Goal: Information Seeking & Learning: Learn about a topic

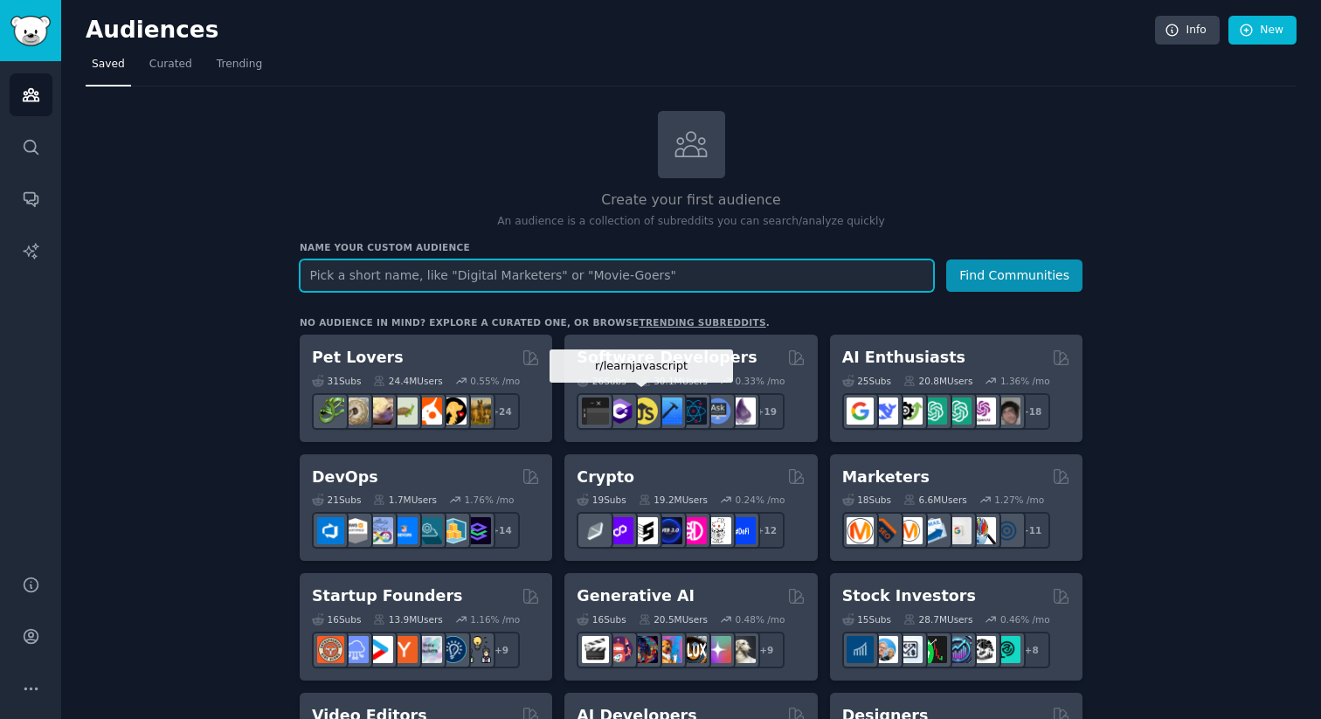
paste input "How do you handle"
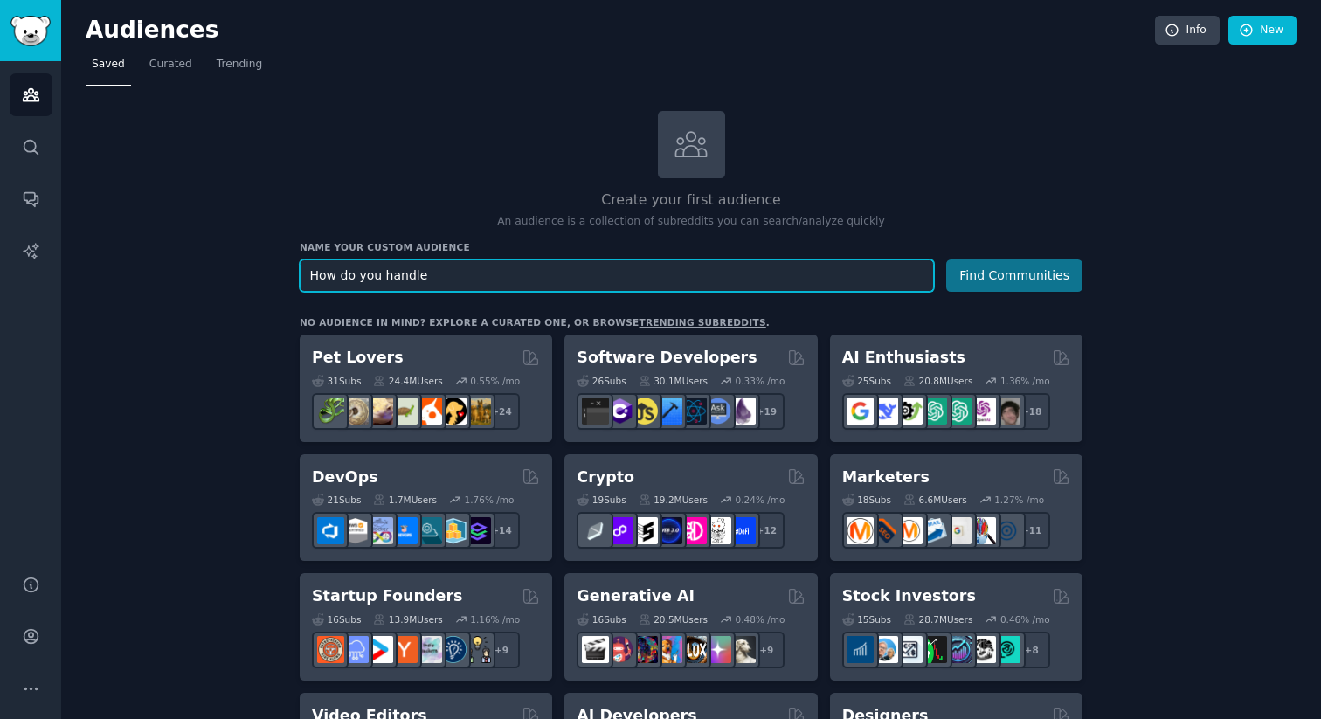
type input "How do you handle"
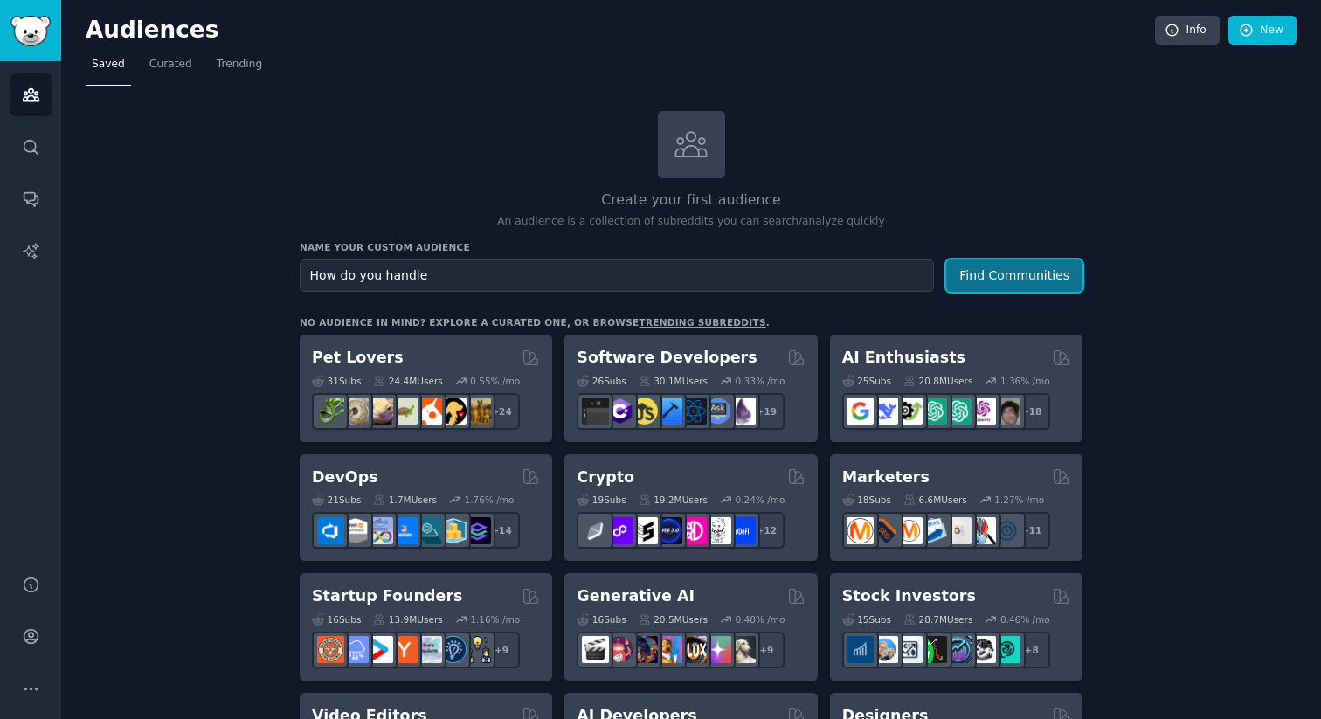
click at [991, 279] on button "Find Communities" at bounding box center [1014, 276] width 136 height 32
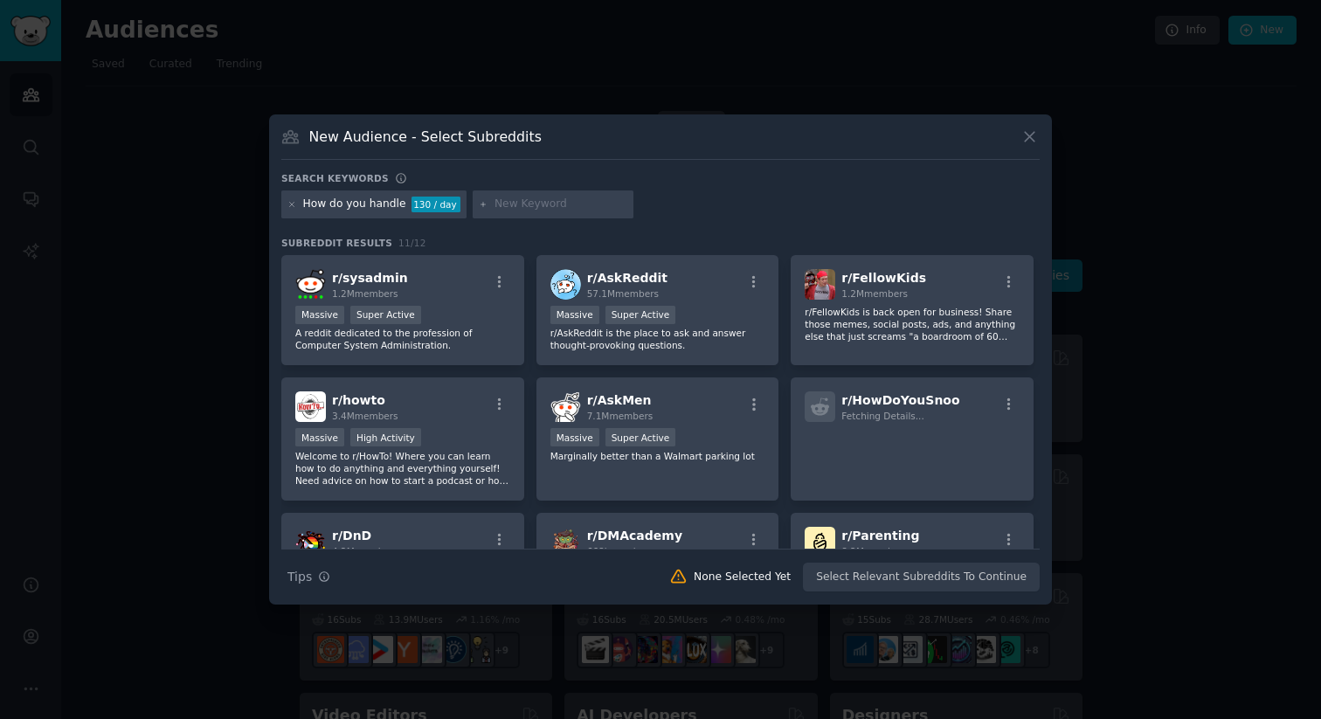
click at [1041, 136] on div "New Audience - Select Subreddits Search keywords How do you handle 130 / day Su…" at bounding box center [660, 359] width 783 height 490
click at [1026, 135] on icon at bounding box center [1030, 137] width 18 height 18
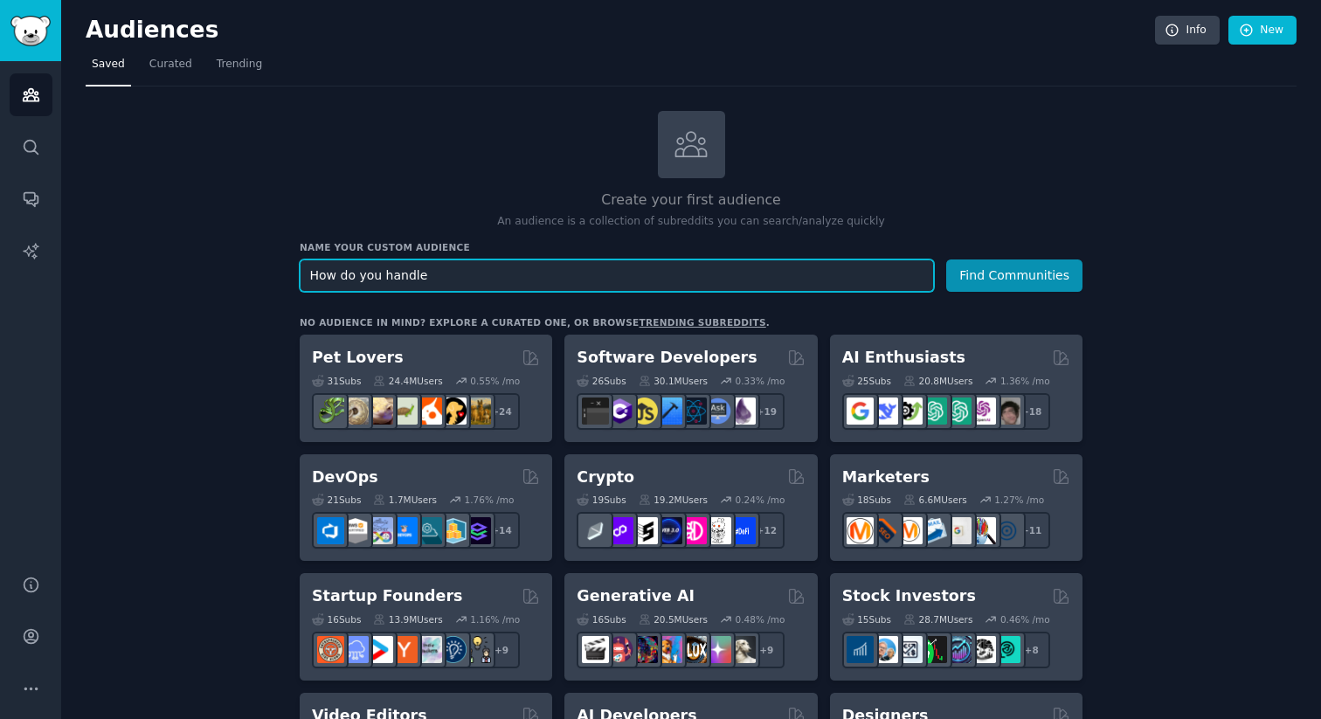
click at [572, 280] on input "How do you handle" at bounding box center [617, 276] width 634 height 32
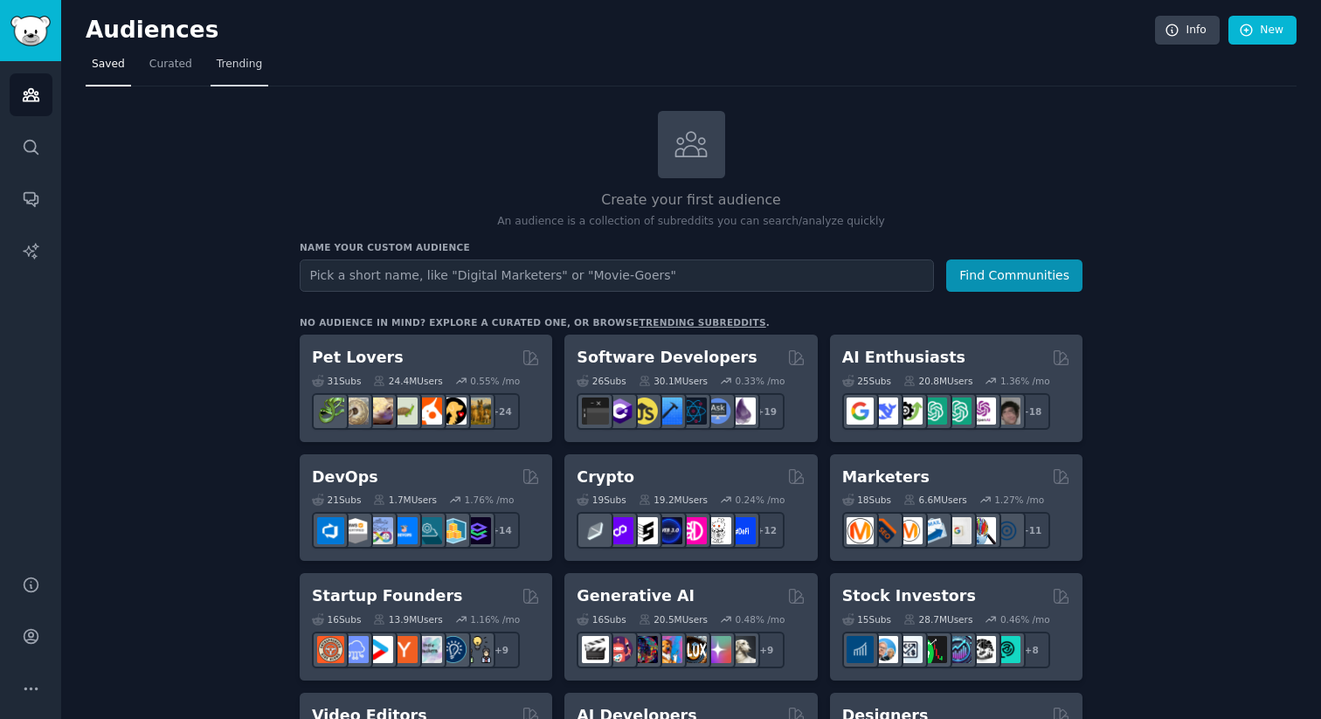
click at [253, 72] on span "Trending" at bounding box center [239, 65] width 45 height 16
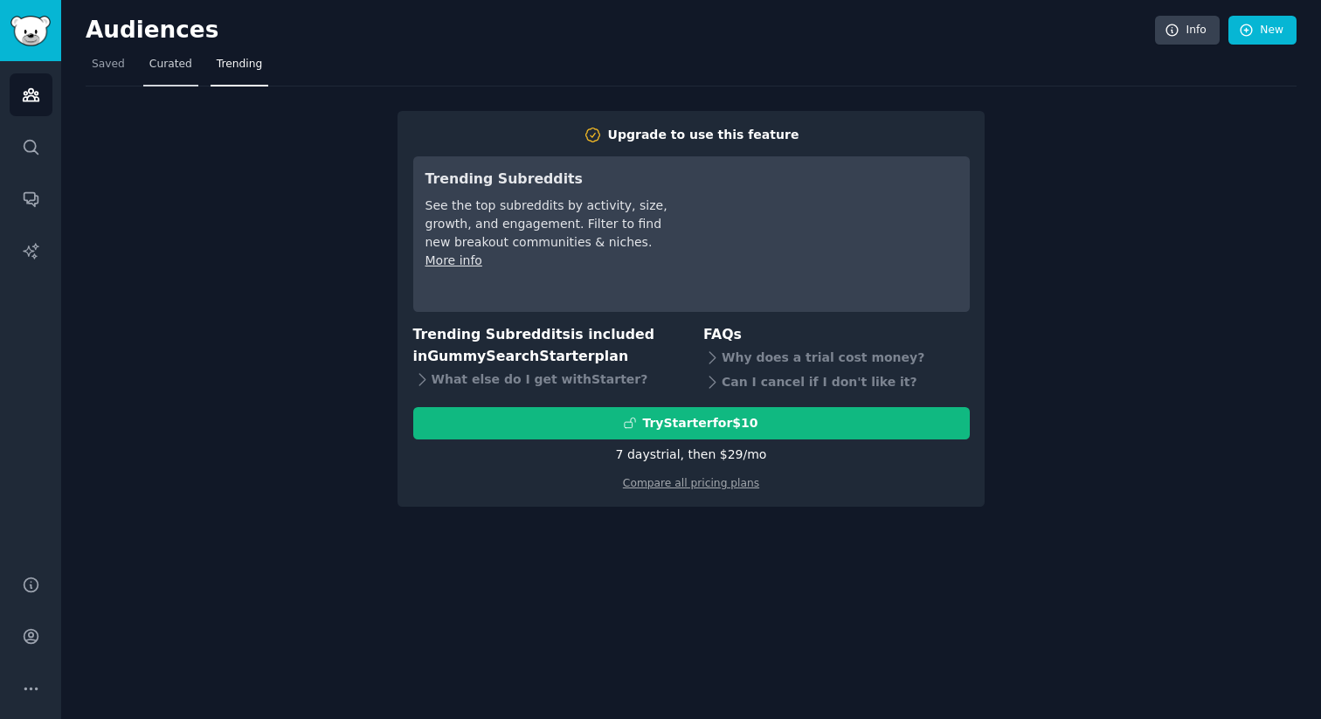
click at [163, 71] on span "Curated" at bounding box center [170, 65] width 43 height 16
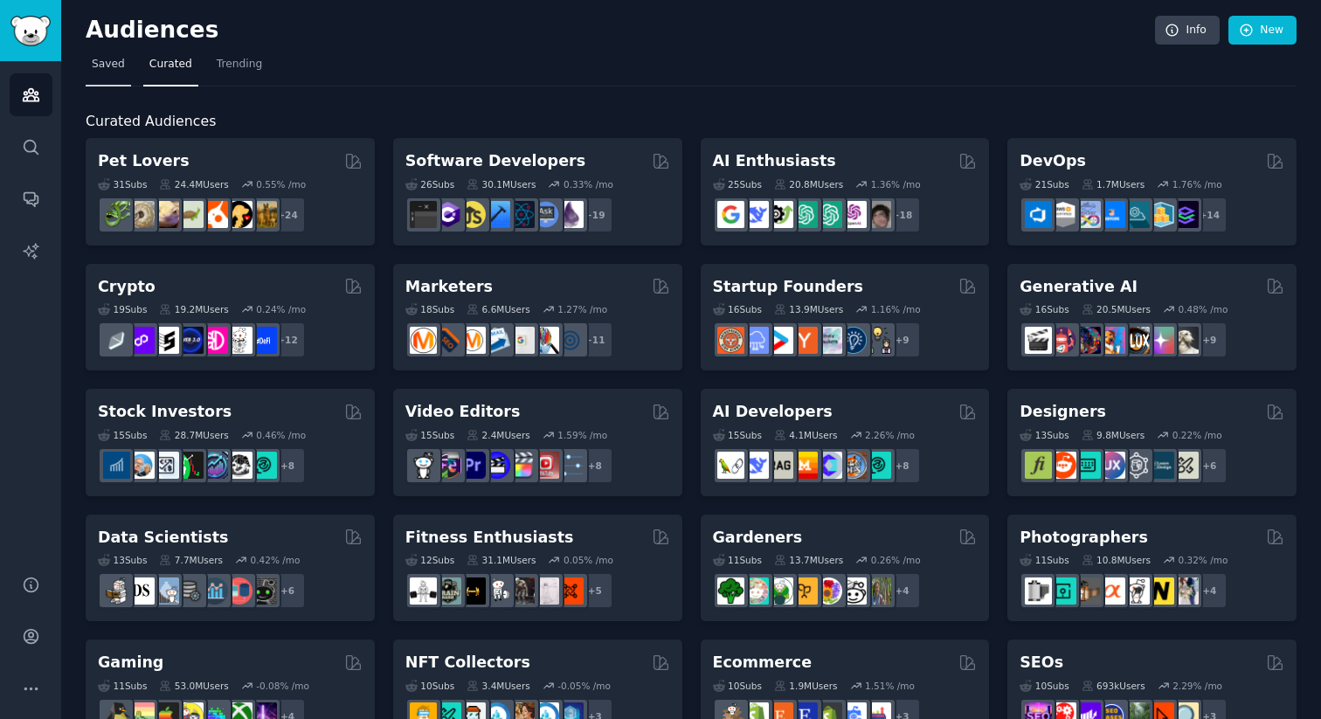
click at [103, 64] on span "Saved" at bounding box center [108, 65] width 33 height 16
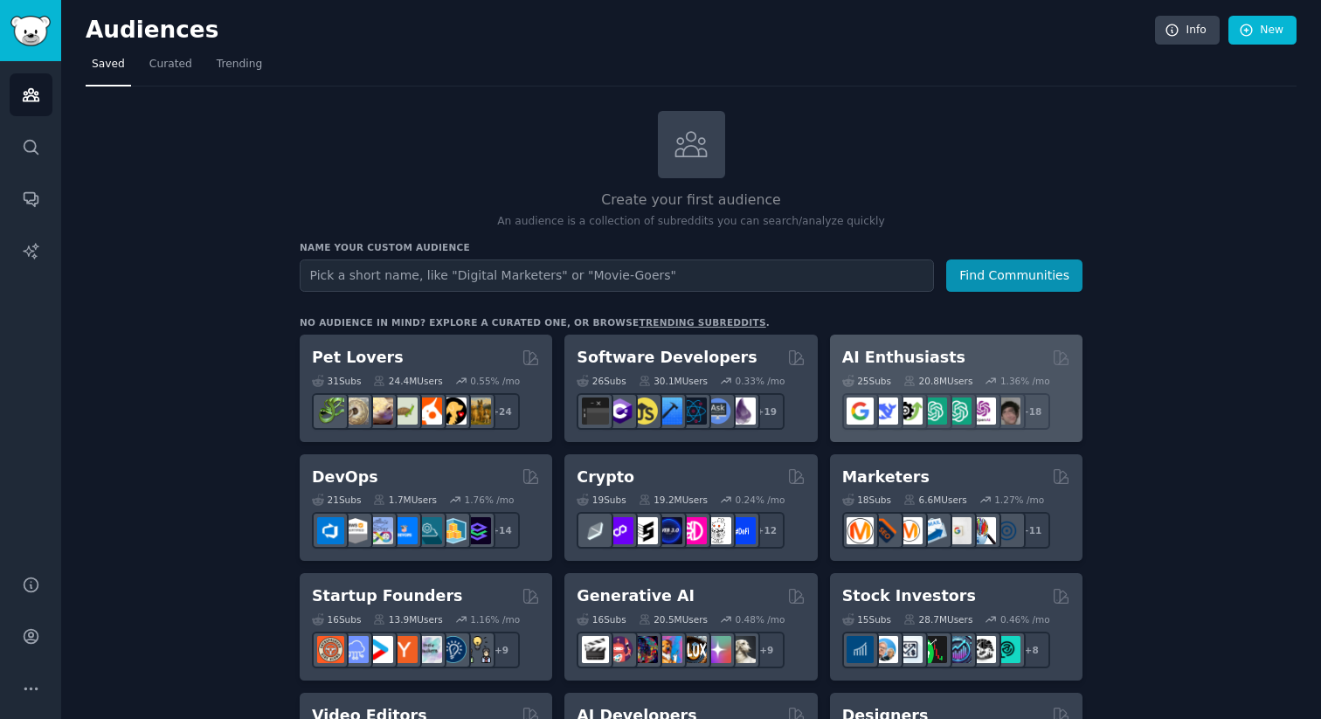
click at [901, 345] on div "AI Enthusiasts 25 Sub s 20.8M Users 1.36 % /mo + 18" at bounding box center [956, 388] width 253 height 107
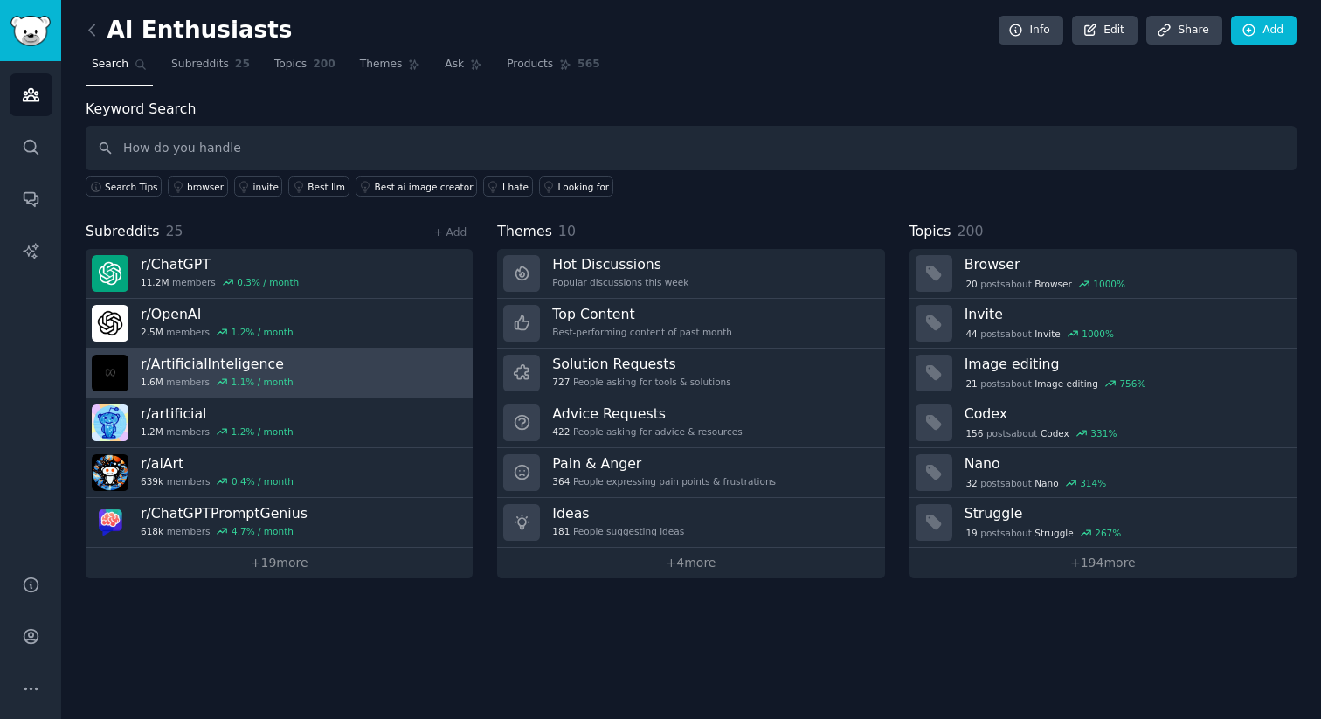
type input "How do you handle"
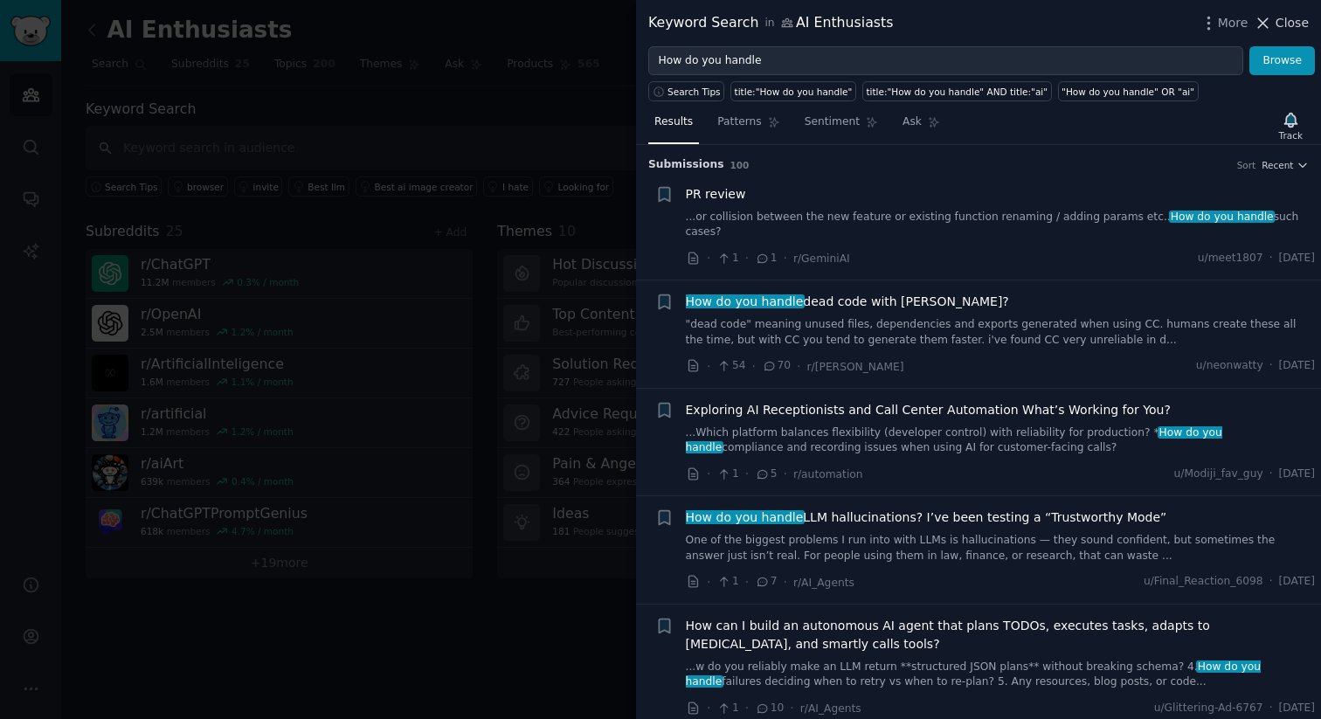
click at [1291, 16] on span "Close" at bounding box center [1292, 23] width 33 height 18
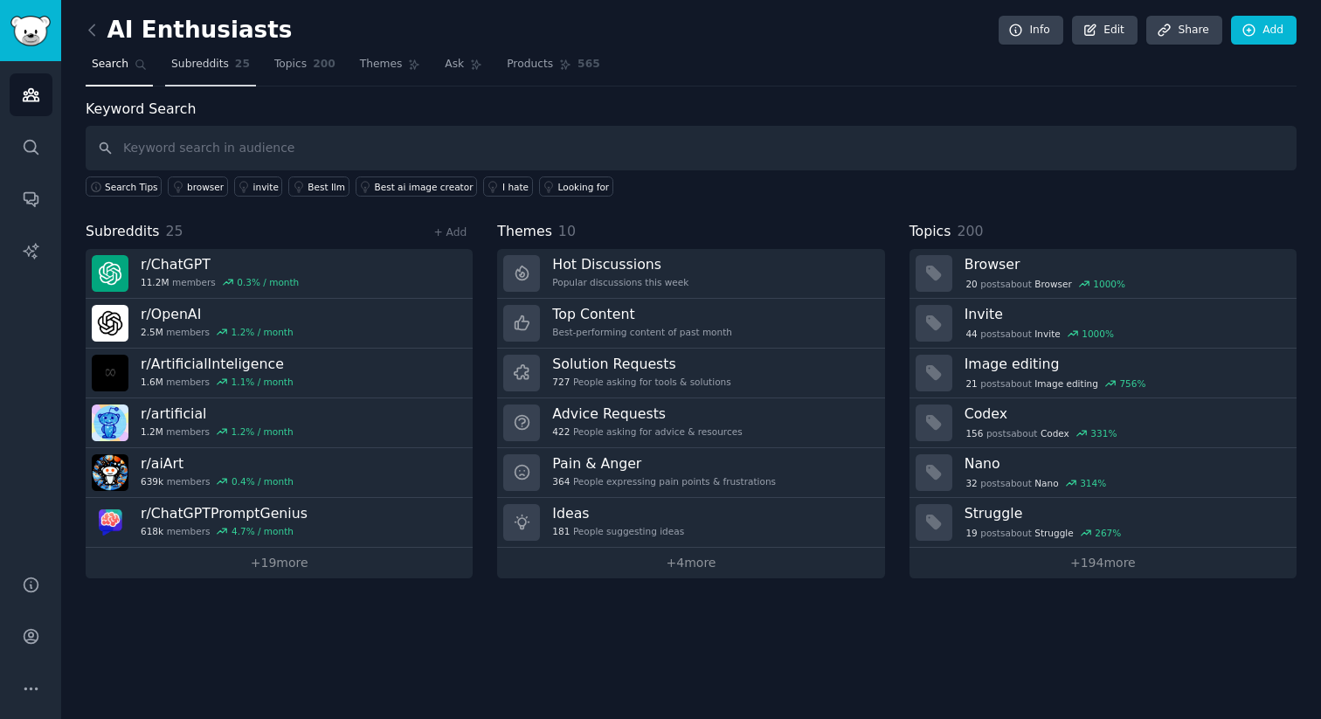
click at [235, 74] on link "Subreddits 25" at bounding box center [210, 69] width 91 height 36
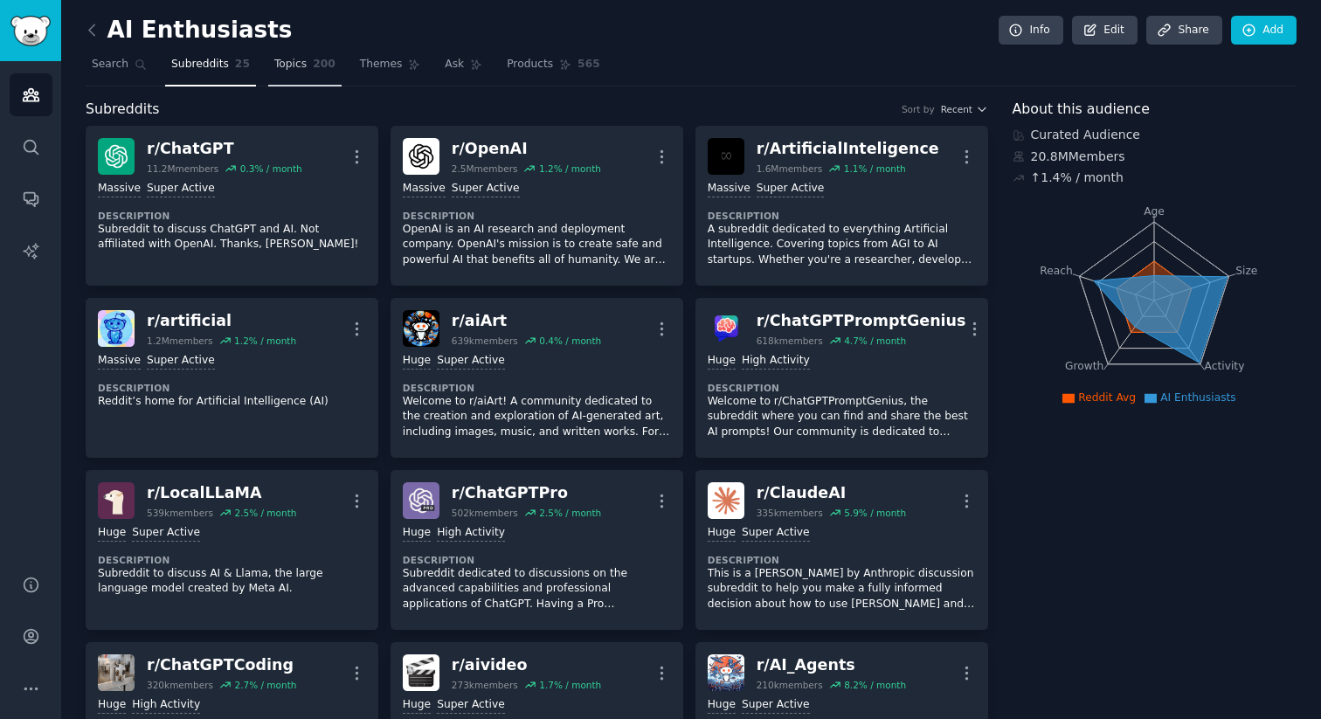
click at [315, 61] on span "200" at bounding box center [324, 65] width 23 height 16
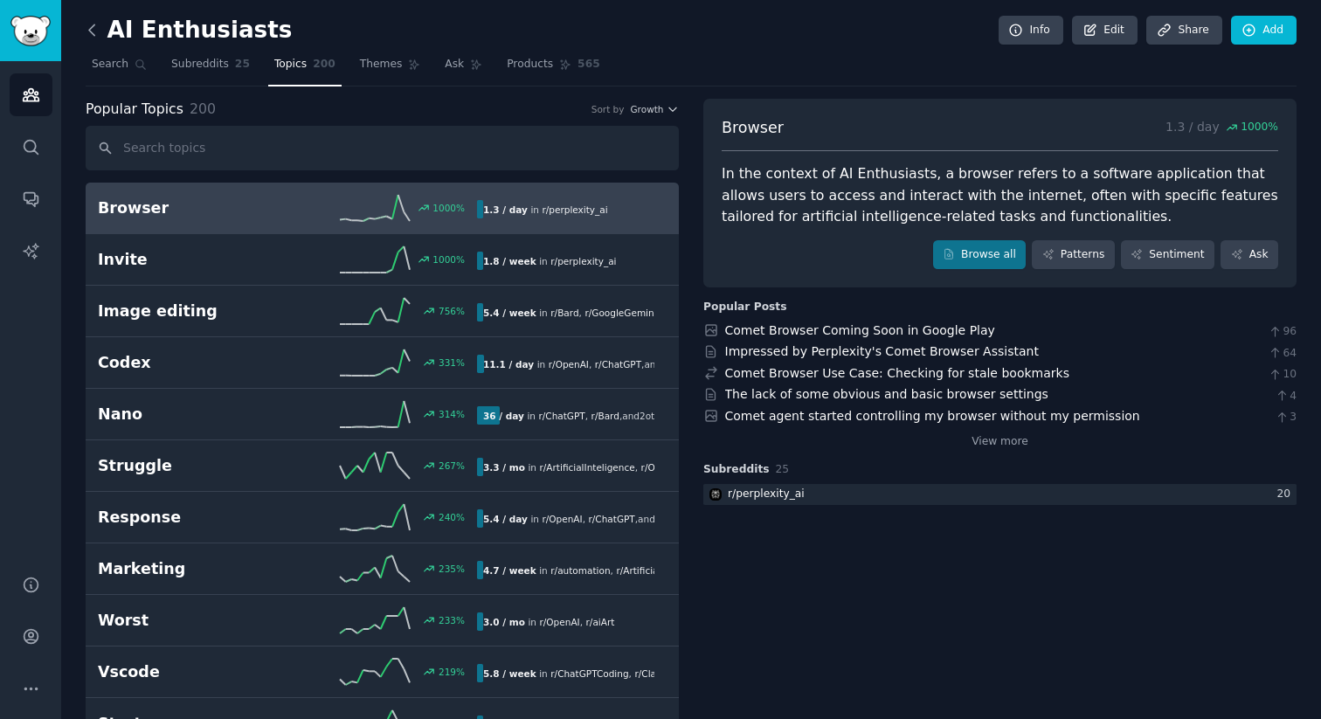
click at [94, 37] on icon at bounding box center [92, 30] width 18 height 18
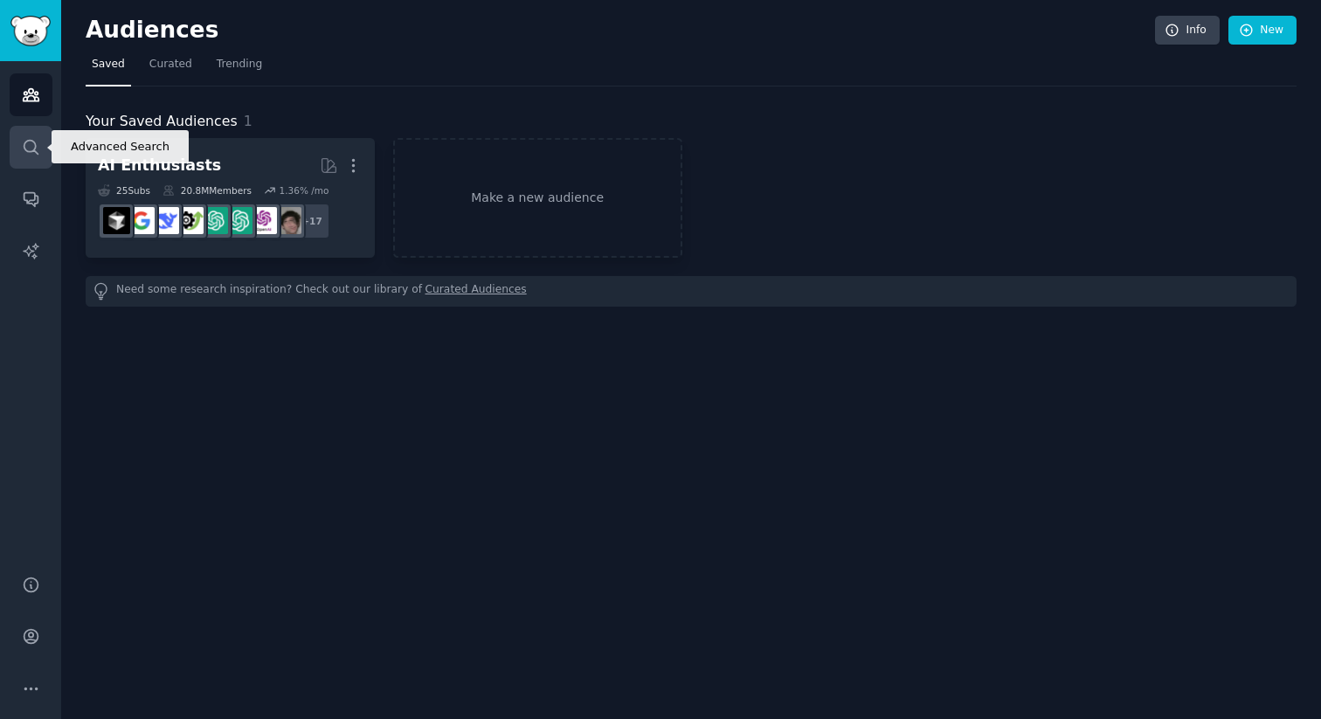
click at [32, 138] on icon "Sidebar" at bounding box center [31, 147] width 18 height 18
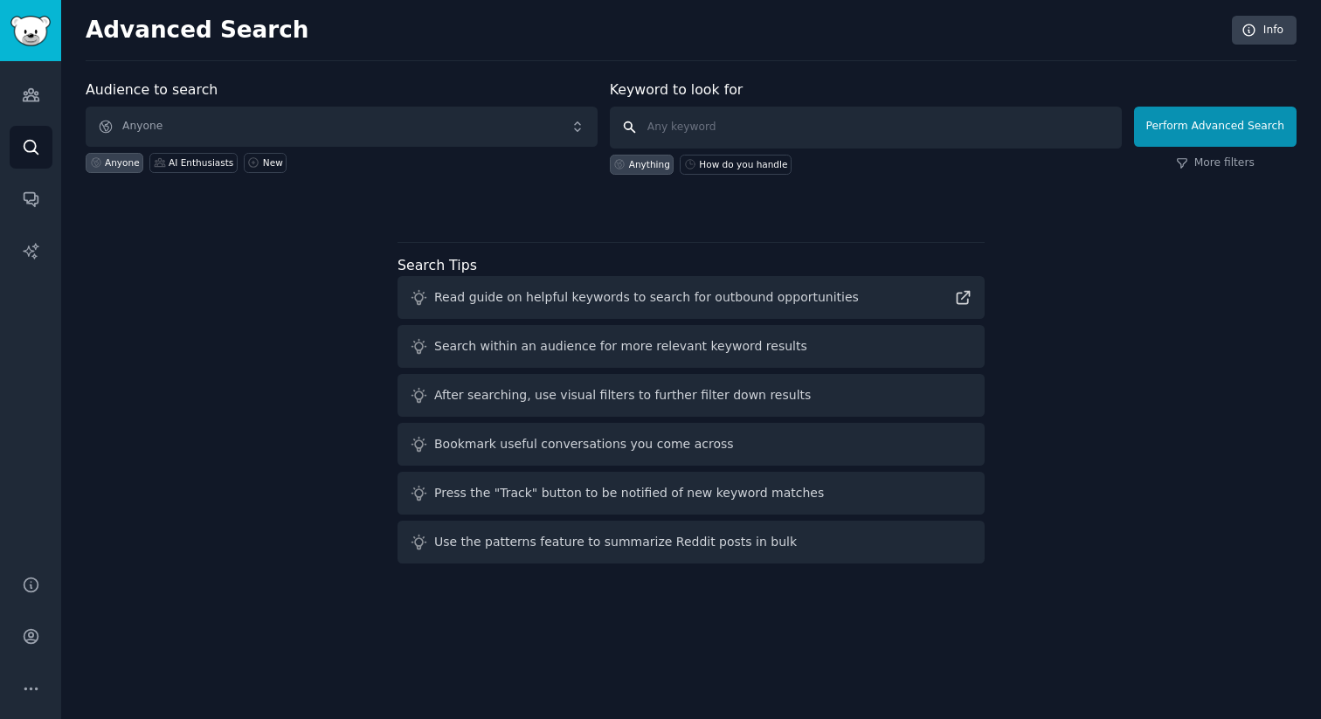
click at [724, 134] on input "text" at bounding box center [866, 128] width 512 height 42
paste input "Is there a tool for"
type input "Is there a tool for"
click at [1152, 128] on button "Perform Advanced Search" at bounding box center [1215, 127] width 163 height 40
click at [26, 84] on link "Audiences" at bounding box center [31, 94] width 43 height 43
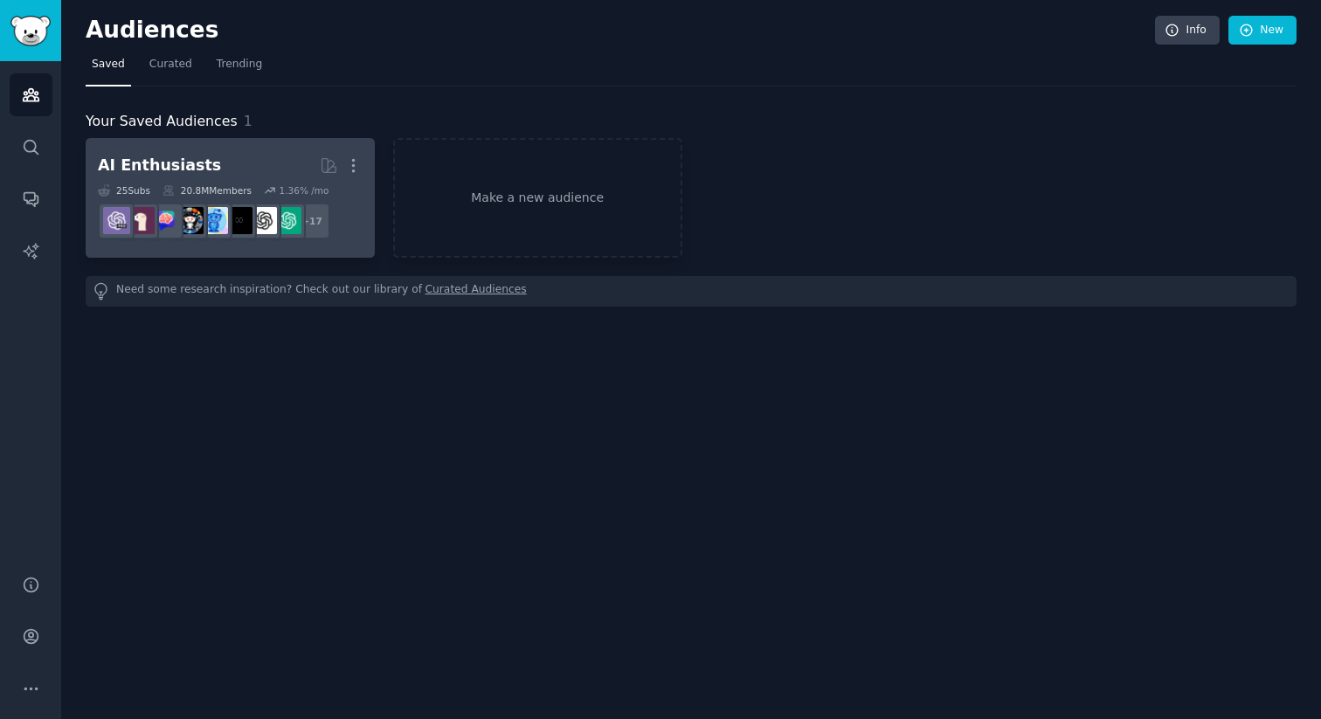
click at [304, 149] on link "AI Enthusiasts More 25 Sub s 20.8M Members 1.36 % /mo r/ChatGPT + 17" at bounding box center [230, 198] width 289 height 120
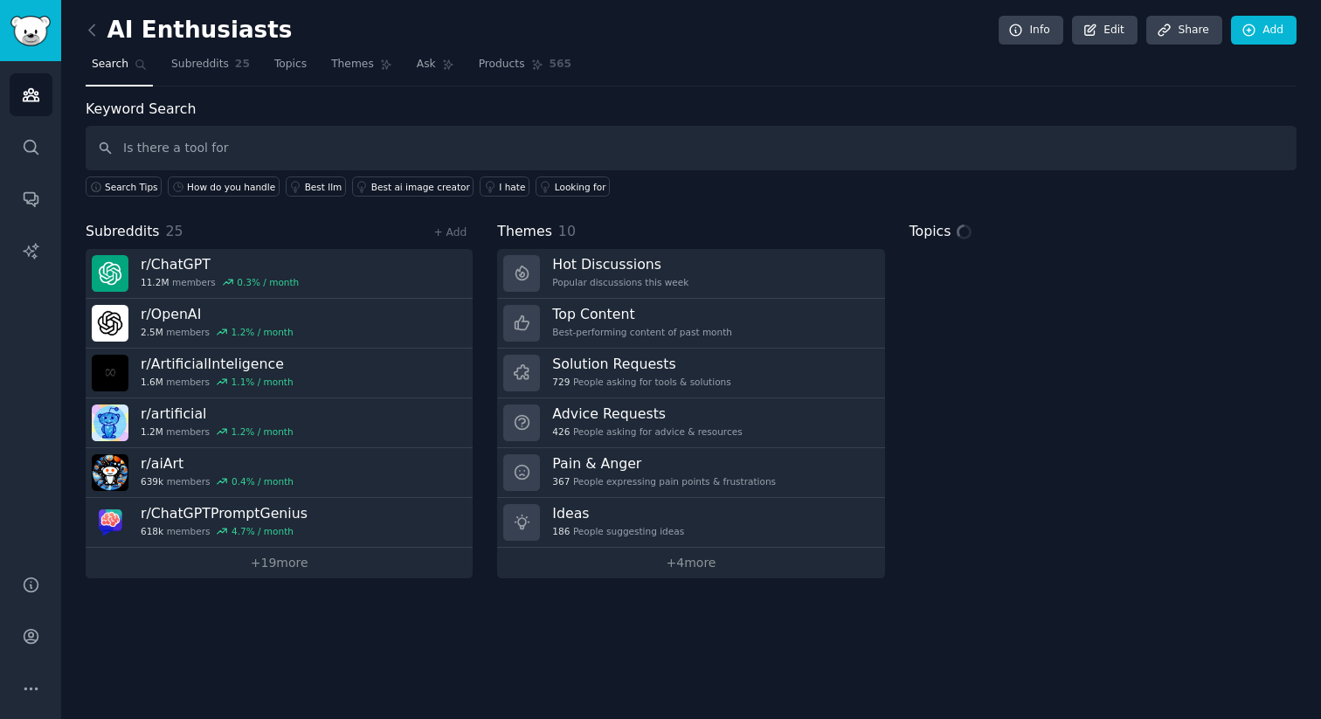
type input "Is there a tool for"
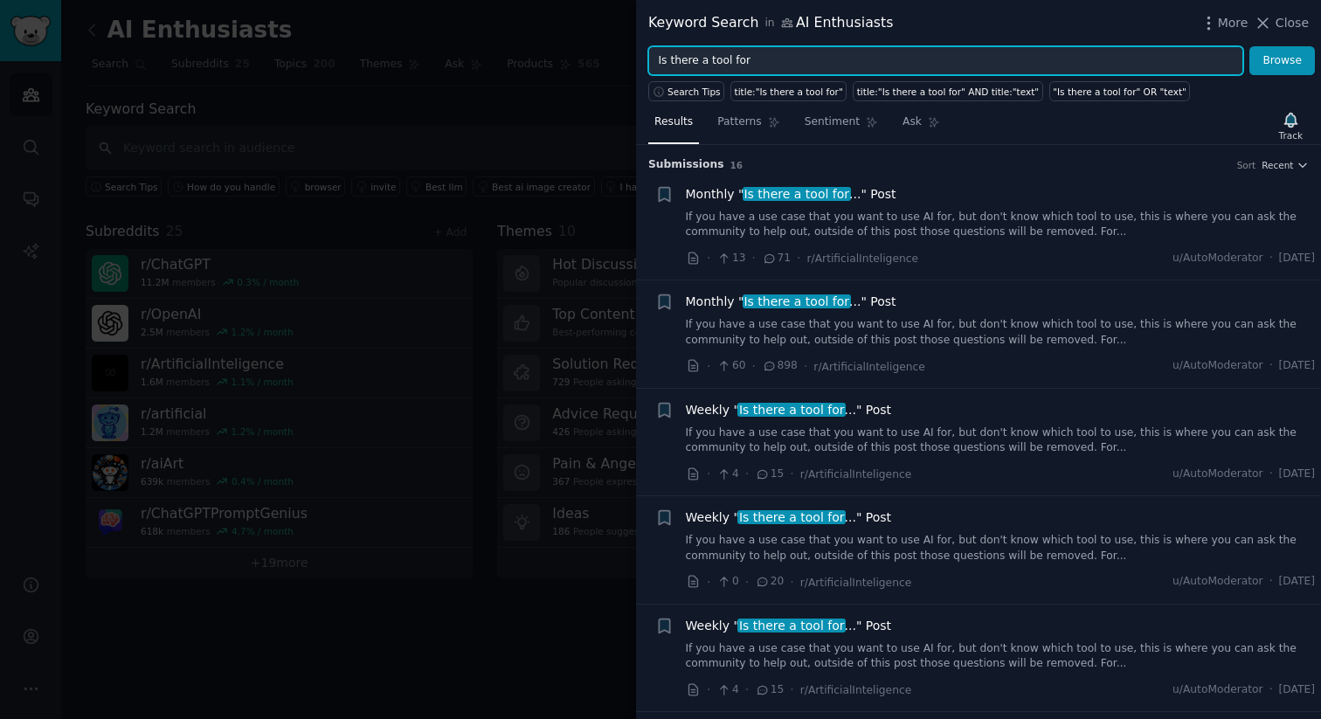
click at [779, 57] on input "Is there a tool for" at bounding box center [945, 61] width 595 height 30
paste input "so frustrating"
type input "so frustrating"
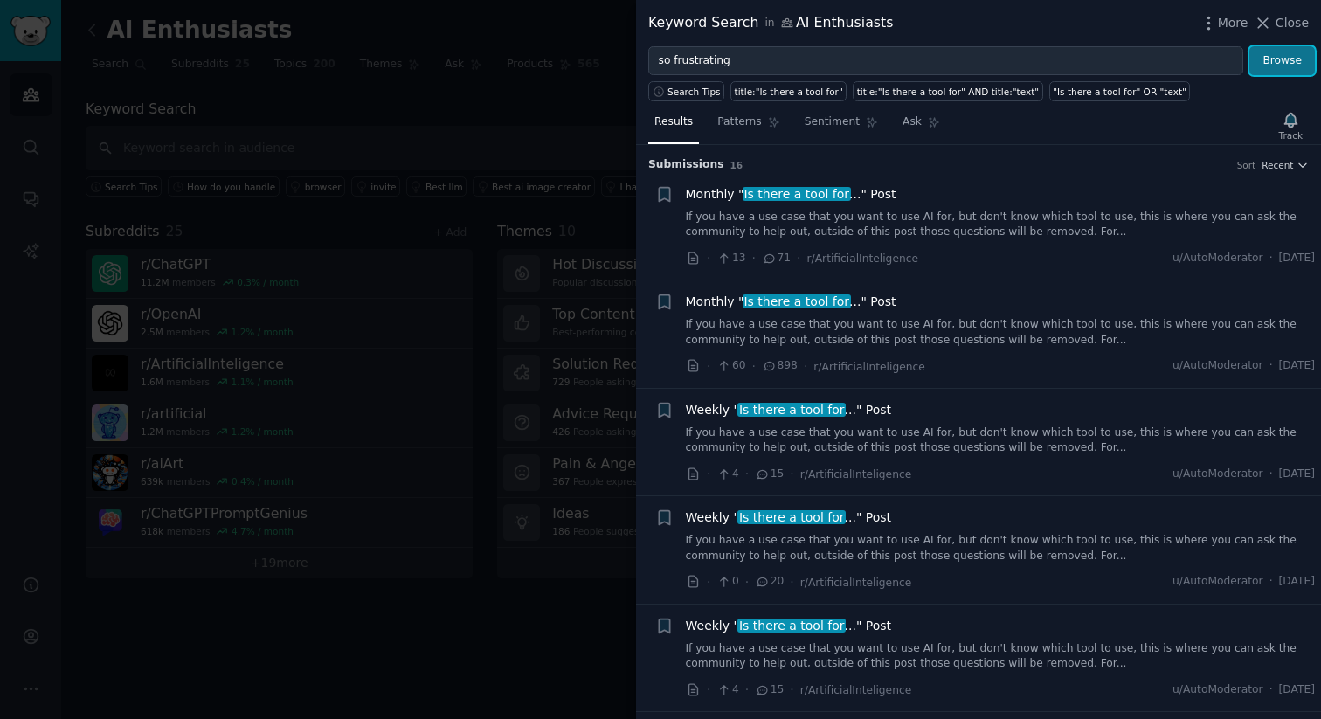
click at [1296, 65] on button "Browse" at bounding box center [1283, 61] width 66 height 30
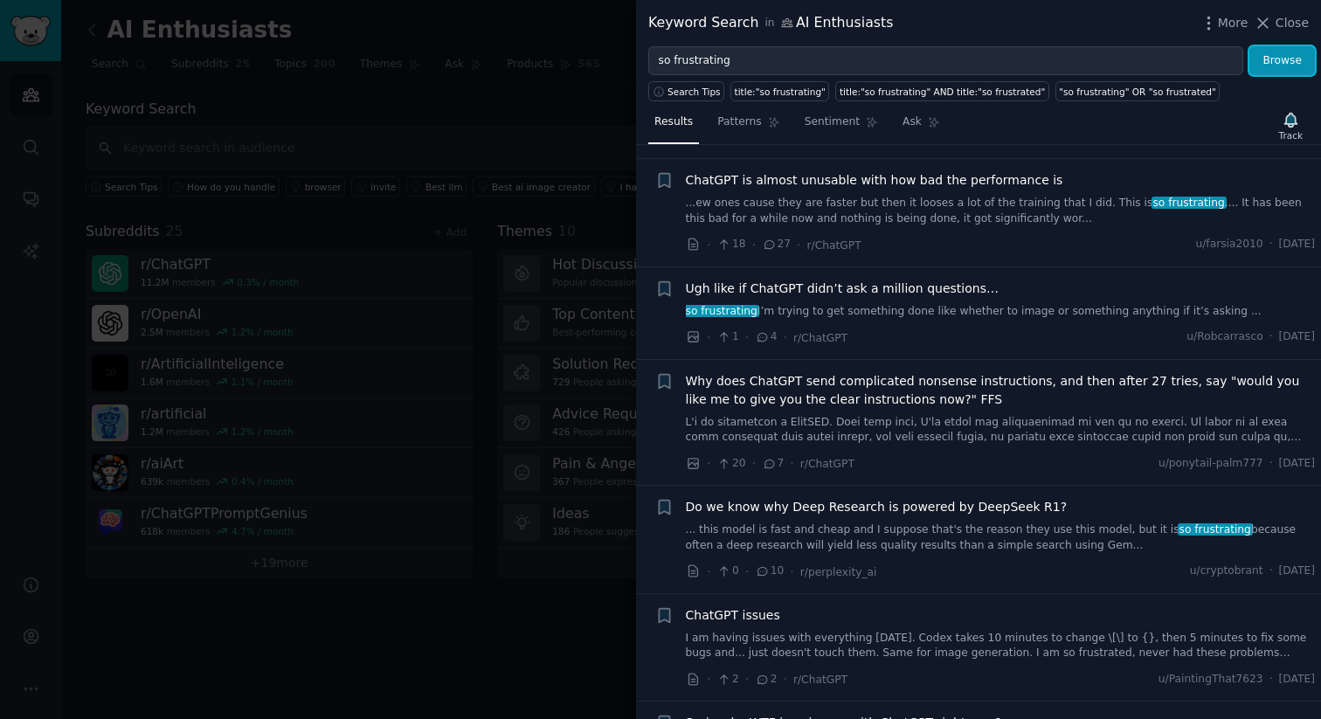
scroll to position [1214, 0]
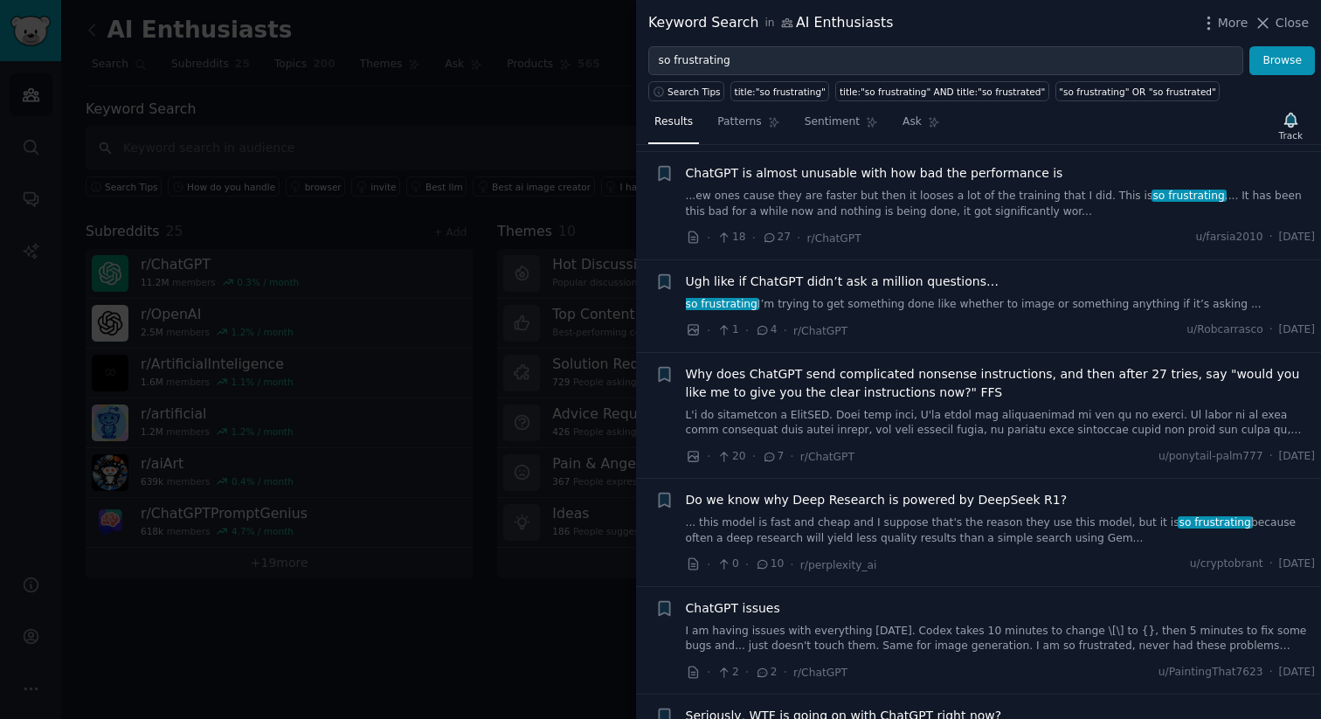
click at [438, 612] on div at bounding box center [660, 359] width 1321 height 719
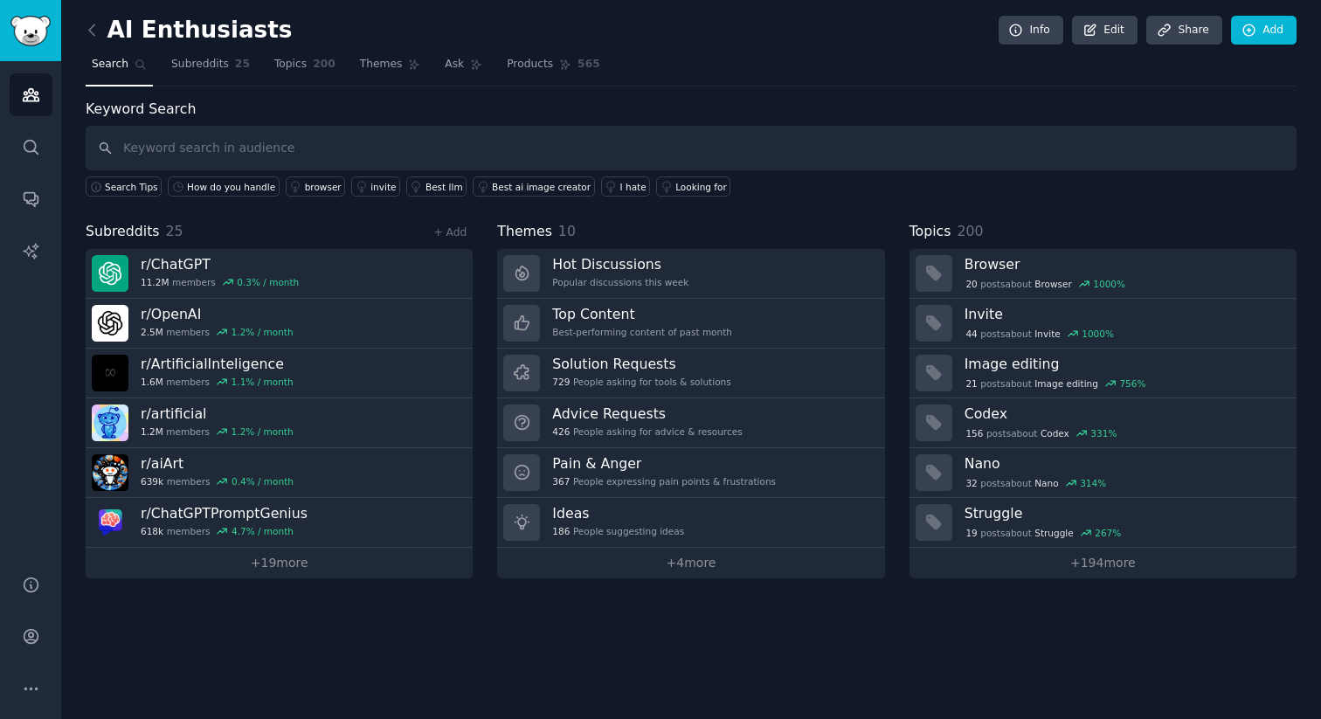
click at [86, 20] on link at bounding box center [97, 31] width 22 height 28
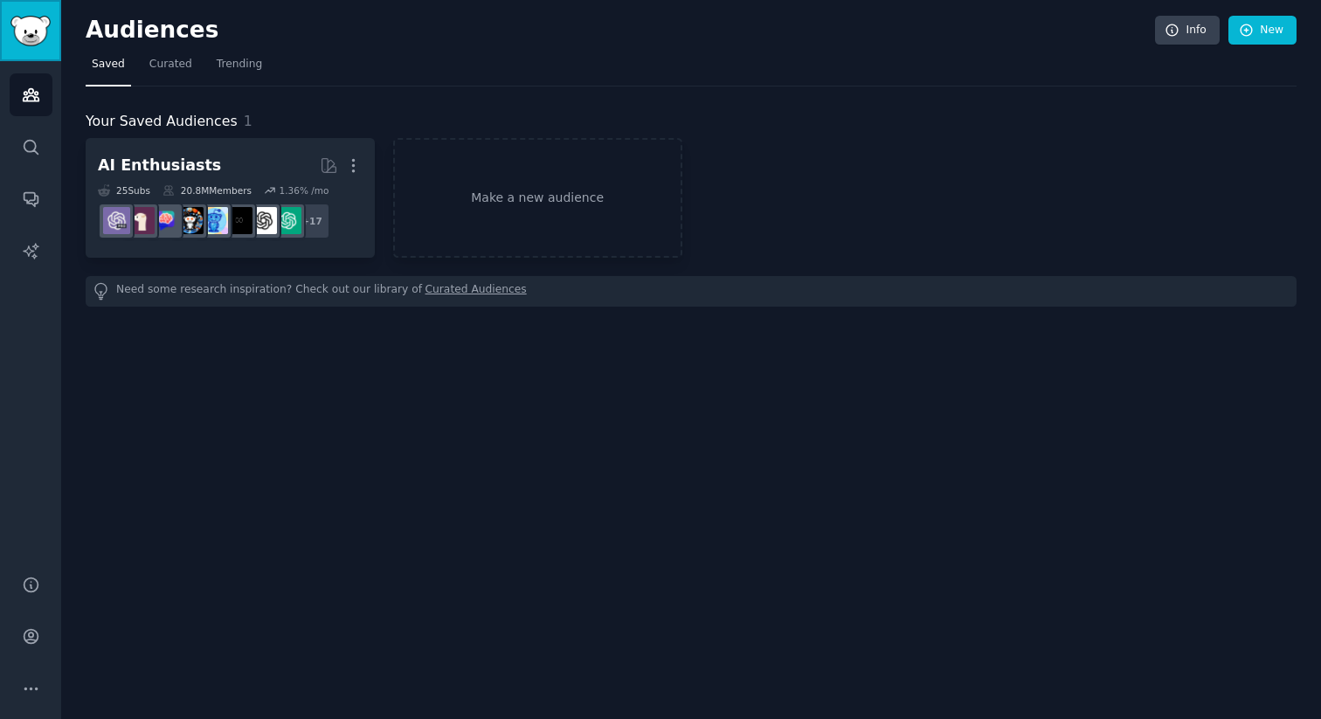
click at [17, 34] on img "Sidebar" at bounding box center [30, 31] width 40 height 31
click at [1274, 35] on link "New" at bounding box center [1263, 31] width 68 height 30
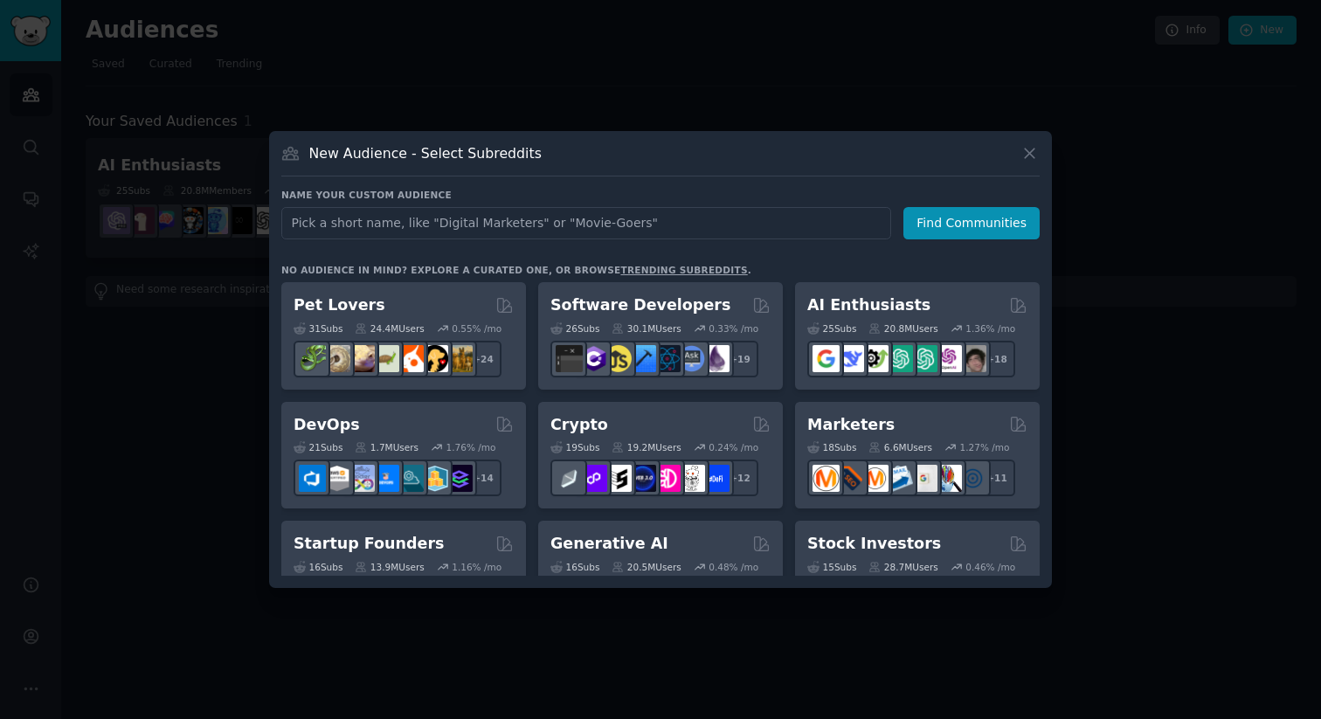
click at [646, 267] on link "trending subreddits" at bounding box center [683, 270] width 127 height 10
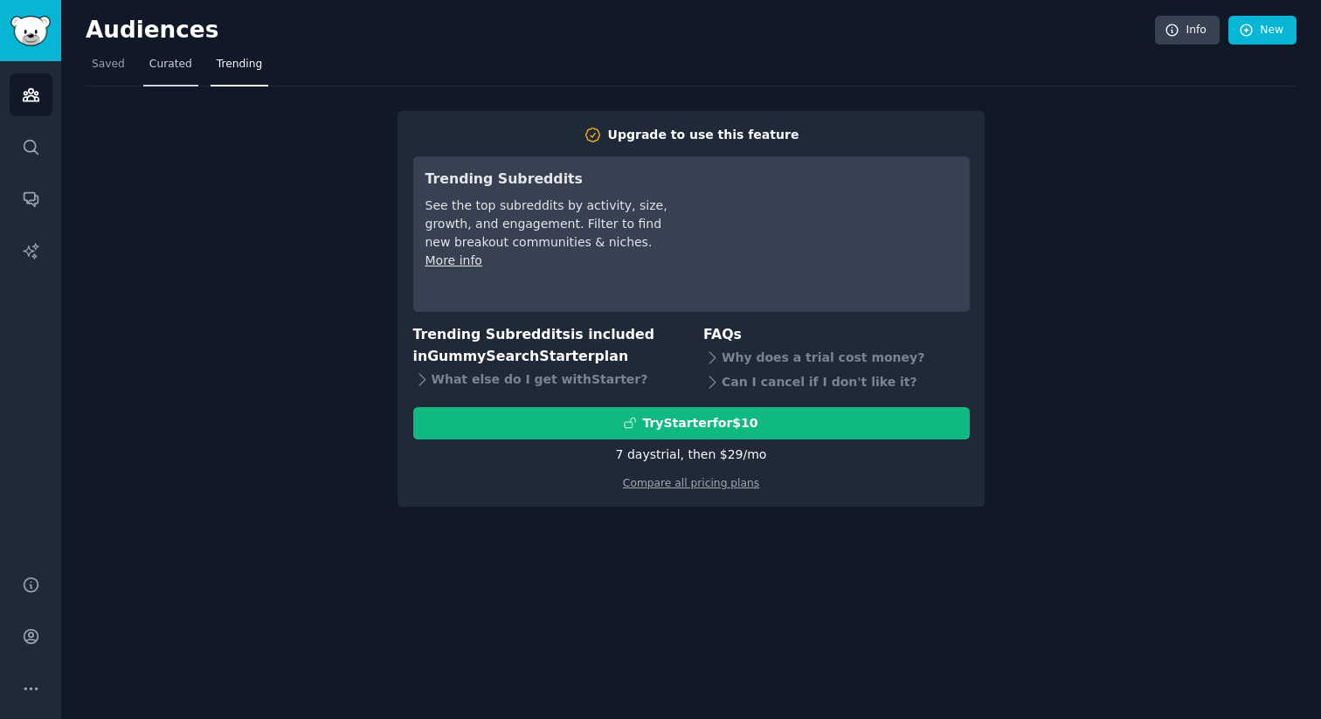
click at [183, 69] on span "Curated" at bounding box center [170, 65] width 43 height 16
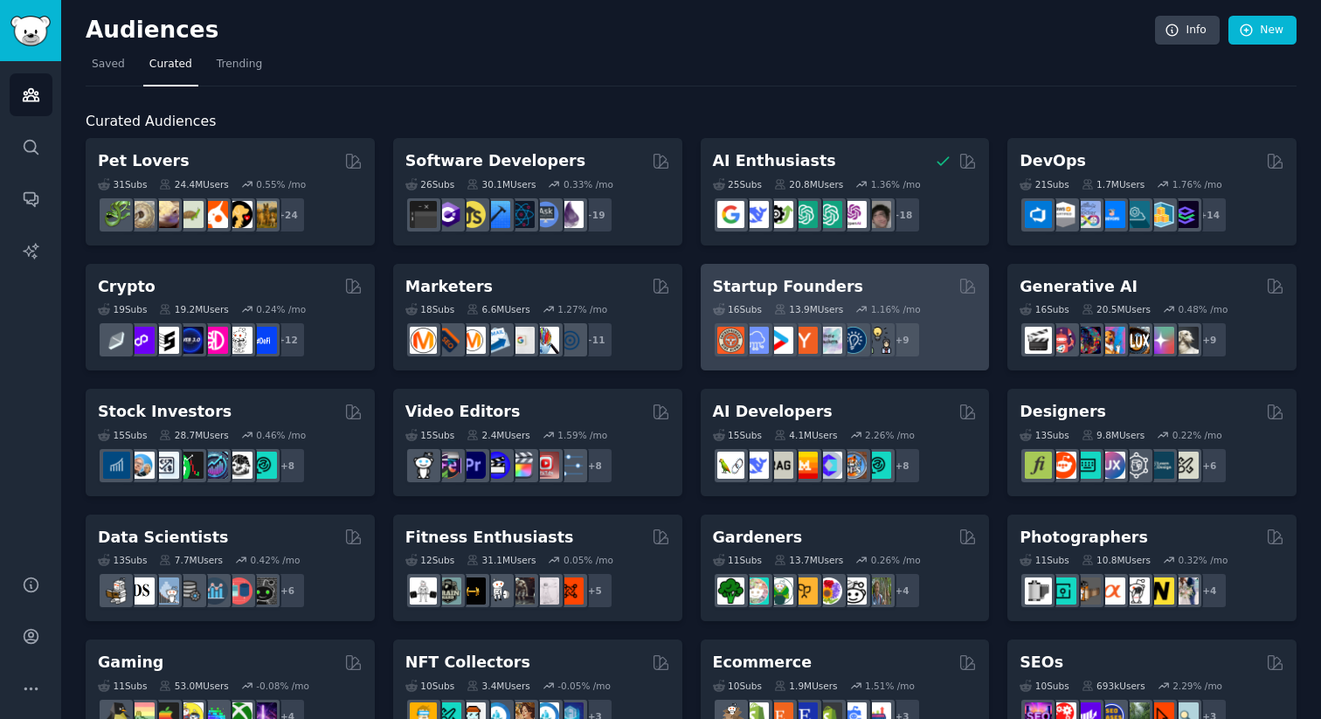
click at [881, 291] on div "Startup Founders" at bounding box center [845, 287] width 265 height 22
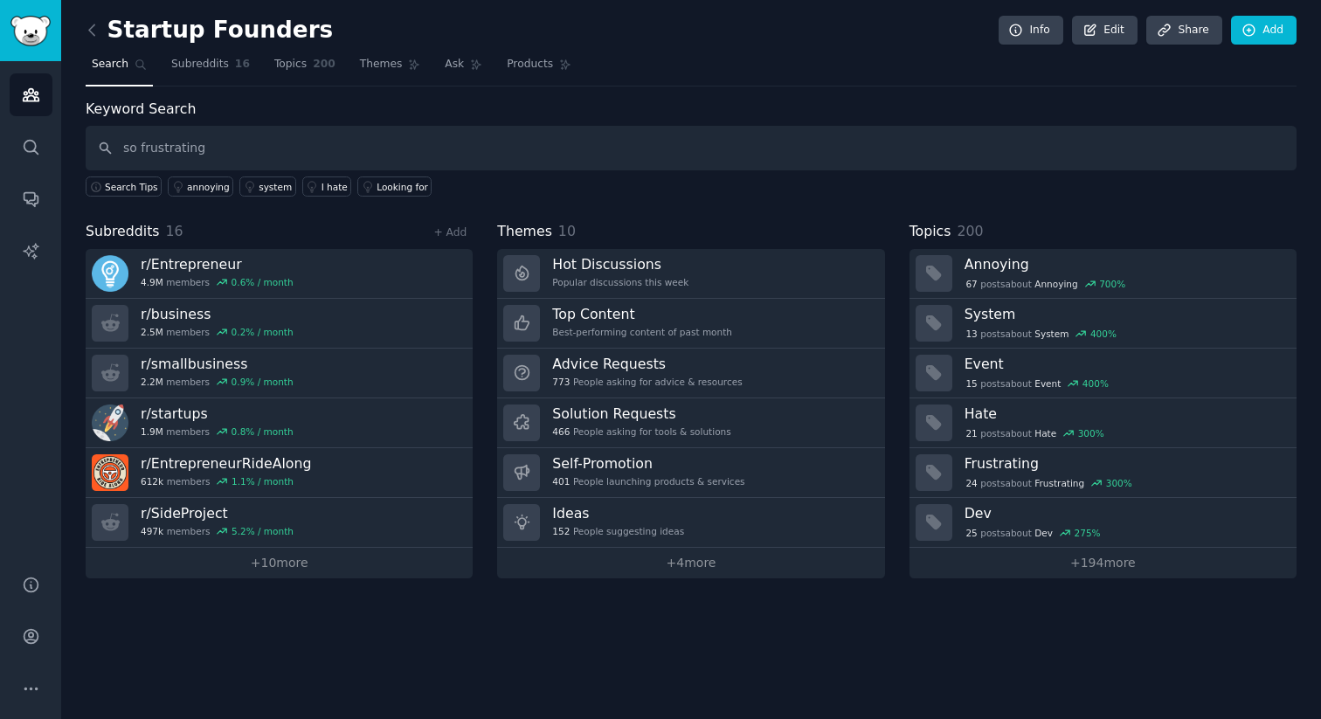
type input "so frustrating"
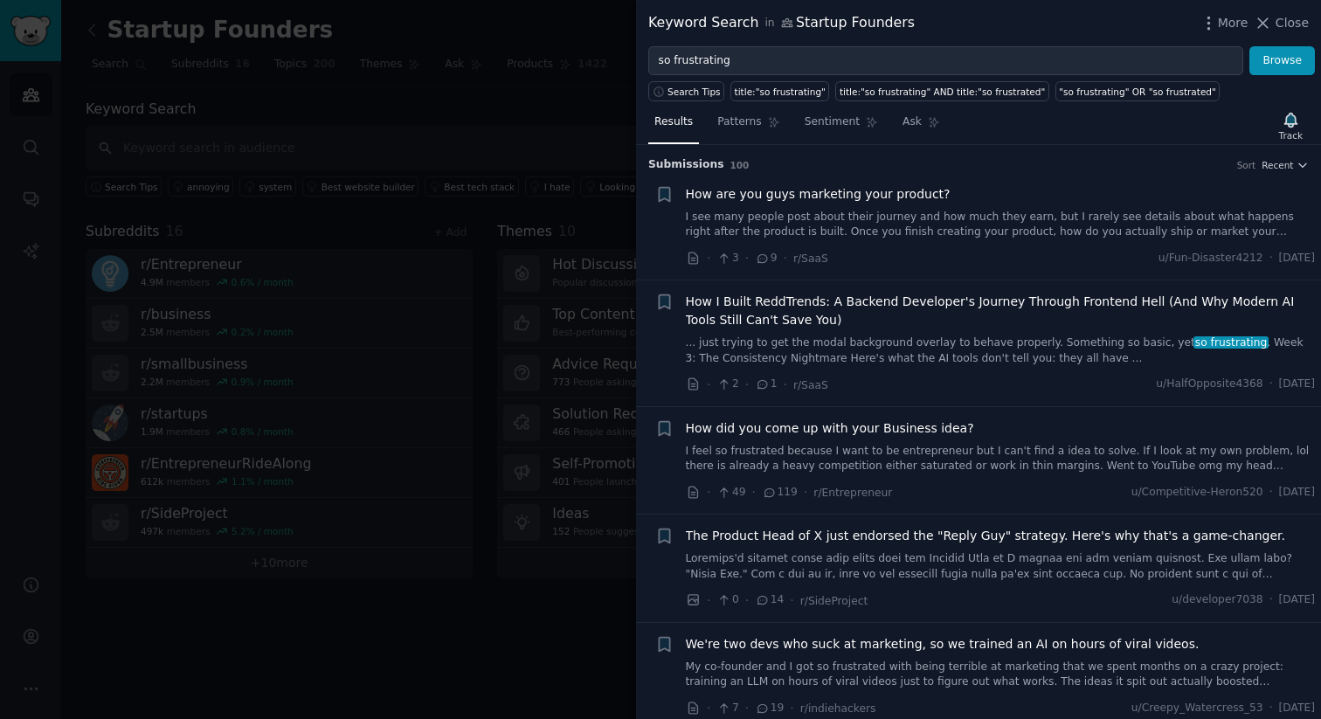
click at [889, 430] on span "How did you come up with your Business idea?" at bounding box center [830, 428] width 288 height 18
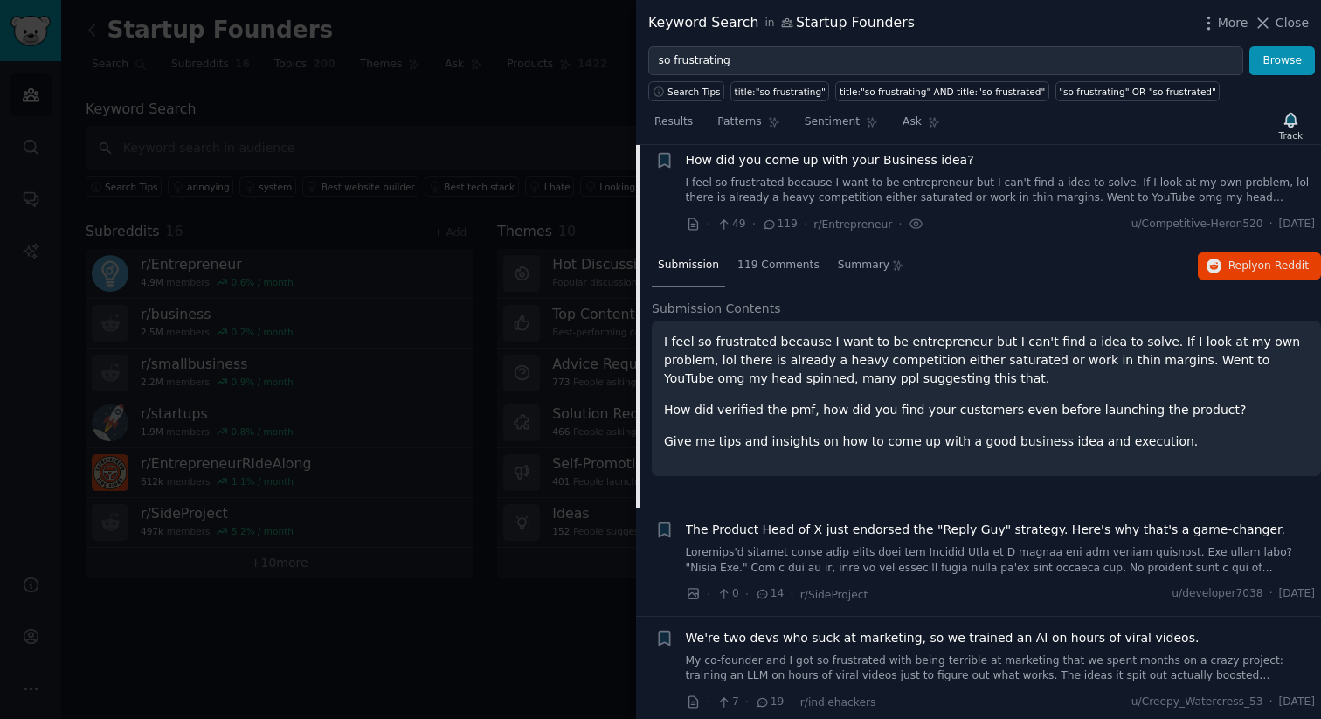
scroll to position [285, 0]
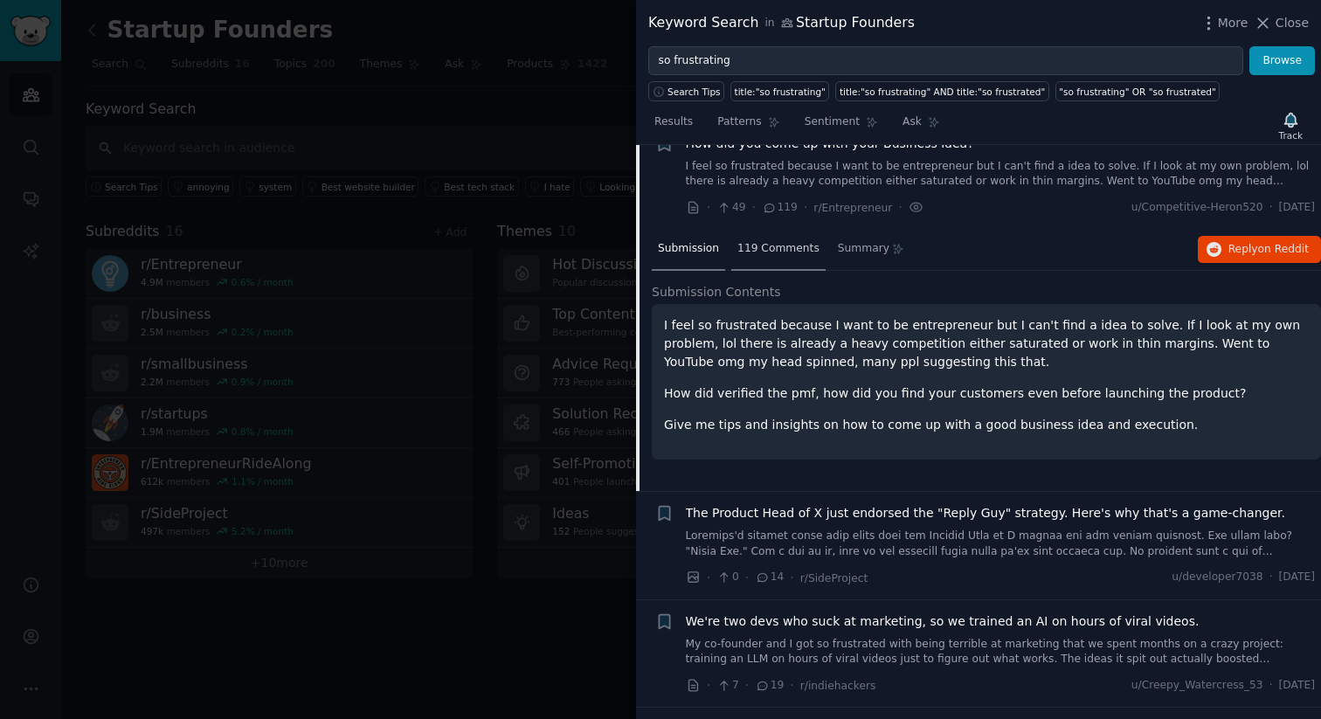
click at [776, 248] on span "119 Comments" at bounding box center [778, 249] width 82 height 16
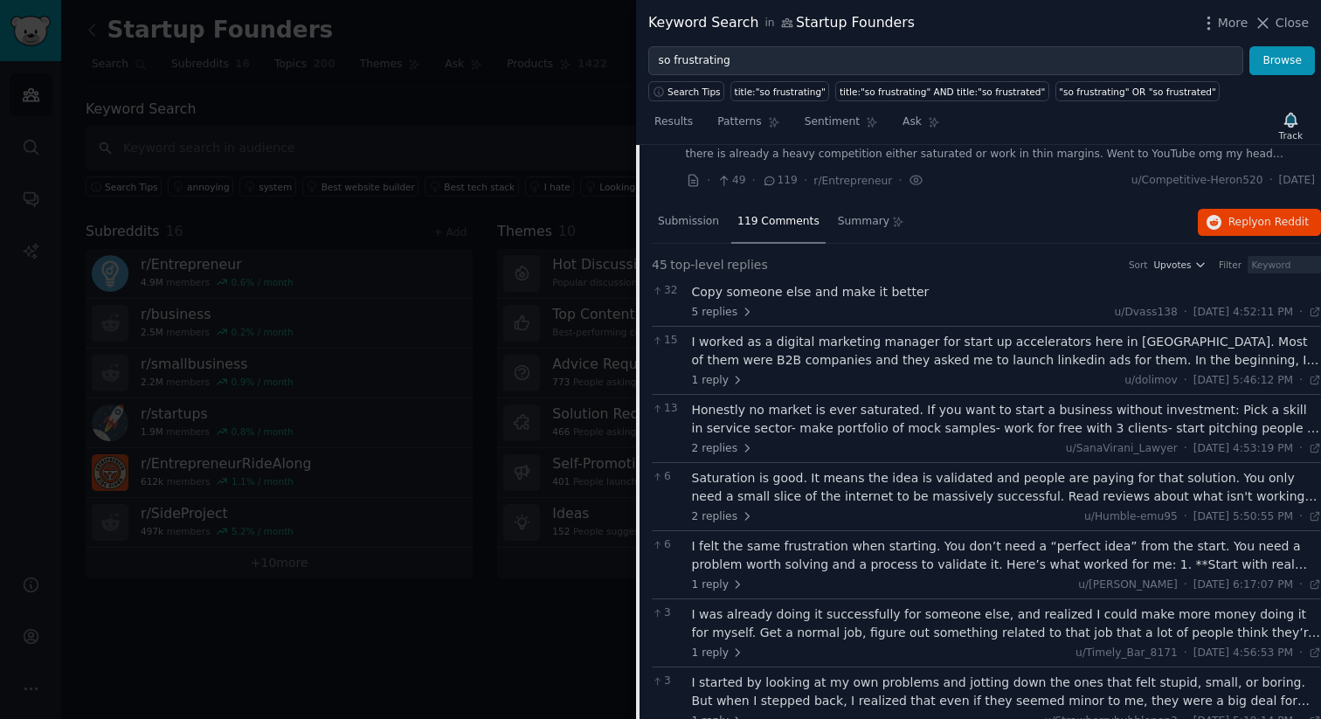
scroll to position [319, 0]
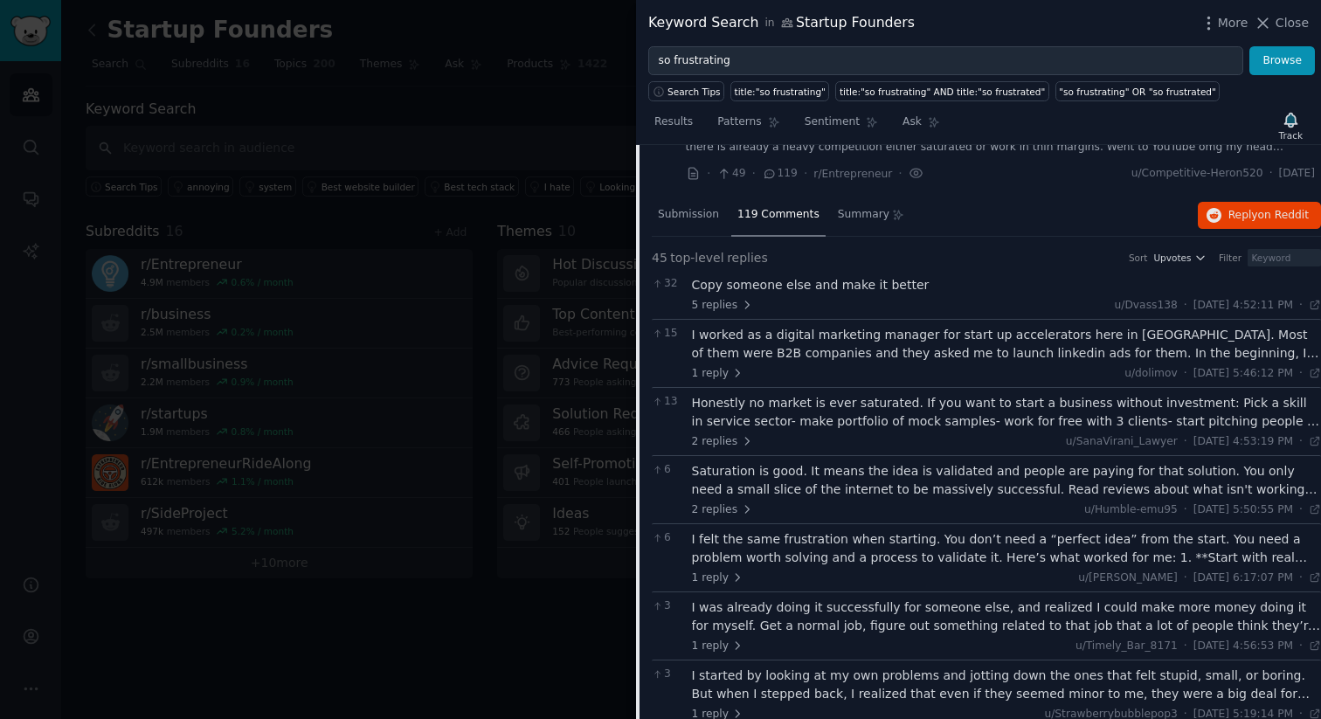
click at [973, 353] on div "I worked as a digital marketing manager for start up accelerators here in Norwa…" at bounding box center [1007, 344] width 630 height 37
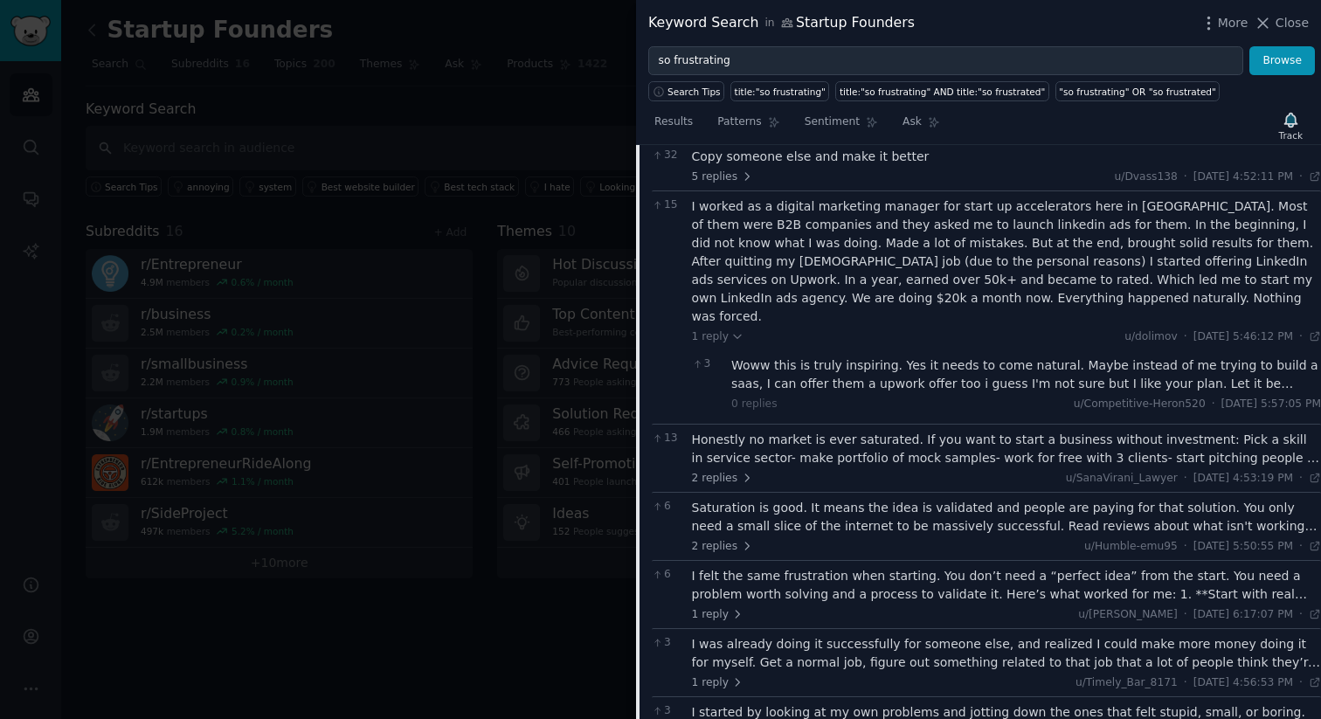
scroll to position [509, 0]
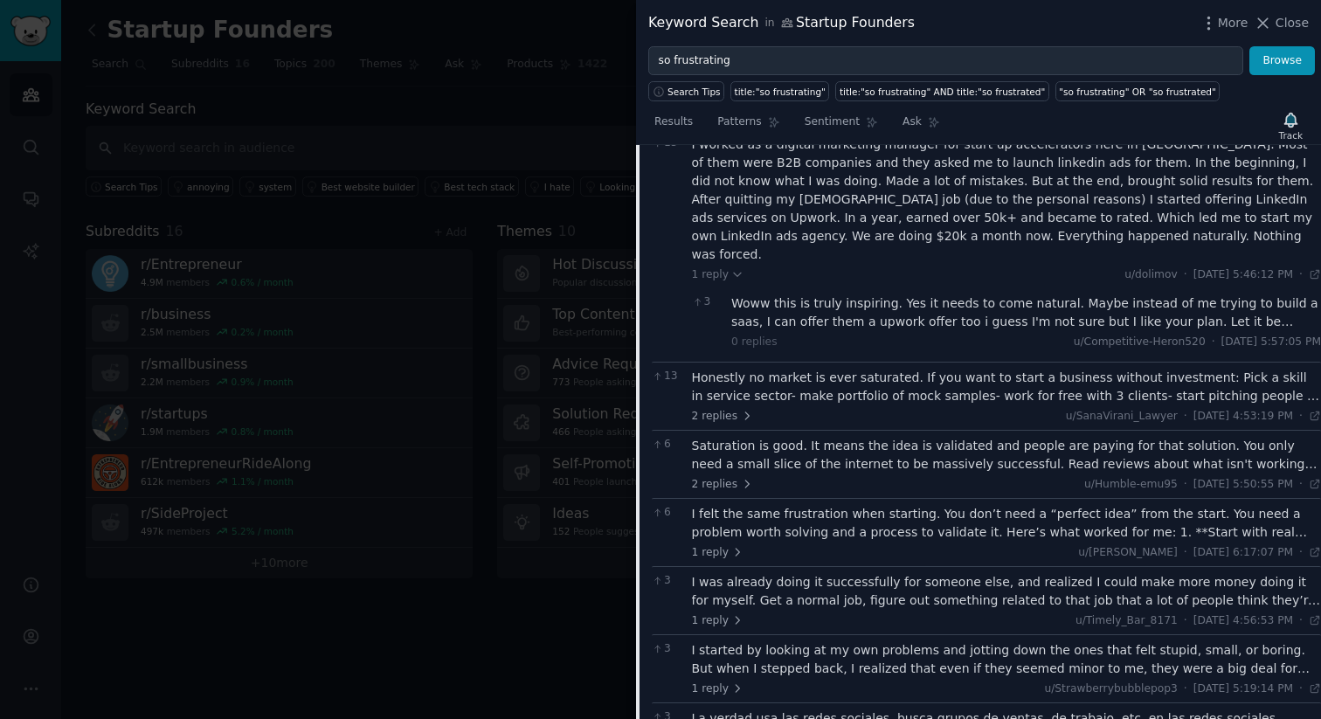
click at [956, 372] on div "Honestly no market is ever saturated. If you want to start a business without i…" at bounding box center [1007, 387] width 630 height 37
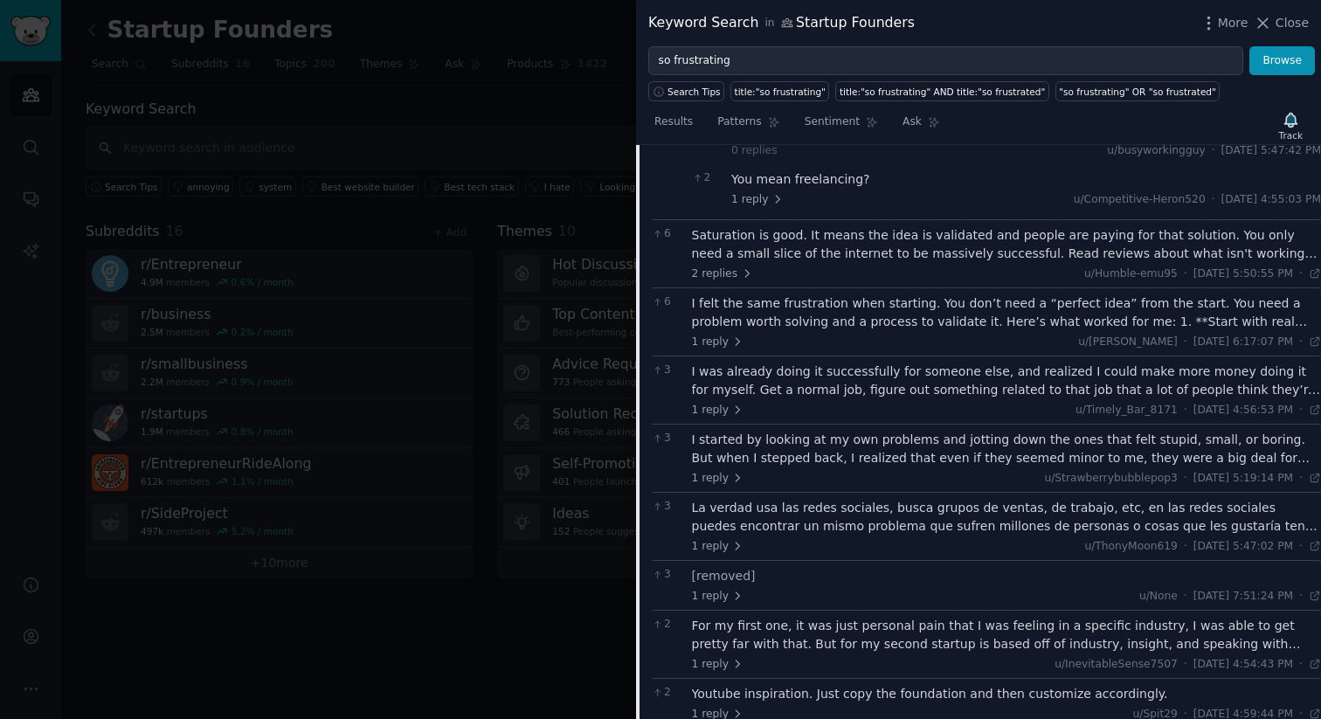
scroll to position [862, 0]
click at [909, 429] on div "I started by looking at my own problems and jotting down the ones that felt stu…" at bounding box center [1007, 447] width 630 height 37
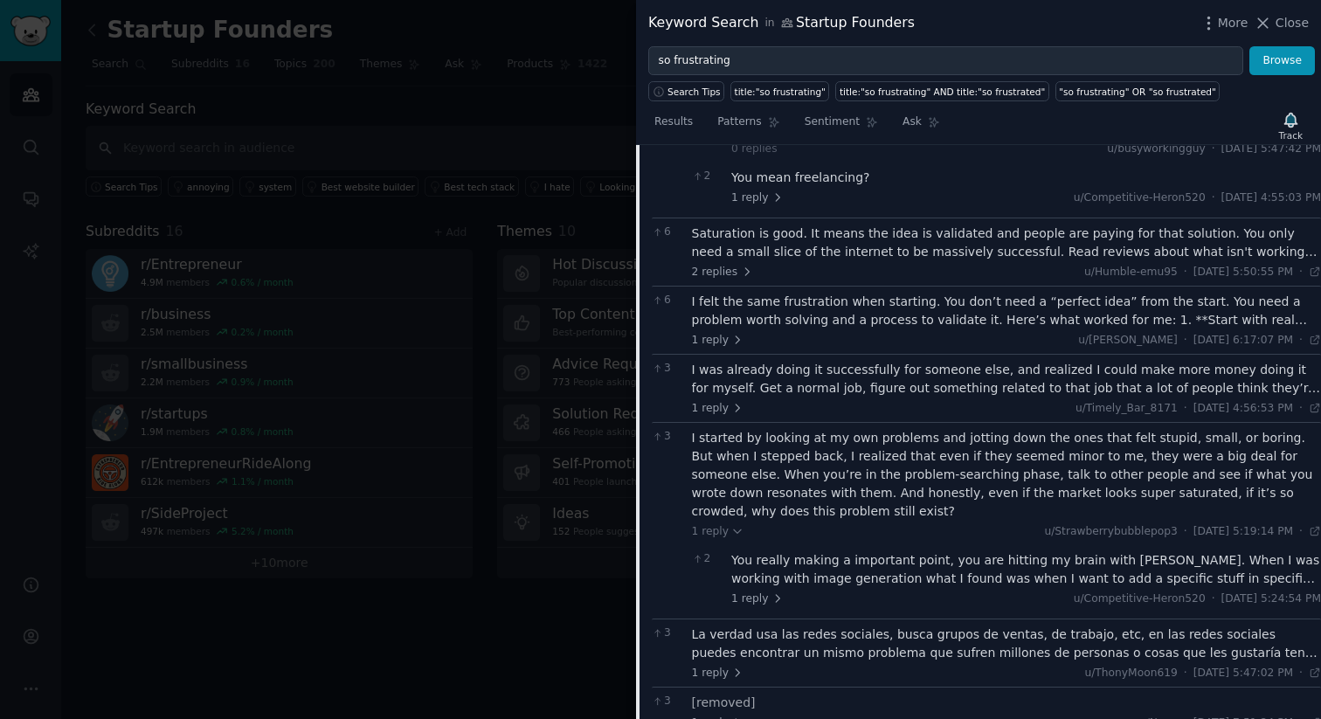
scroll to position [0, 0]
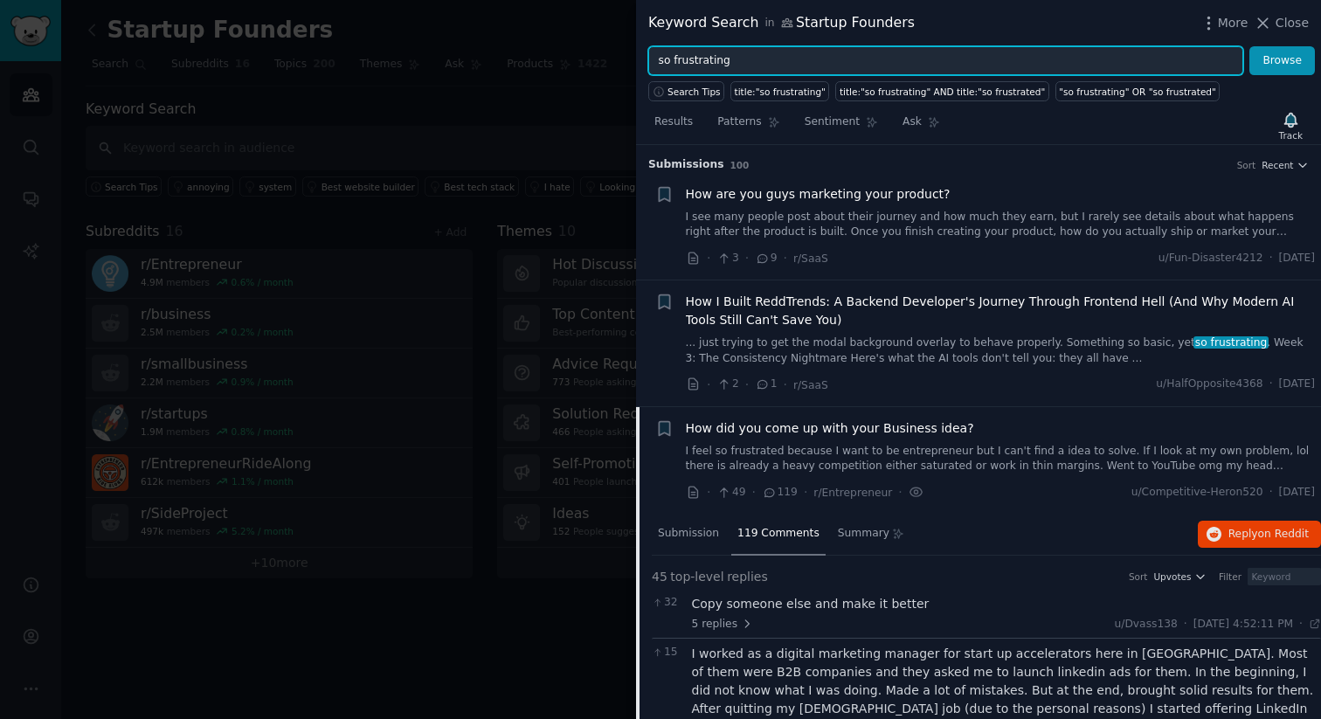
click at [845, 59] on input "so frustrating" at bounding box center [945, 61] width 595 height 30
paste input "Is there a tool for"
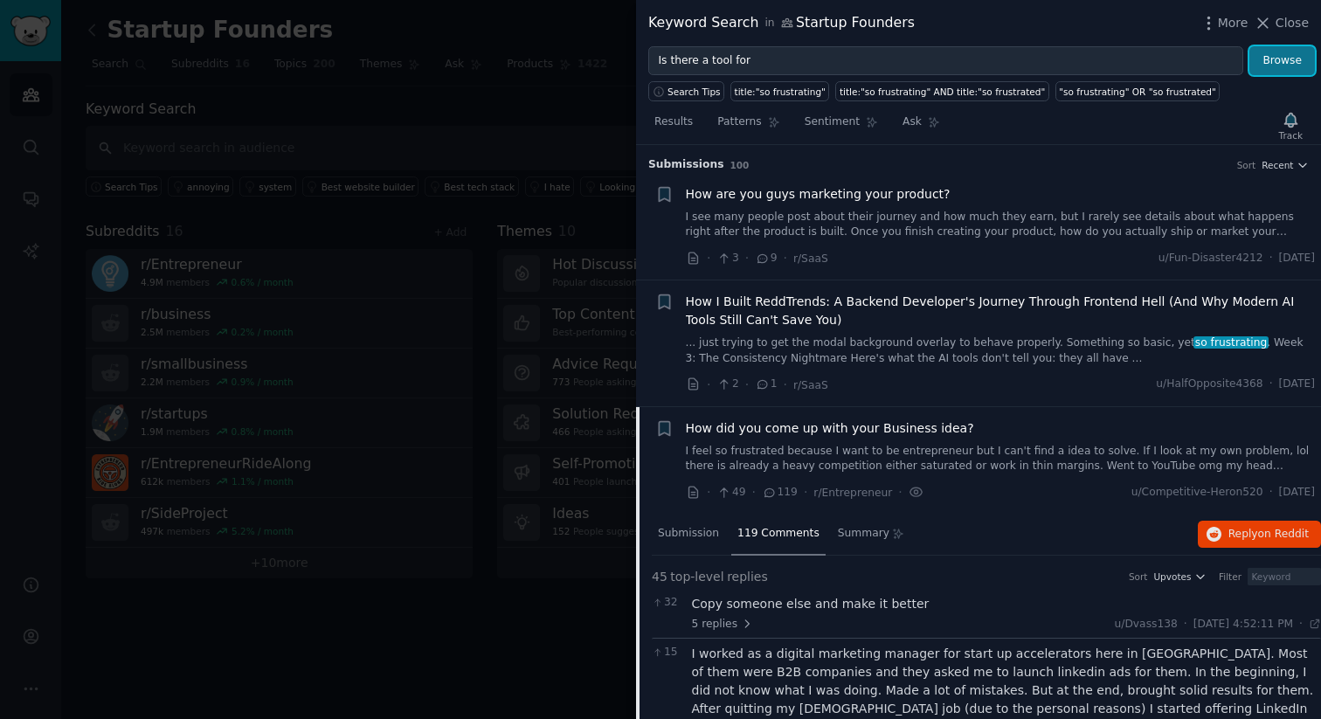
click at [1305, 56] on button "Browse" at bounding box center [1283, 61] width 66 height 30
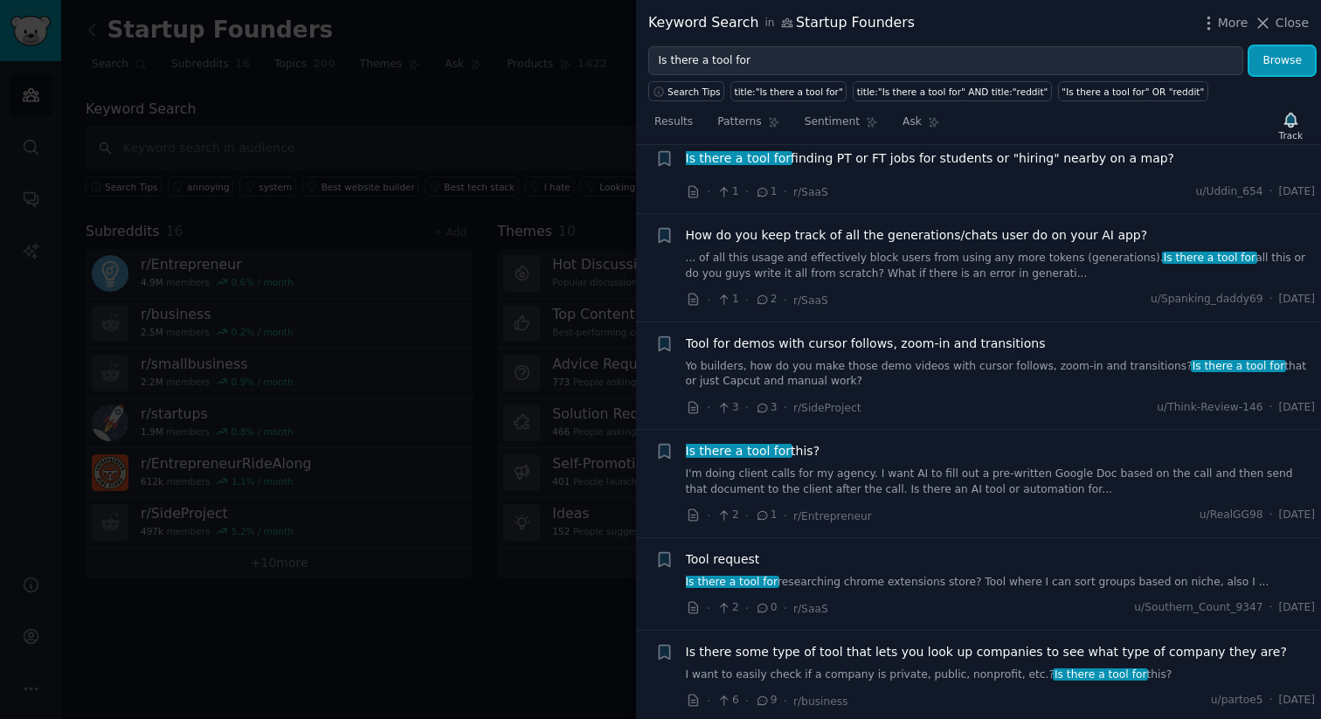
scroll to position [485, 0]
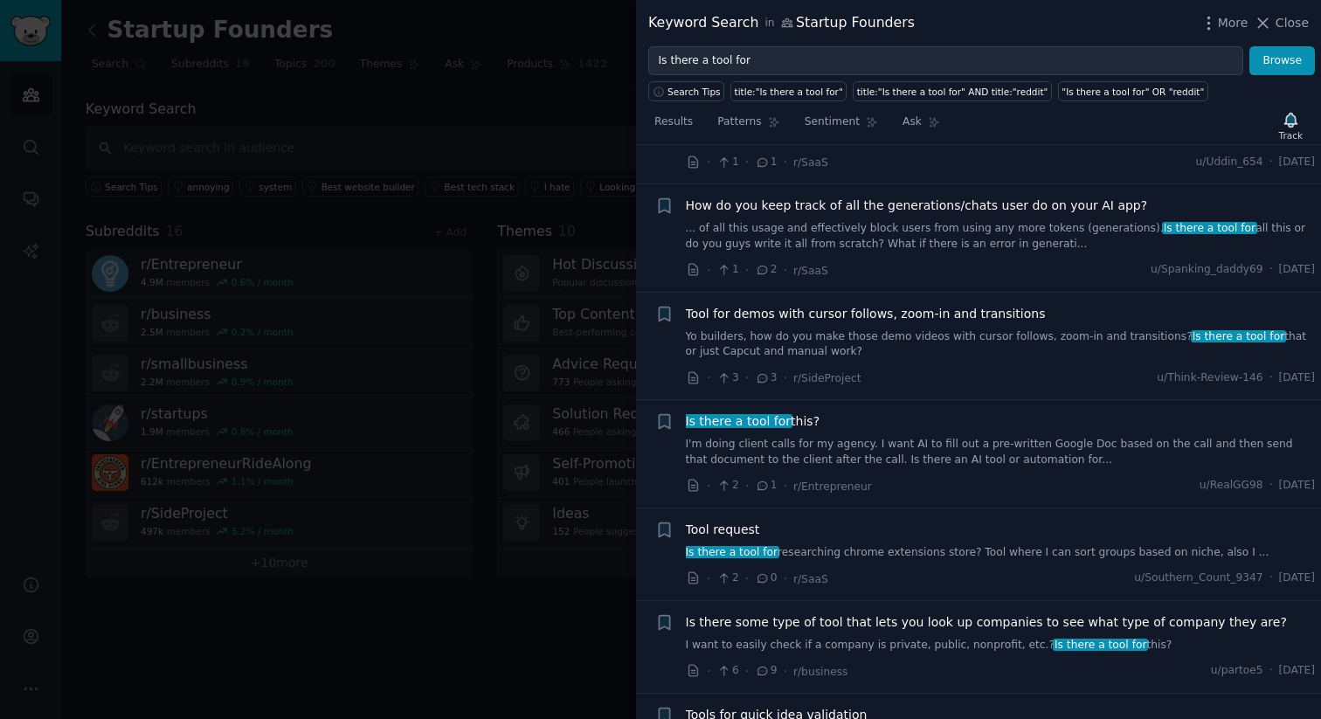
click at [921, 453] on link "I'm doing client calls for my agency. I want AI to fill out a pre-written Googl…" at bounding box center [1001, 452] width 630 height 31
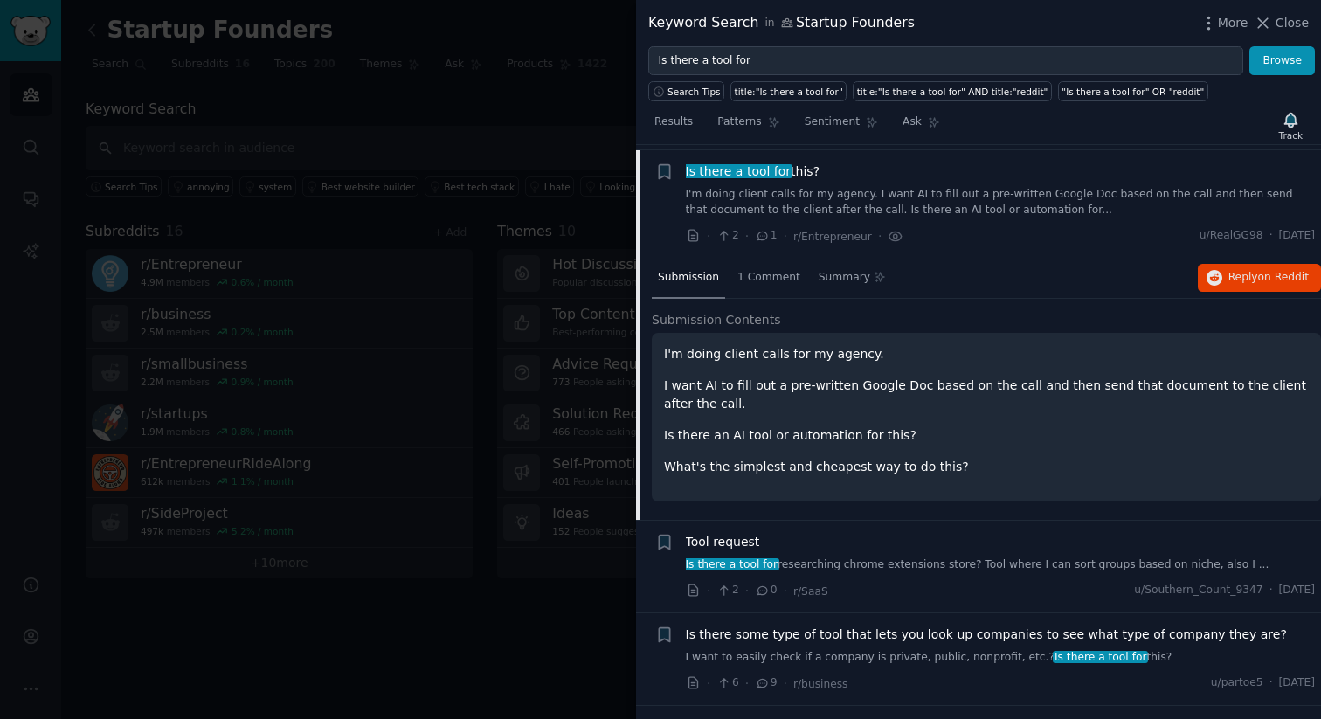
scroll to position [740, 0]
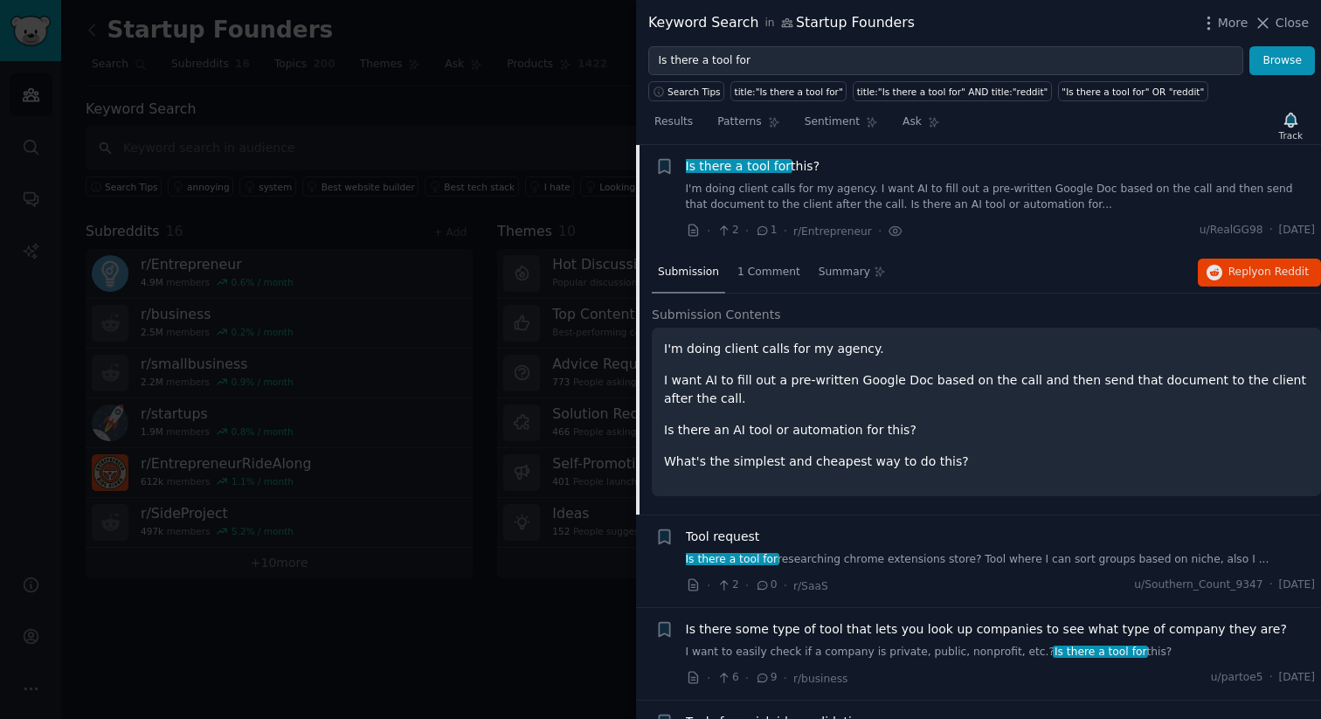
click at [919, 565] on link "Is there a tool for researching chrome extensions store? Tool where I can sort …" at bounding box center [1001, 560] width 630 height 16
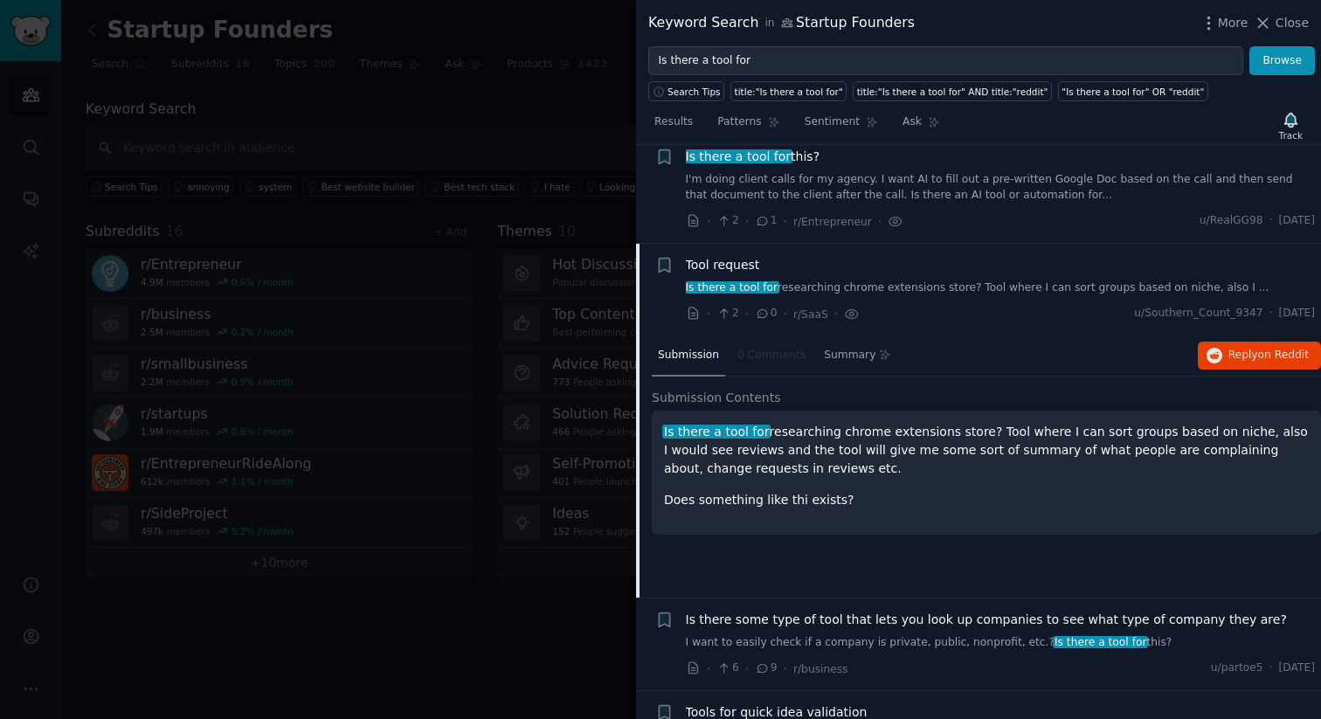
scroll to position [748, 0]
click at [926, 267] on div "Tool request" at bounding box center [1001, 267] width 630 height 18
click at [926, 288] on link "Is there a tool for researching chrome extensions store? Tool where I can sort …" at bounding box center [1001, 290] width 630 height 16
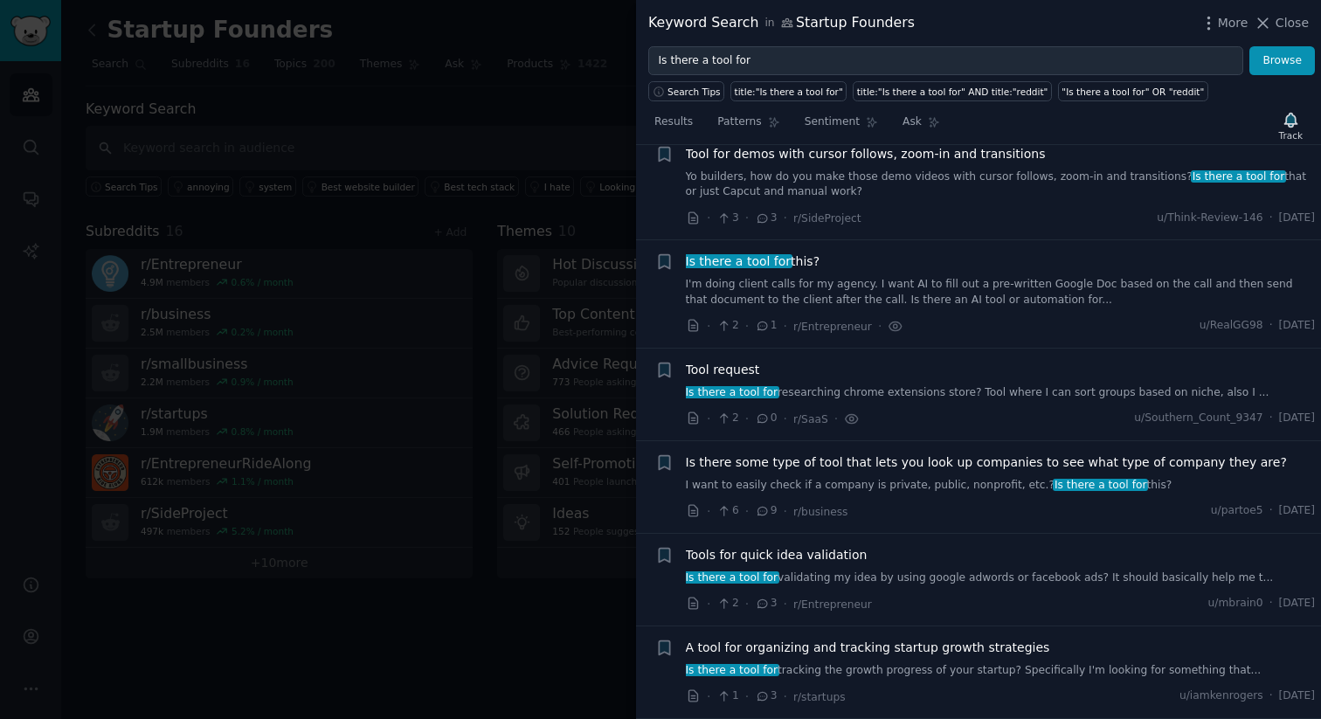
scroll to position [644, 0]
click at [904, 290] on link "I'm doing client calls for my agency. I want AI to fill out a pre-written Googl…" at bounding box center [1001, 293] width 630 height 31
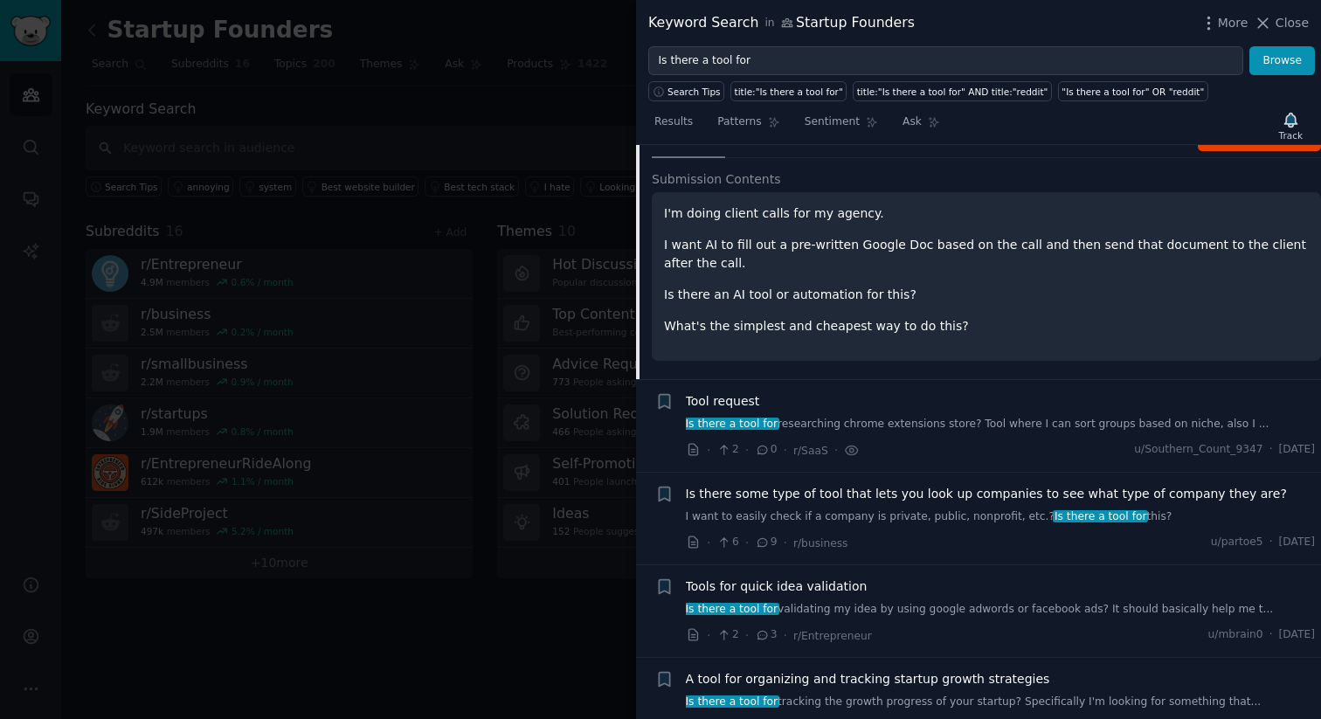
scroll to position [906, 0]
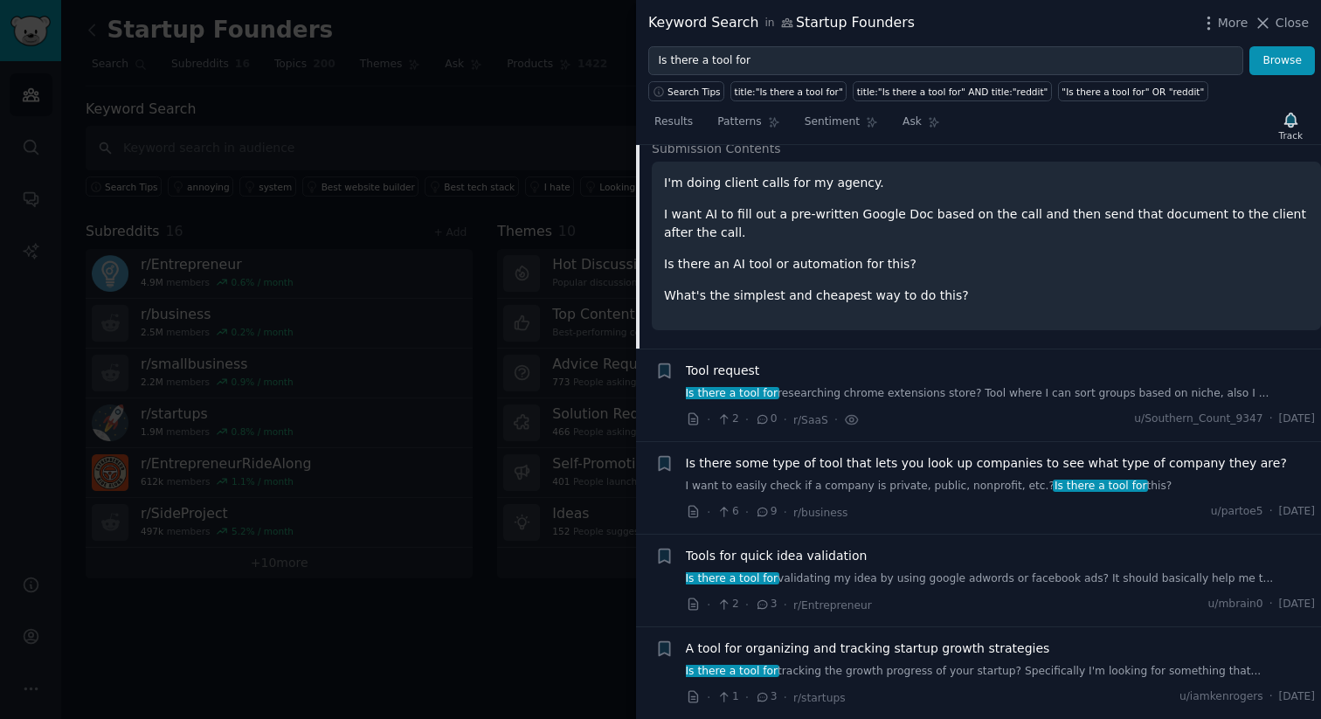
click at [899, 557] on div "Tools for quick idea validation" at bounding box center [1001, 556] width 630 height 18
click at [815, 568] on div "Tools for quick idea validation Is there a tool for validating my idea by using…" at bounding box center [1001, 567] width 630 height 40
click at [815, 578] on link "Is there a tool for validating my idea by using google adwords or facebook ads?…" at bounding box center [1001, 579] width 630 height 16
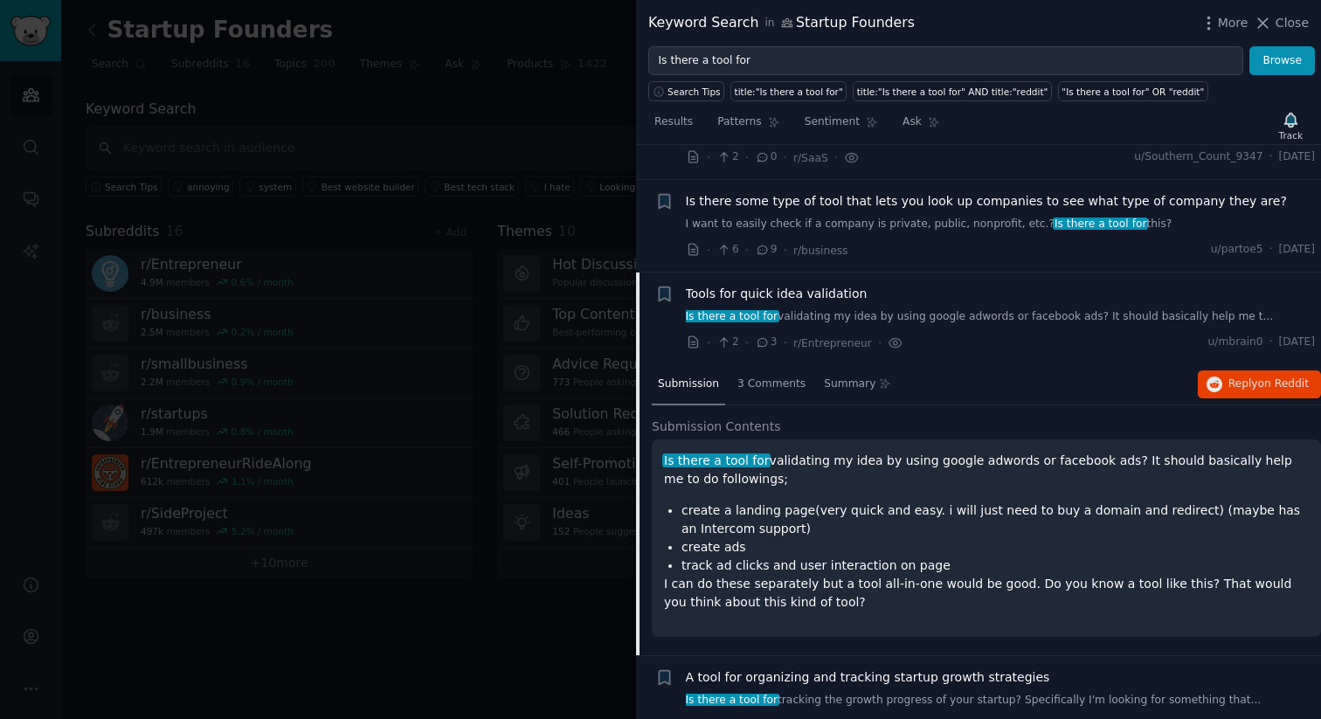
scroll to position [935, 0]
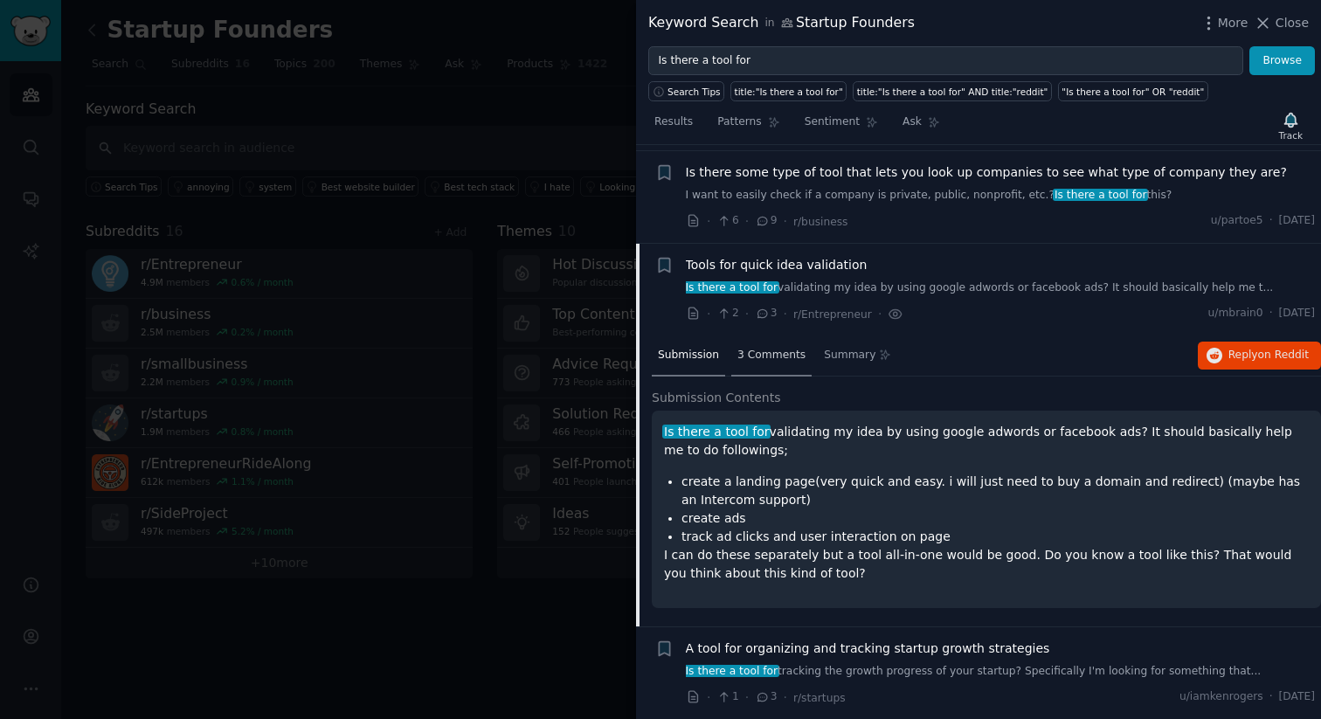
click at [771, 356] on span "3 Comments" at bounding box center [771, 356] width 68 height 16
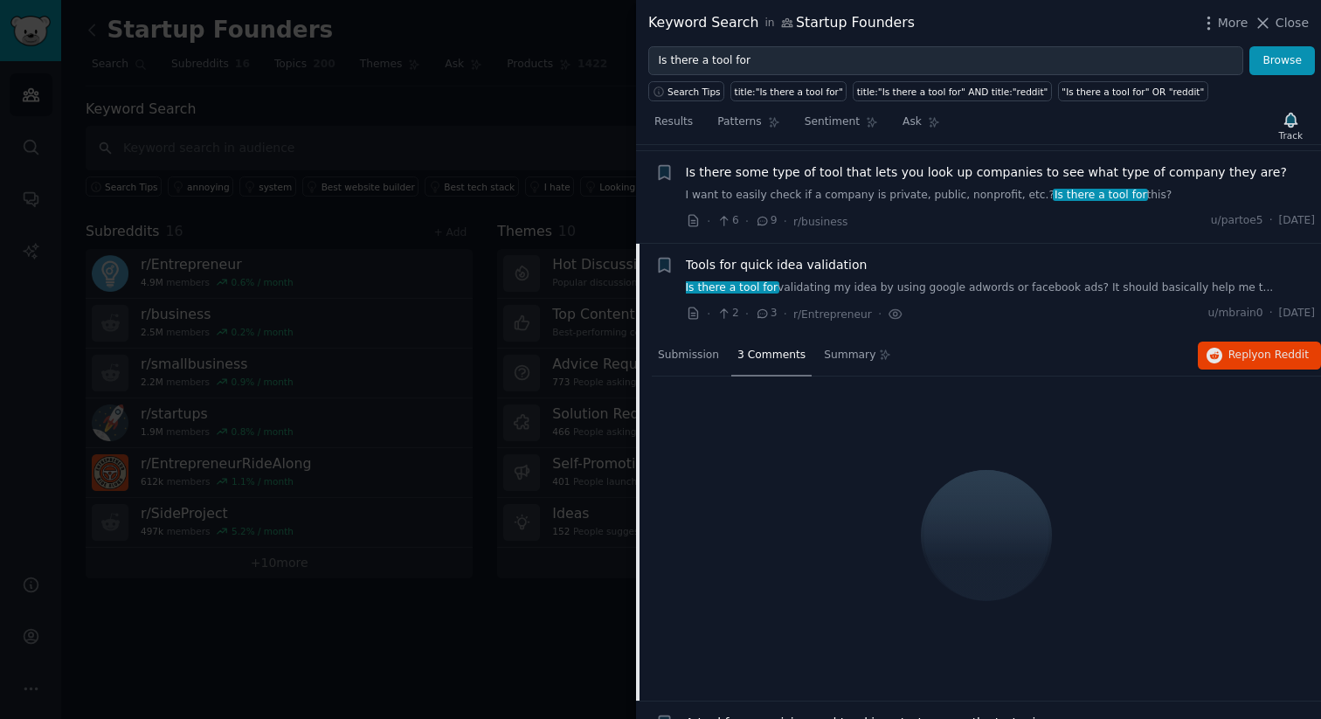
scroll to position [906, 0]
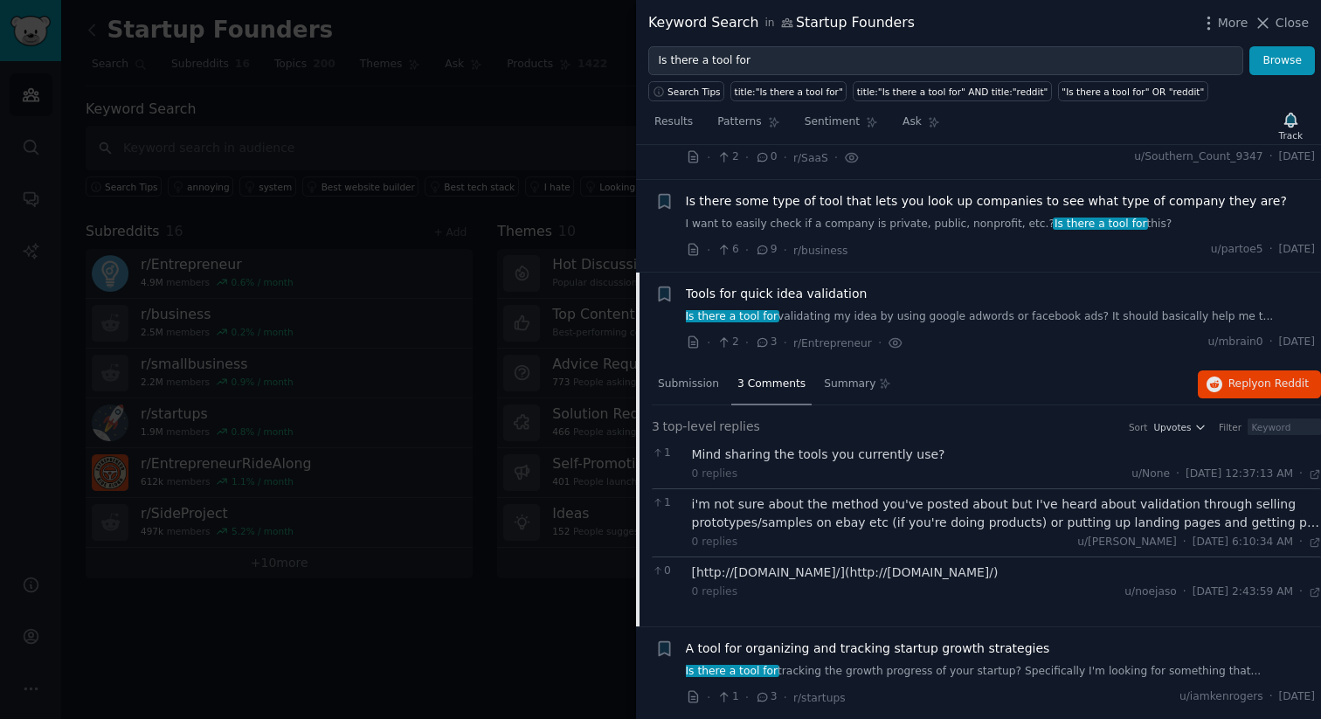
click at [915, 582] on div "[http://quickmvp.com/](http://quickmvp.com/) 0 replies u/noejaso · Mon 11/30/20…" at bounding box center [1007, 582] width 630 height 37
click at [915, 577] on div "[http://quickmvp.com/](http://quickmvp.com/)" at bounding box center [1007, 573] width 630 height 18
click at [938, 580] on div "[http://quickmvp.com/](http://quickmvp.com/)" at bounding box center [1007, 573] width 630 height 18
click at [959, 570] on div "[http://quickmvp.com/](http://quickmvp.com/)" at bounding box center [1007, 573] width 630 height 18
click at [928, 570] on div "[http://quickmvp.com/](http://quickmvp.com/)" at bounding box center [1007, 573] width 630 height 18
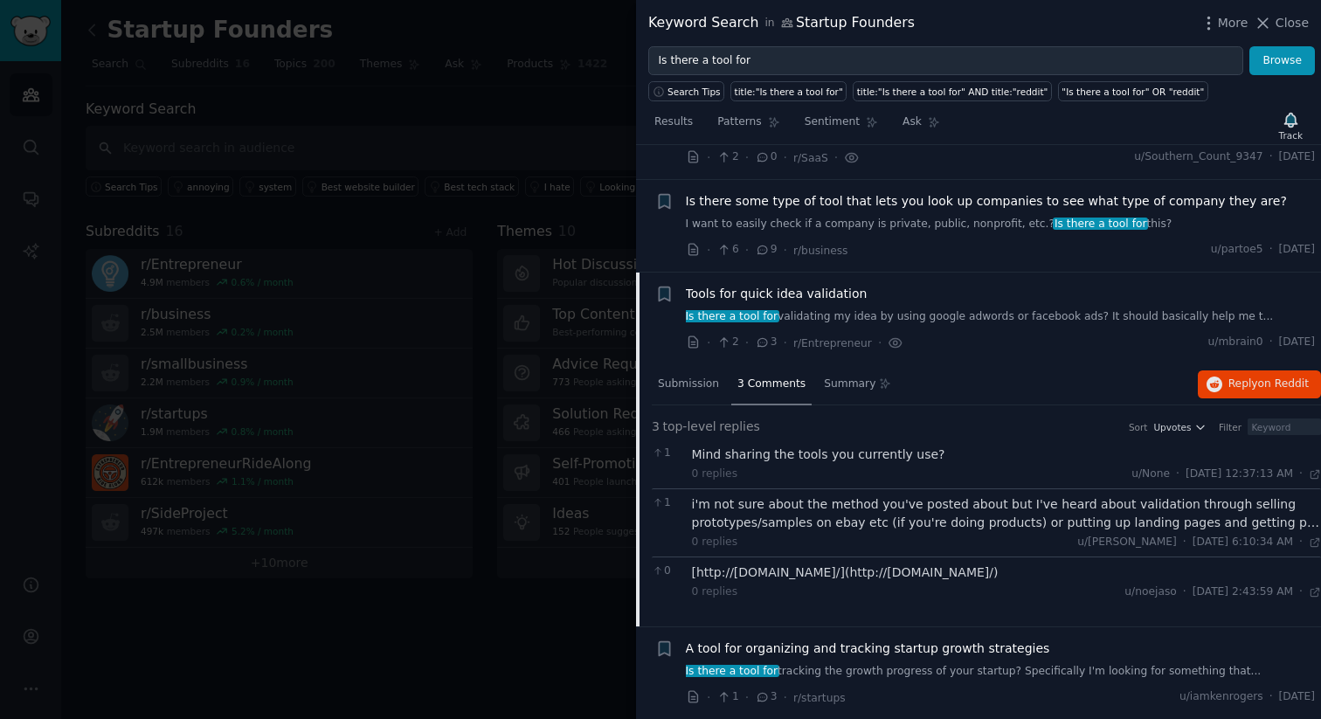
click at [899, 315] on link "Is there a tool for validating my idea by using google adwords or facebook ads?…" at bounding box center [1001, 317] width 630 height 16
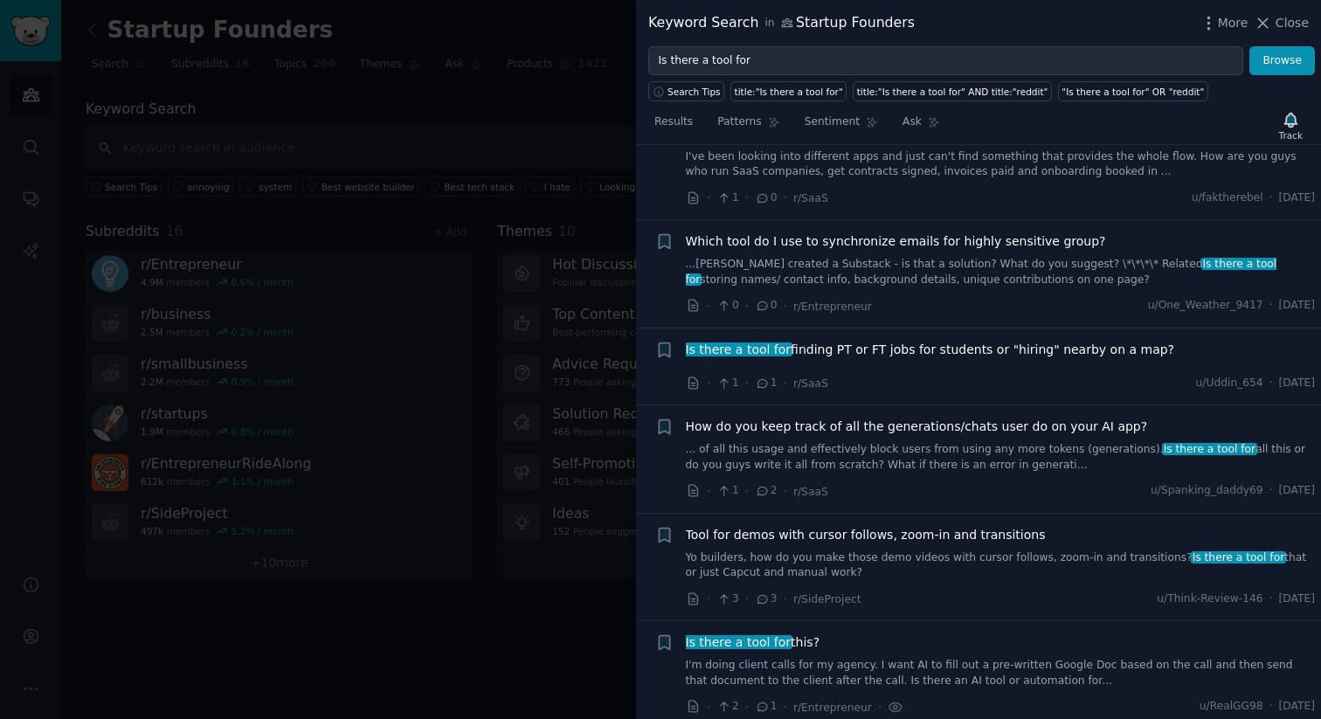
scroll to position [644, 0]
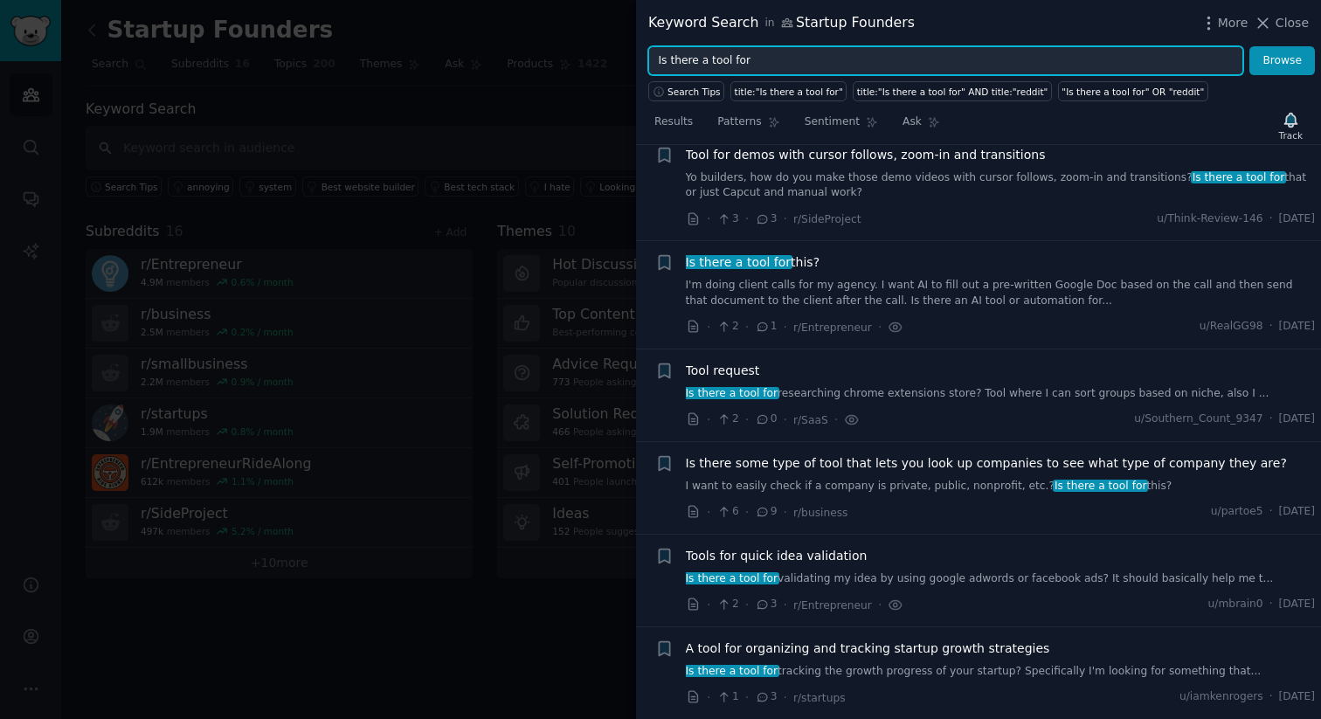
click at [805, 67] on input "Is there a tool for" at bounding box center [945, 61] width 595 height 30
paste input "Alternative to"
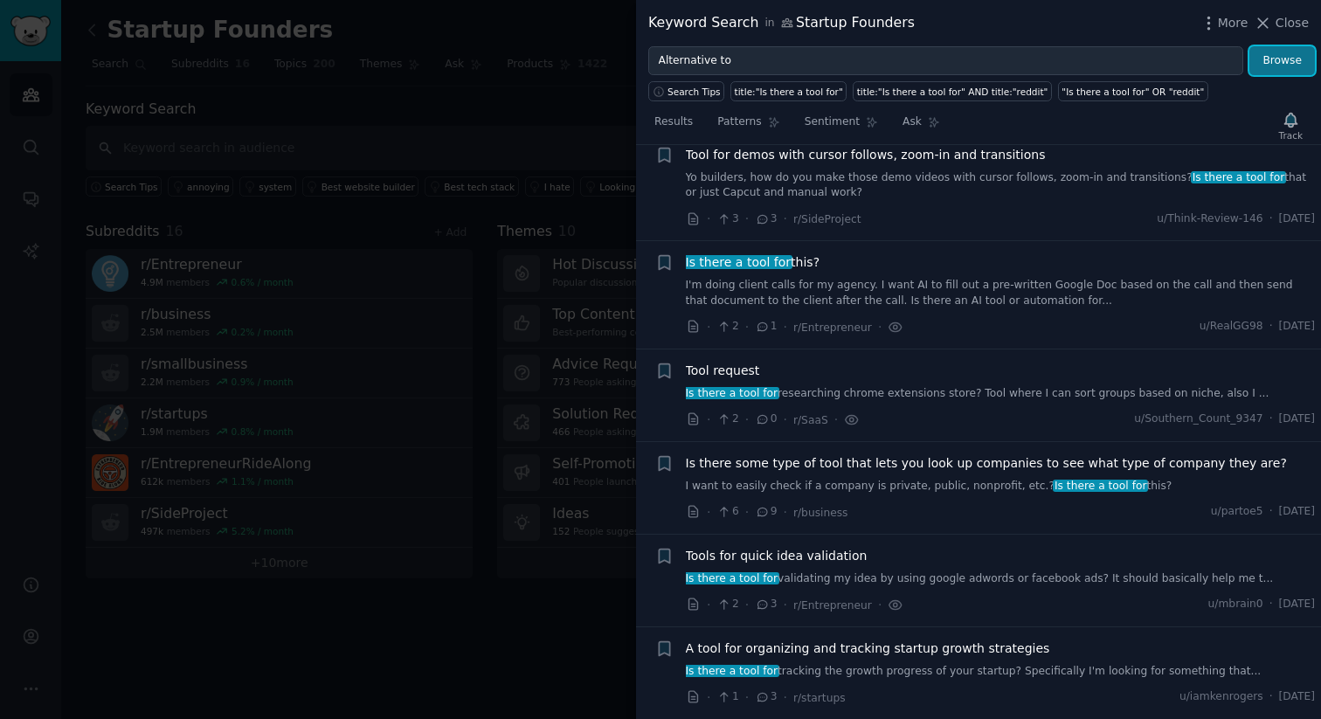
click at [1292, 55] on button "Browse" at bounding box center [1283, 61] width 66 height 30
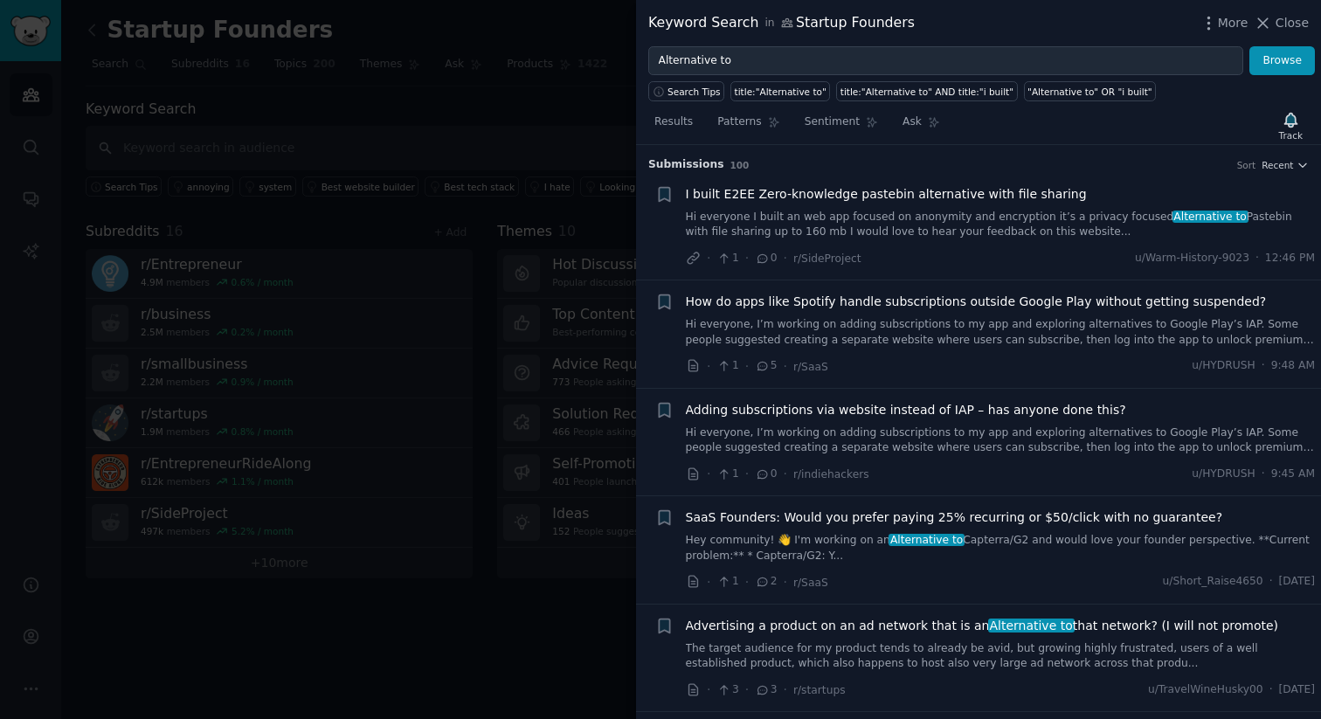
click at [1004, 537] on link "Hey community! 👋 I'm working on an Alternative to Capterra/G2 and would love yo…" at bounding box center [1001, 548] width 630 height 31
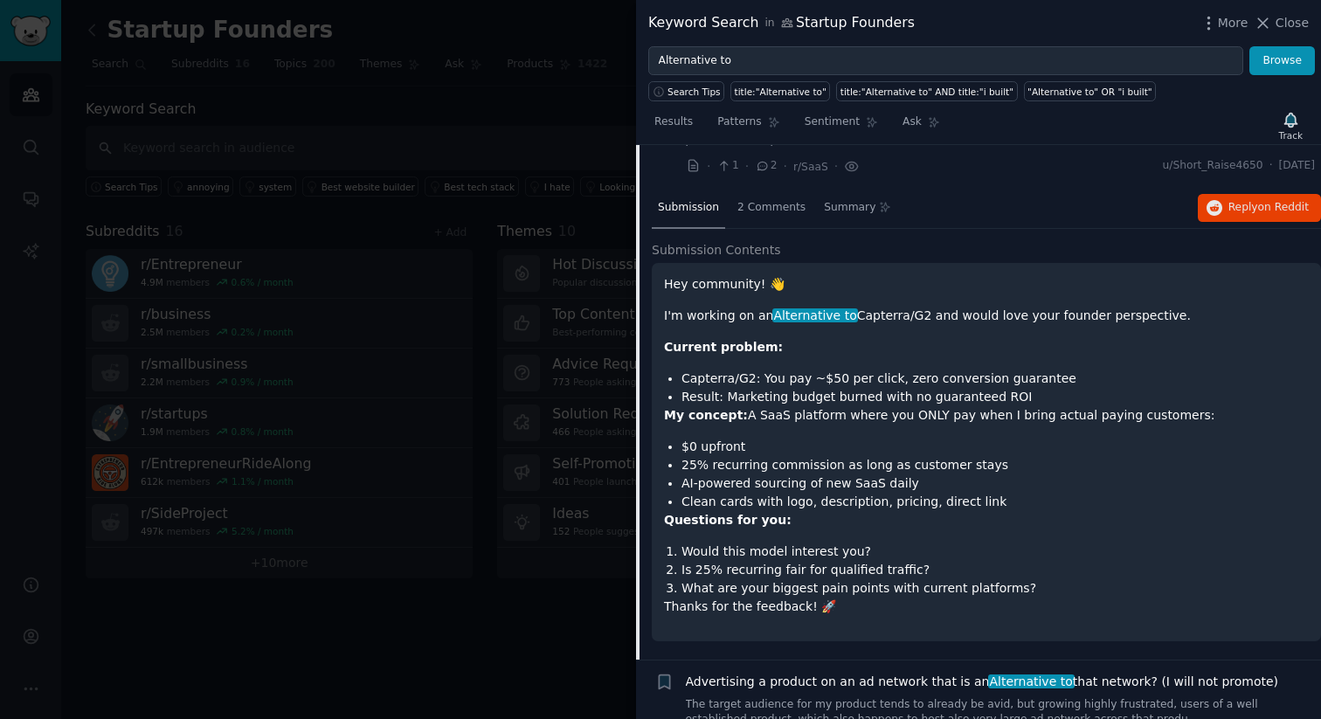
scroll to position [393, 0]
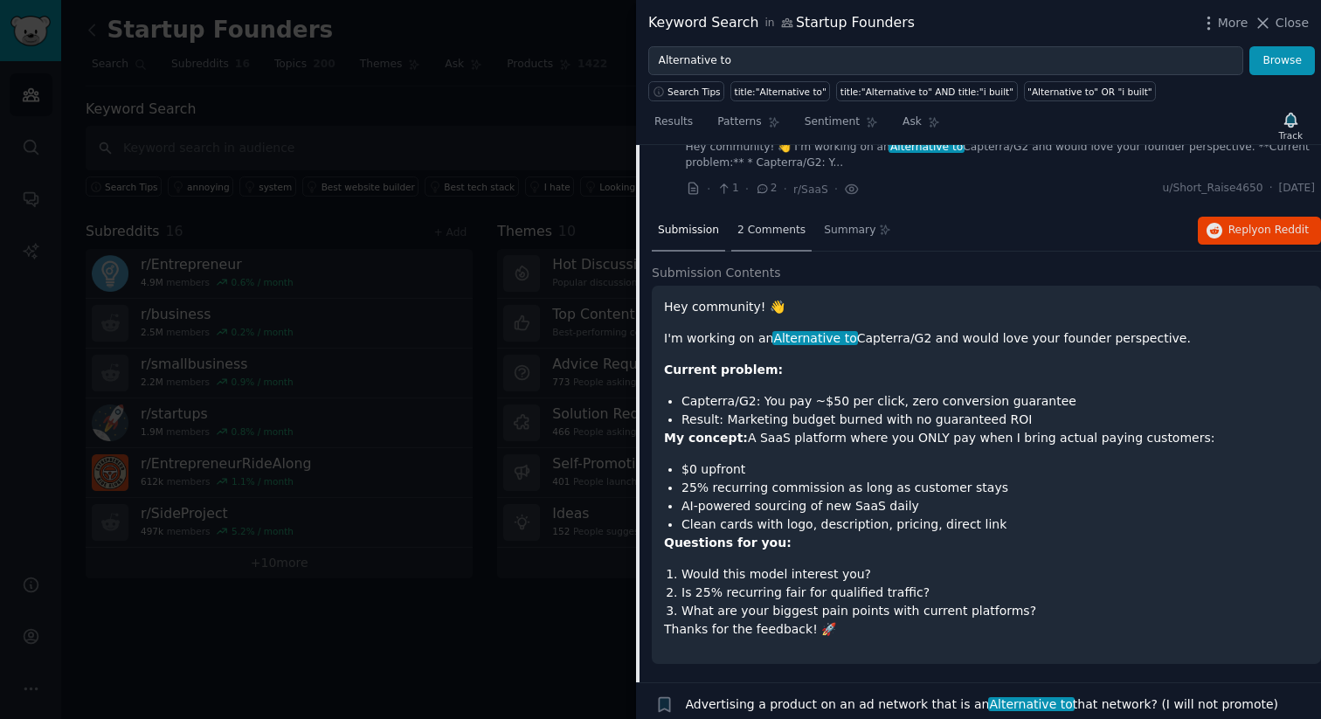
click at [779, 238] on div "2 Comments" at bounding box center [771, 232] width 80 height 42
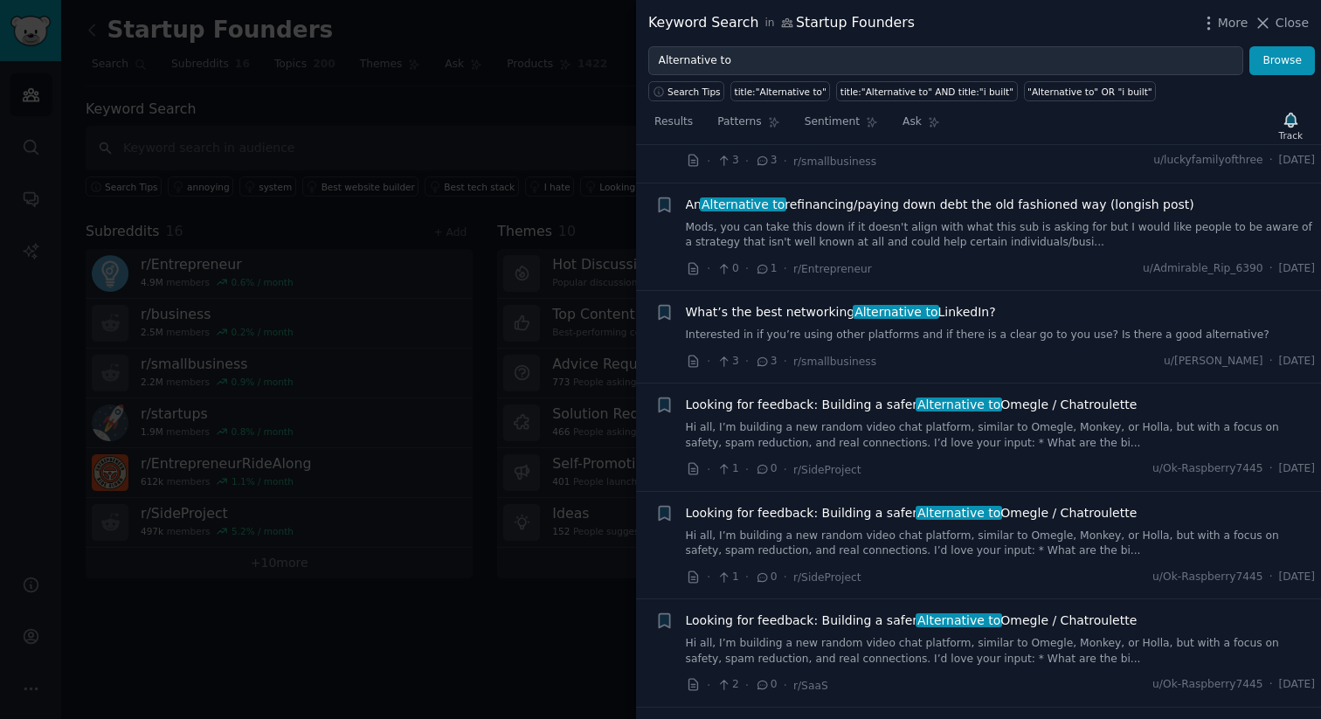
scroll to position [911, 0]
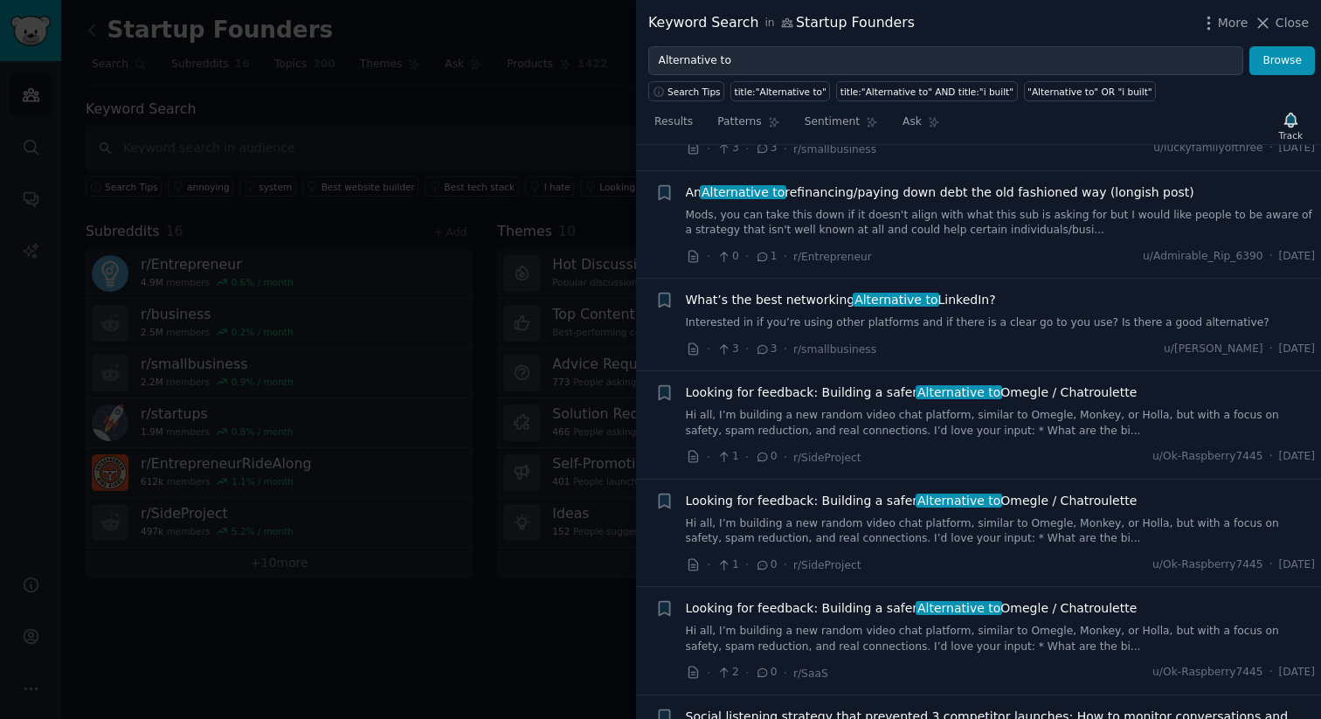
click at [958, 422] on link "Hi all, I’m building a new random video chat platform, similar to Omegle, Monke…" at bounding box center [1001, 423] width 630 height 31
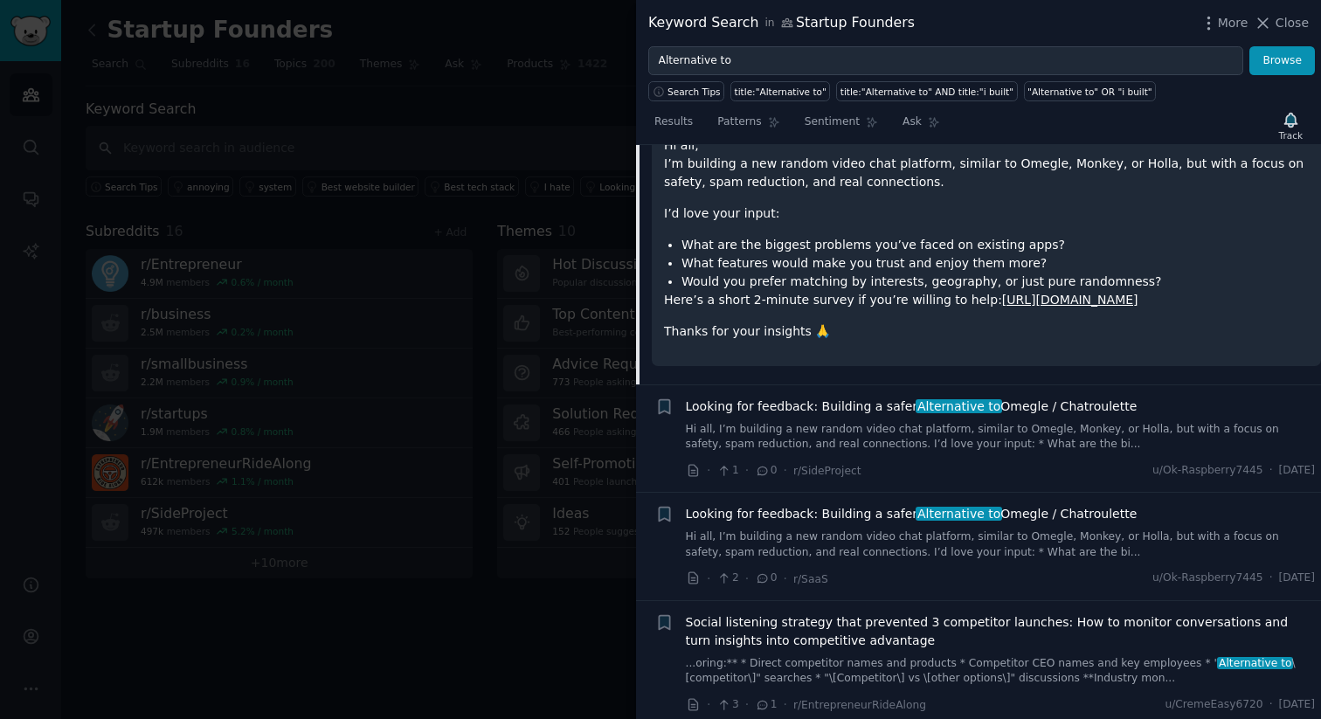
scroll to position [1085, 0]
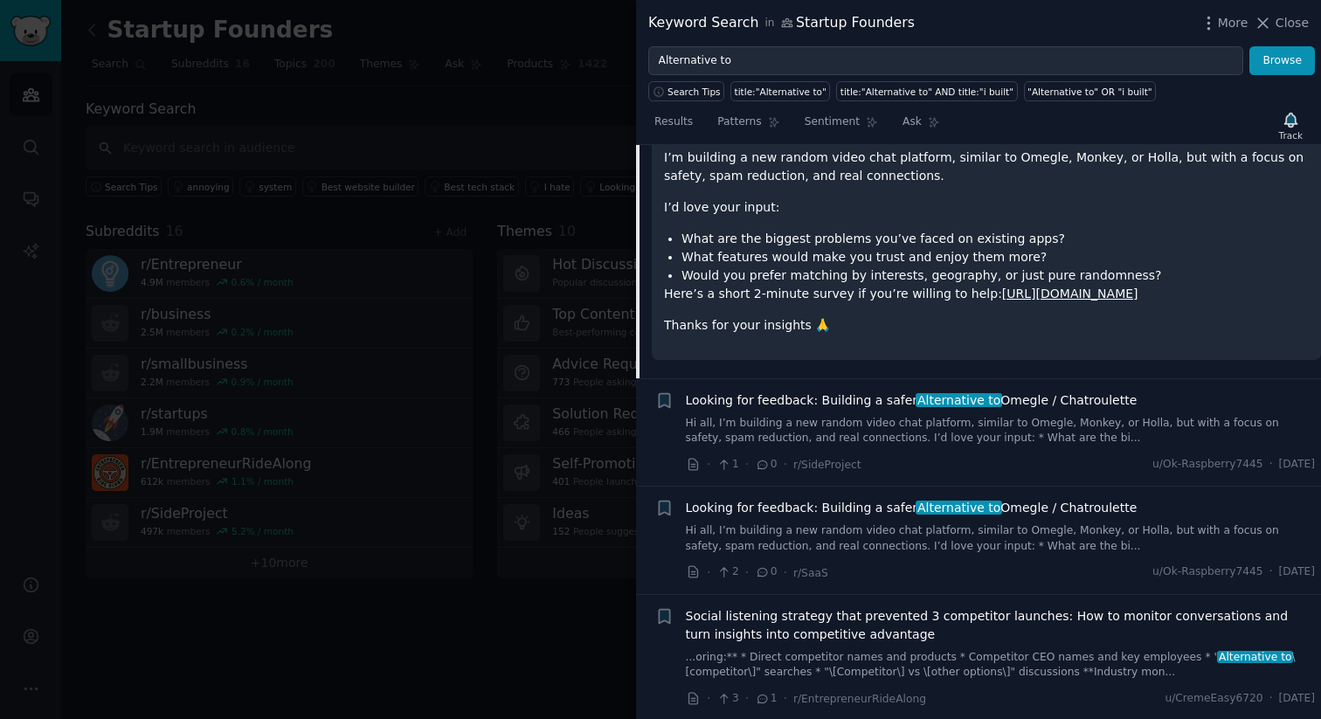
click at [973, 430] on link "Hi all, I’m building a new random video chat platform, similar to Omegle, Monke…" at bounding box center [1001, 431] width 630 height 31
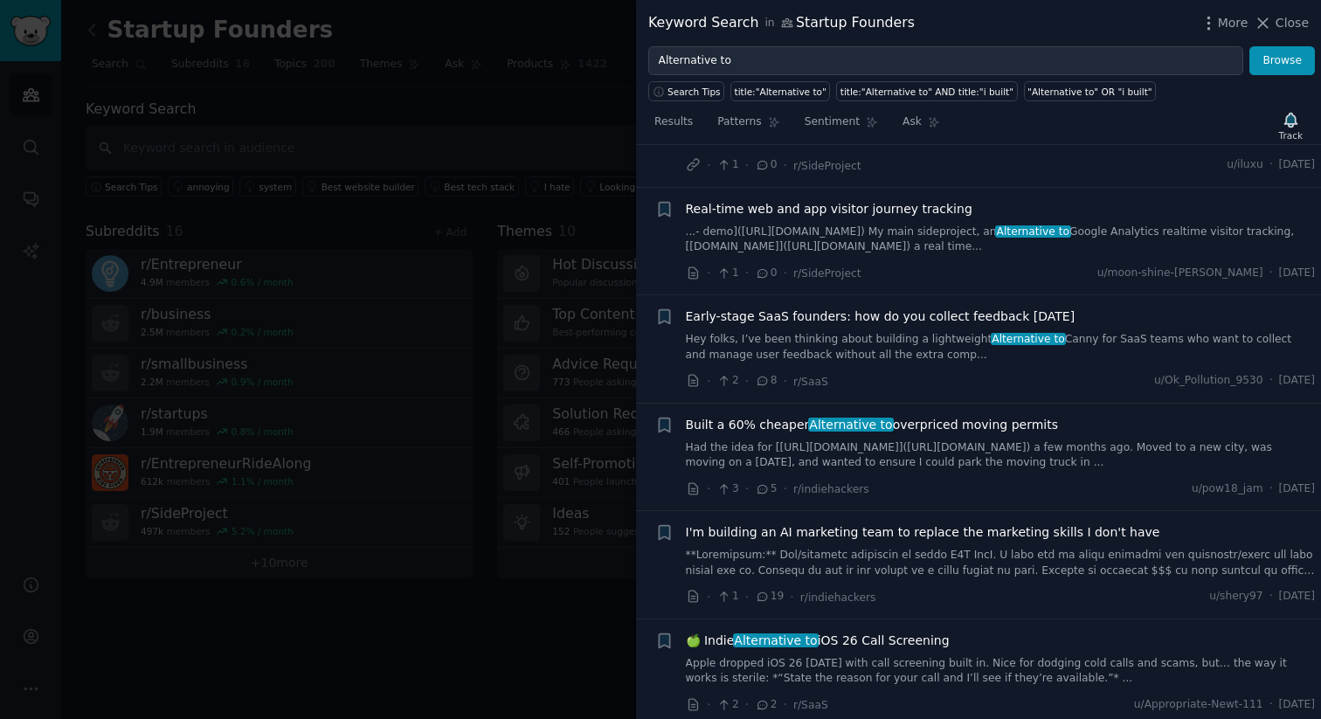
scroll to position [4030, 0]
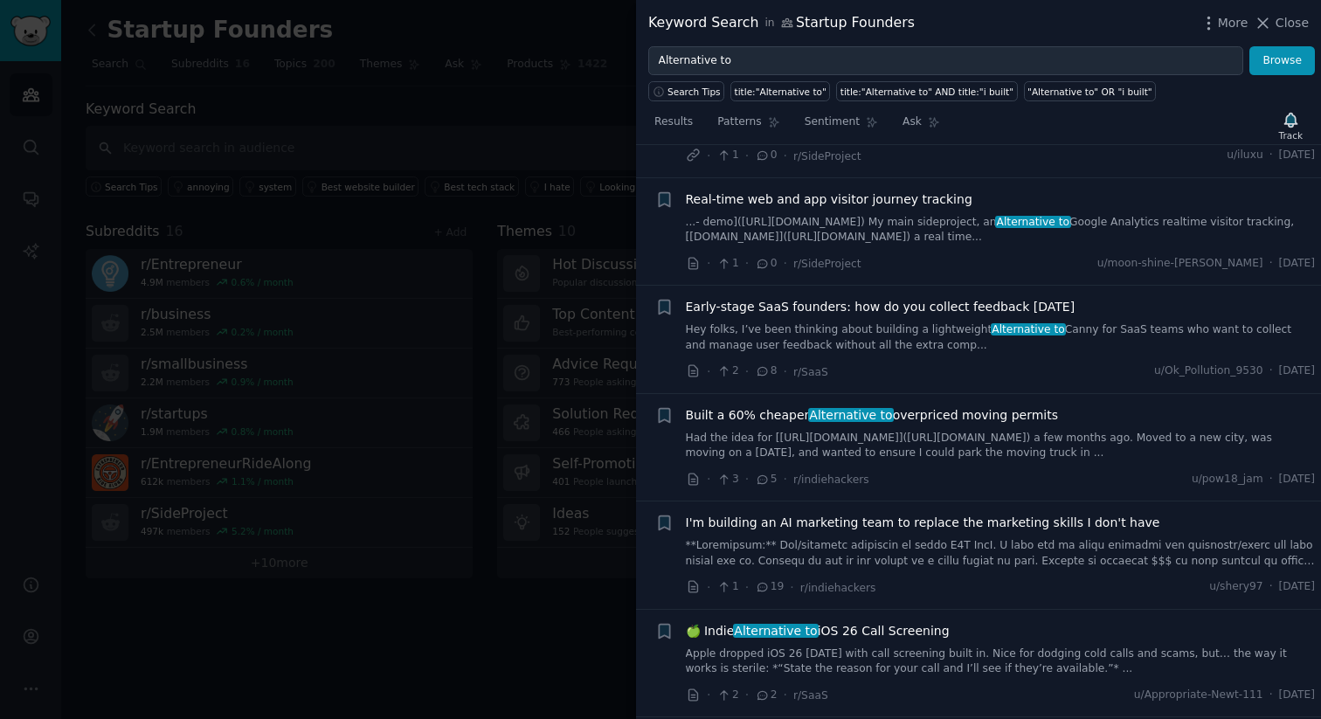
click at [954, 431] on link "Had the idea for [https://easymovingpermits.com](https://easymovingpermits.com)…" at bounding box center [1001, 446] width 630 height 31
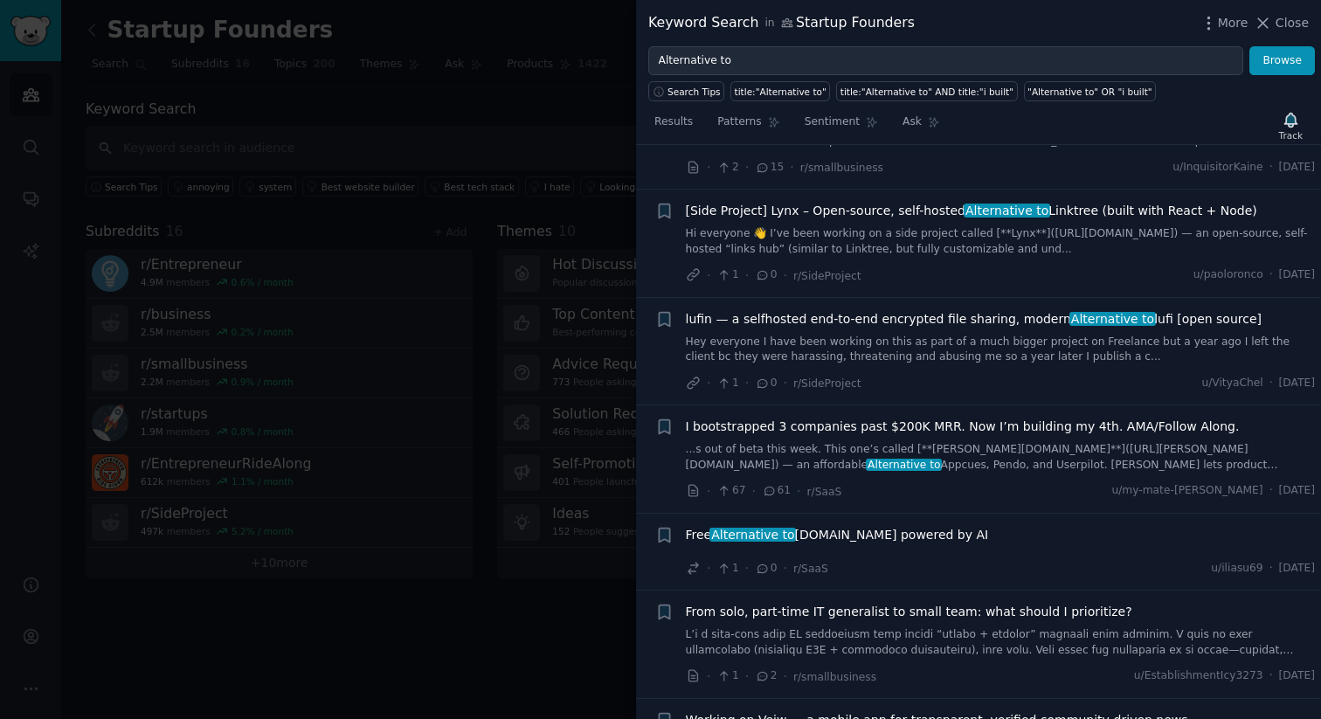
scroll to position [4808, 0]
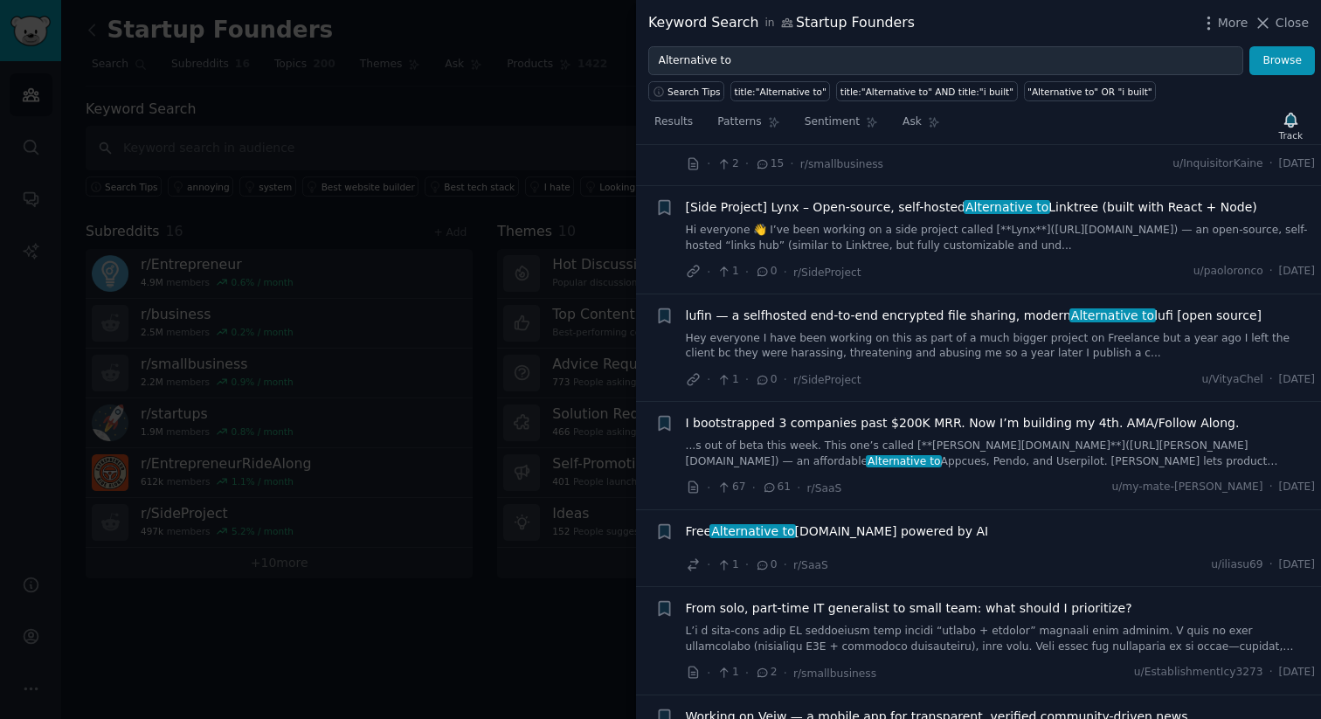
click at [921, 523] on span "Free Alternative to Brilliant.org powered by AI" at bounding box center [837, 532] width 303 height 18
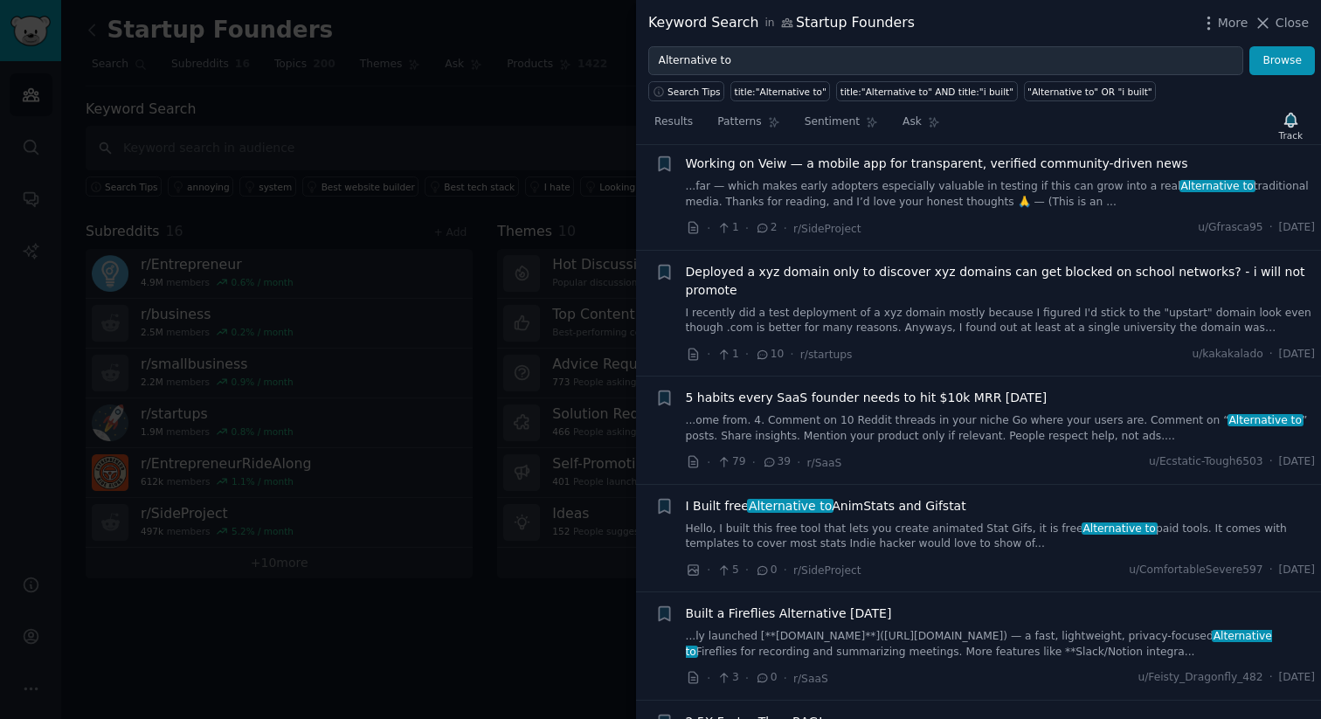
scroll to position [5168, 0]
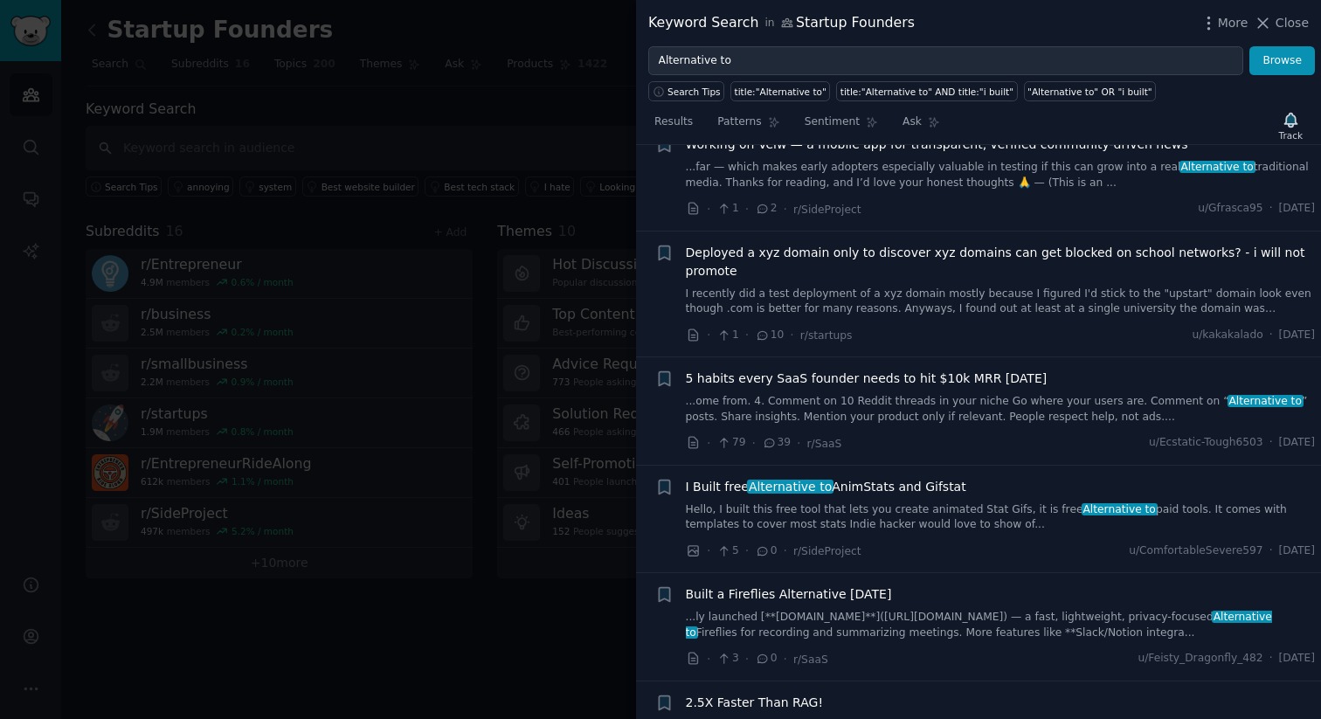
click at [904, 478] on div "I Built free Alternative to AnimStats and Gifstat Hello, I built this free tool…" at bounding box center [1001, 505] width 630 height 55
click at [901, 478] on span "I Built free Alternative to AnimStats and Gifstat" at bounding box center [826, 487] width 280 height 18
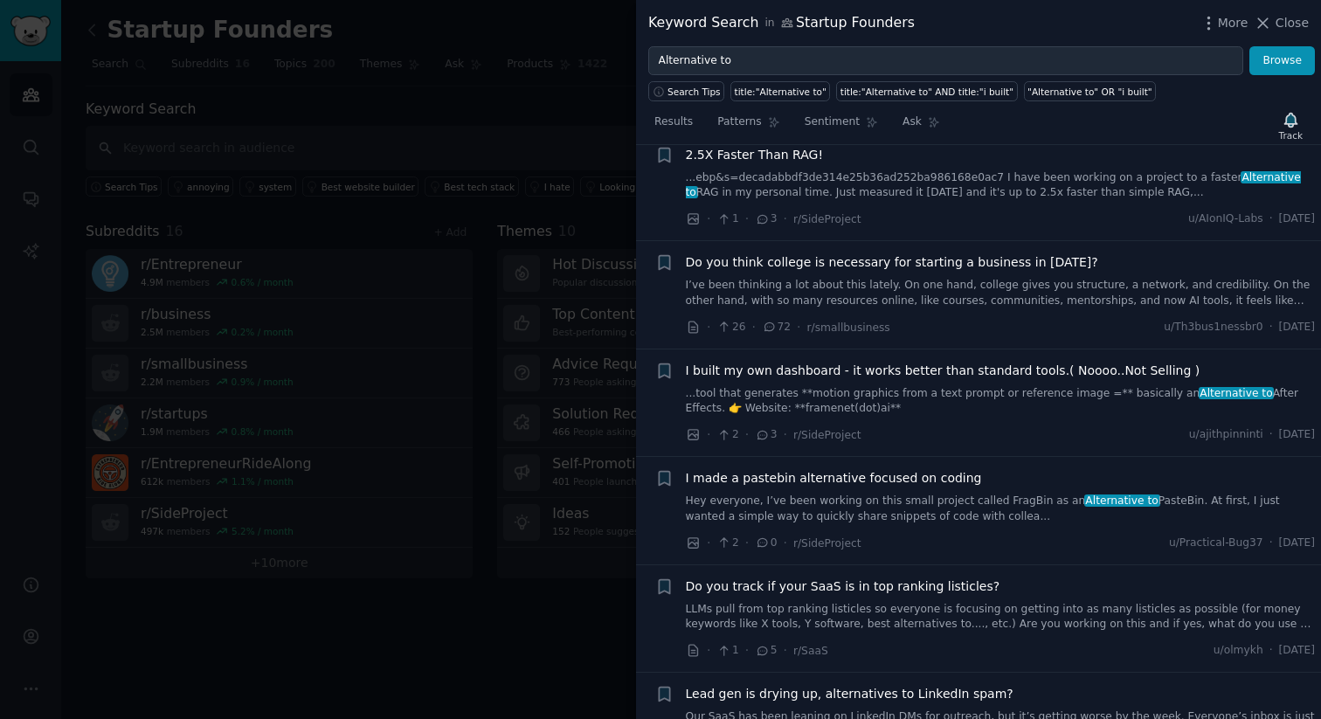
scroll to position [5907, 0]
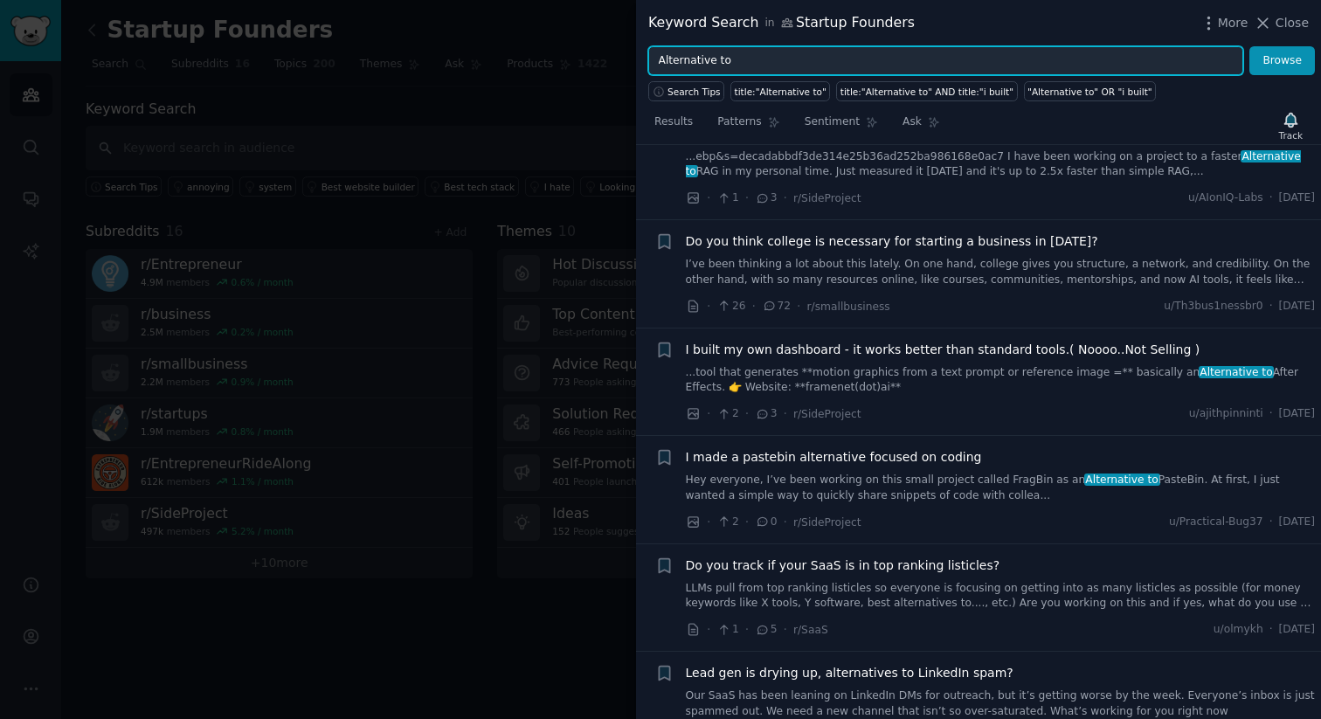
click at [890, 59] on input "Alternative to" at bounding box center [945, 61] width 595 height 30
paste input "How do you handle"
type input "How do you handle"
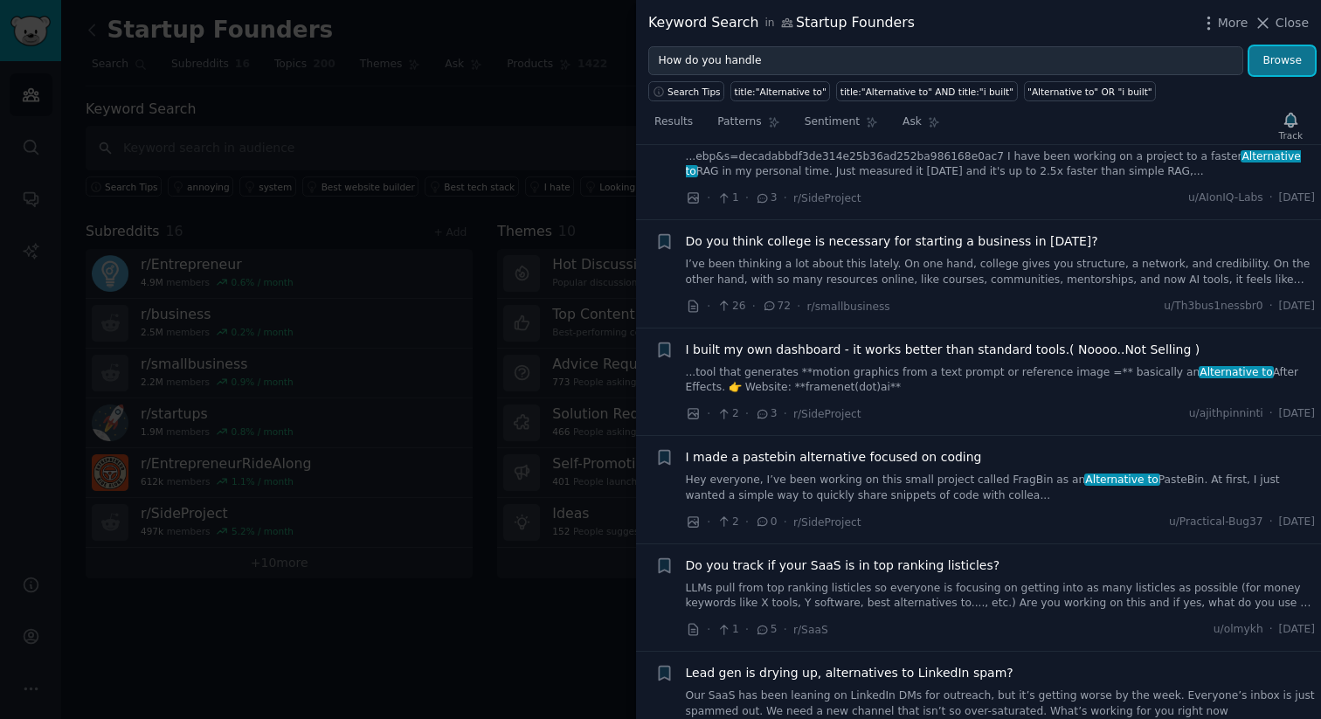
click at [1300, 61] on button "Browse" at bounding box center [1283, 61] width 66 height 30
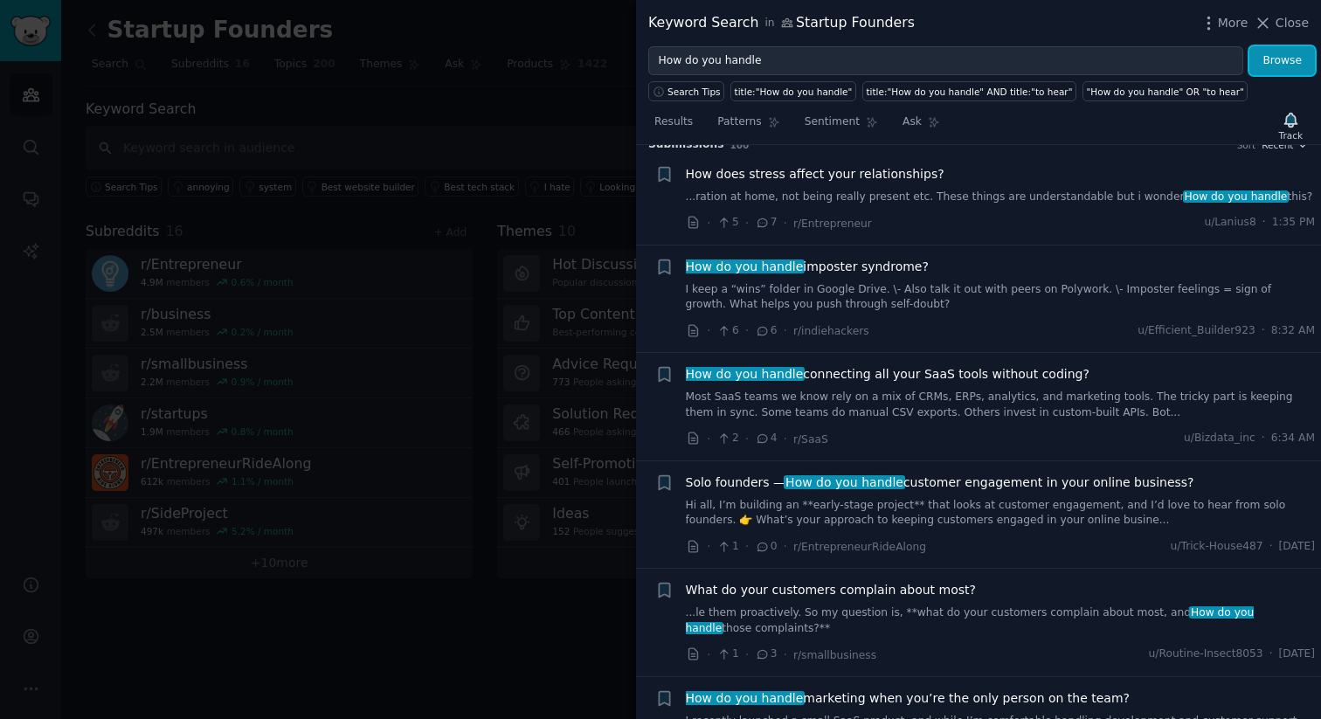
scroll to position [21, 0]
click at [923, 292] on link "I keep a “wins” folder in Google Drive. \- Also talk it out with peers on Polyw…" at bounding box center [1001, 296] width 630 height 31
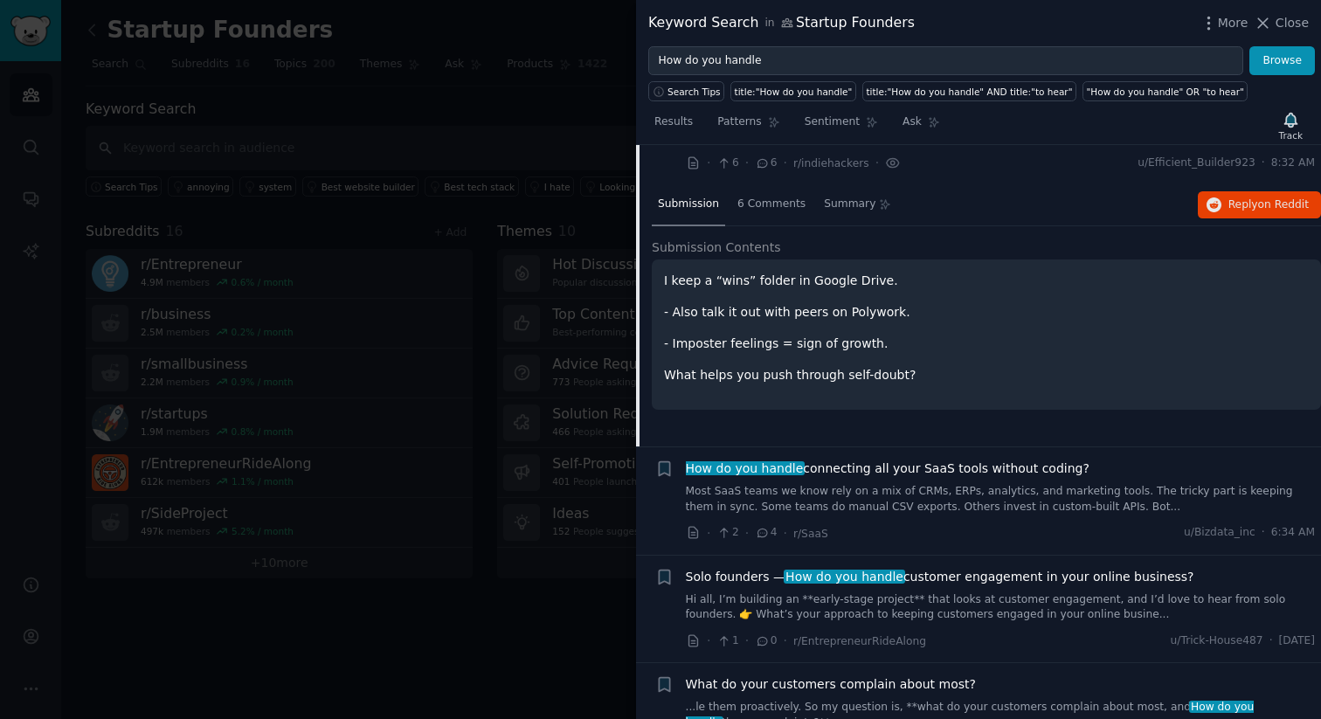
scroll to position [299, 0]
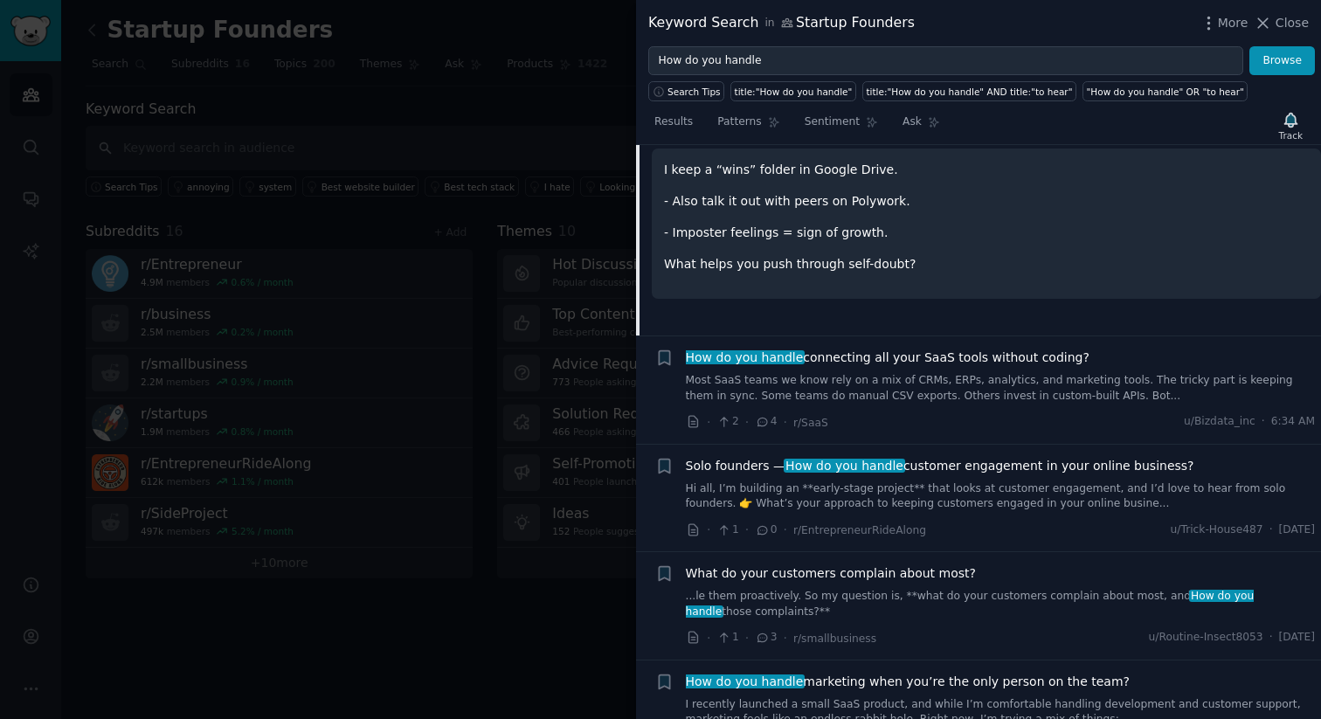
click at [914, 389] on link "Most SaaS teams we know rely on a mix of CRMs, ERPs, analytics, and marketing t…" at bounding box center [1001, 388] width 630 height 31
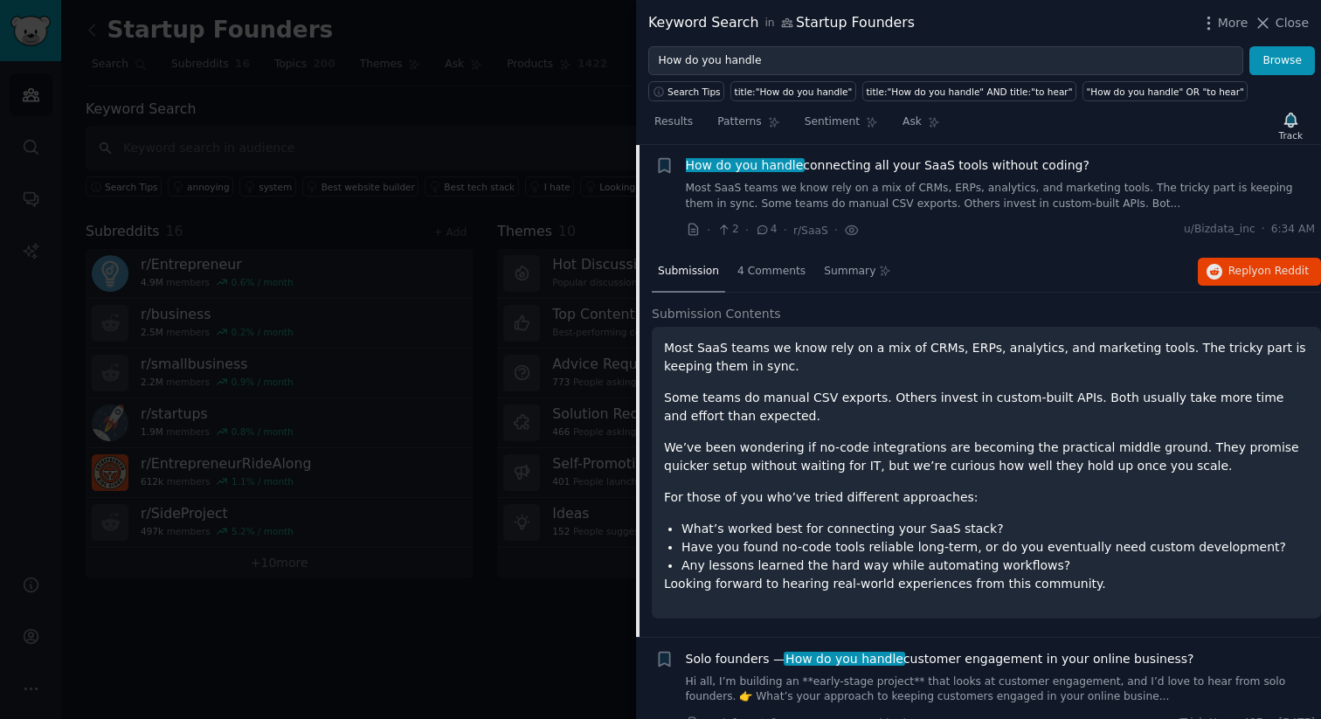
scroll to position [228, 0]
click at [1282, 28] on span "Close" at bounding box center [1292, 23] width 33 height 18
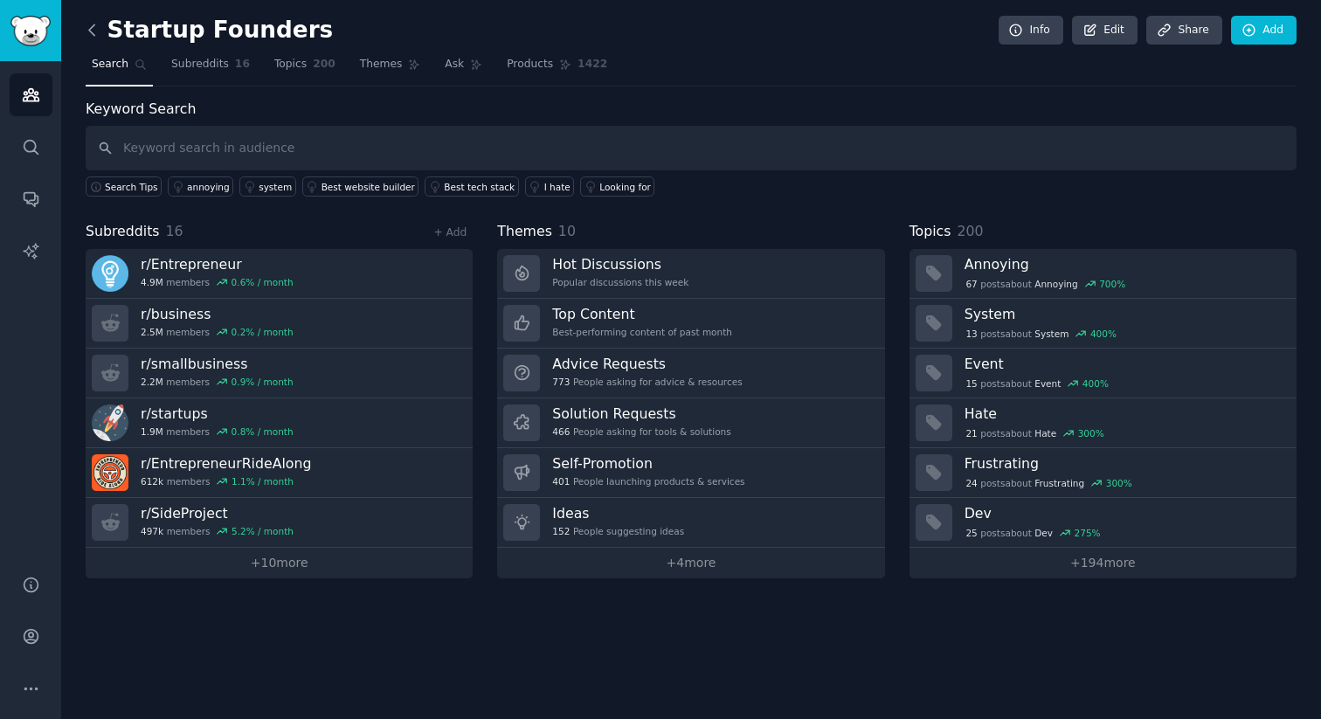
click at [91, 28] on icon at bounding box center [91, 29] width 5 height 10
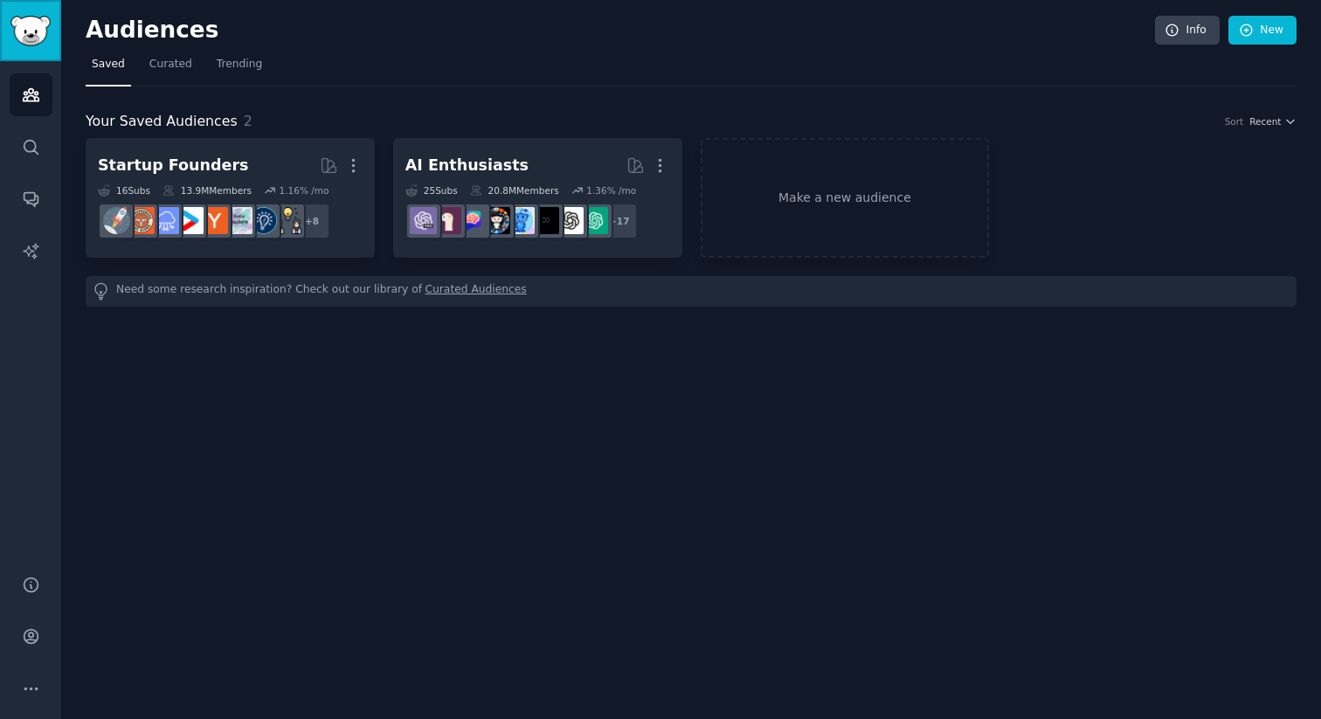
click at [33, 35] on img "Sidebar" at bounding box center [30, 31] width 40 height 31
click at [39, 97] on icon "Sidebar" at bounding box center [31, 95] width 18 height 18
click at [1249, 33] on icon at bounding box center [1247, 31] width 16 height 16
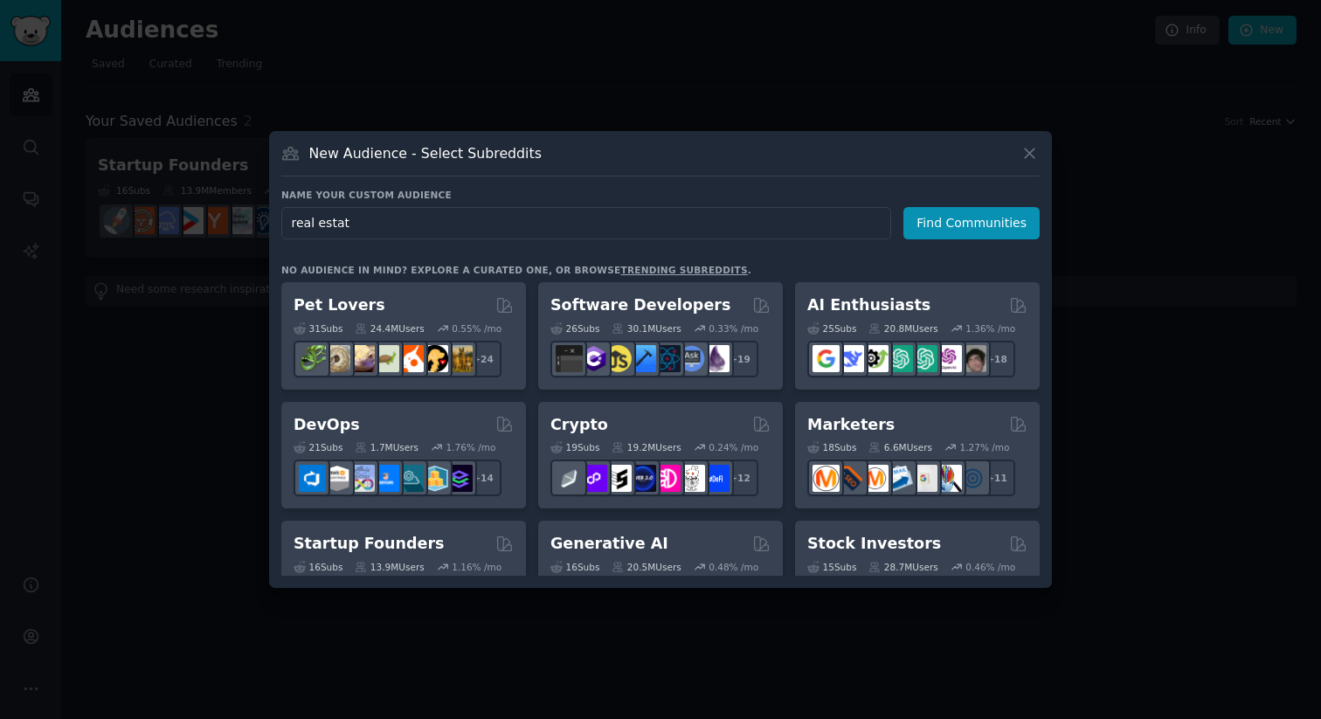
type input "real estate"
click button "Find Communities" at bounding box center [972, 223] width 136 height 32
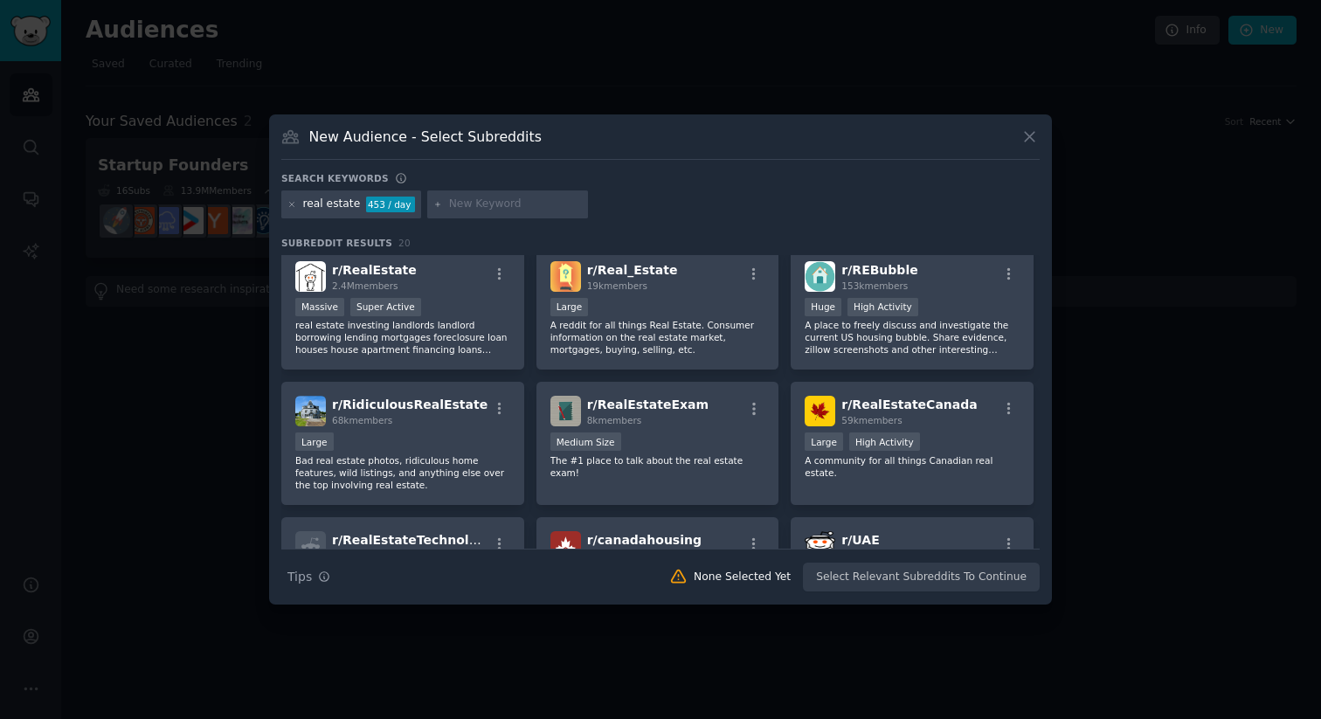
scroll to position [264, 0]
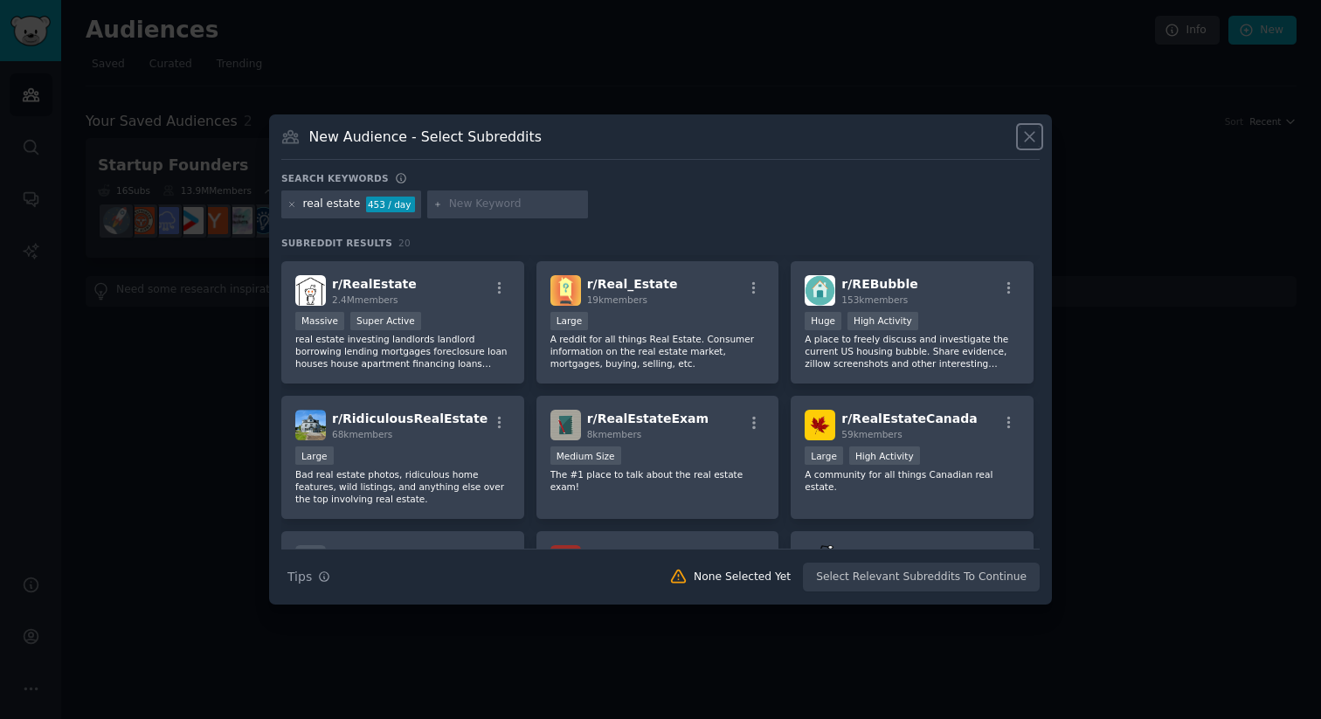
click at [1021, 142] on icon at bounding box center [1030, 137] width 18 height 18
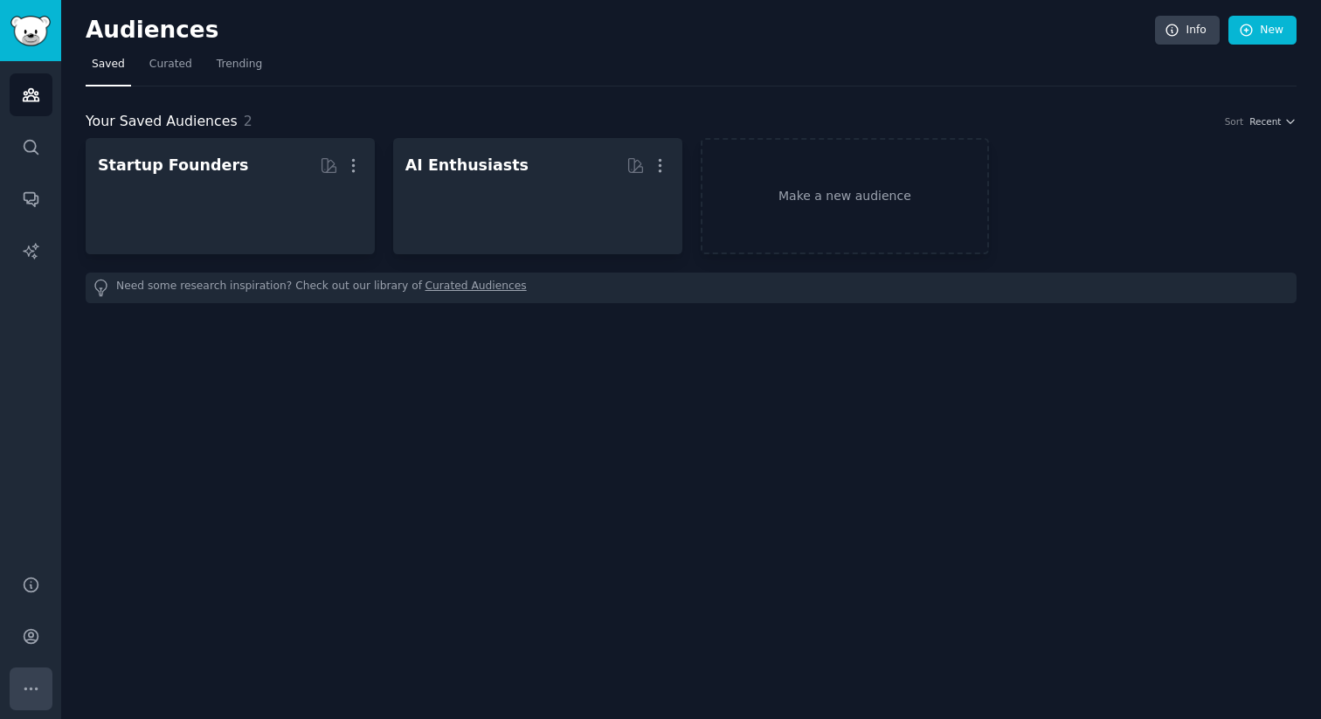
click at [32, 695] on icon "Sidebar" at bounding box center [31, 689] width 18 height 18
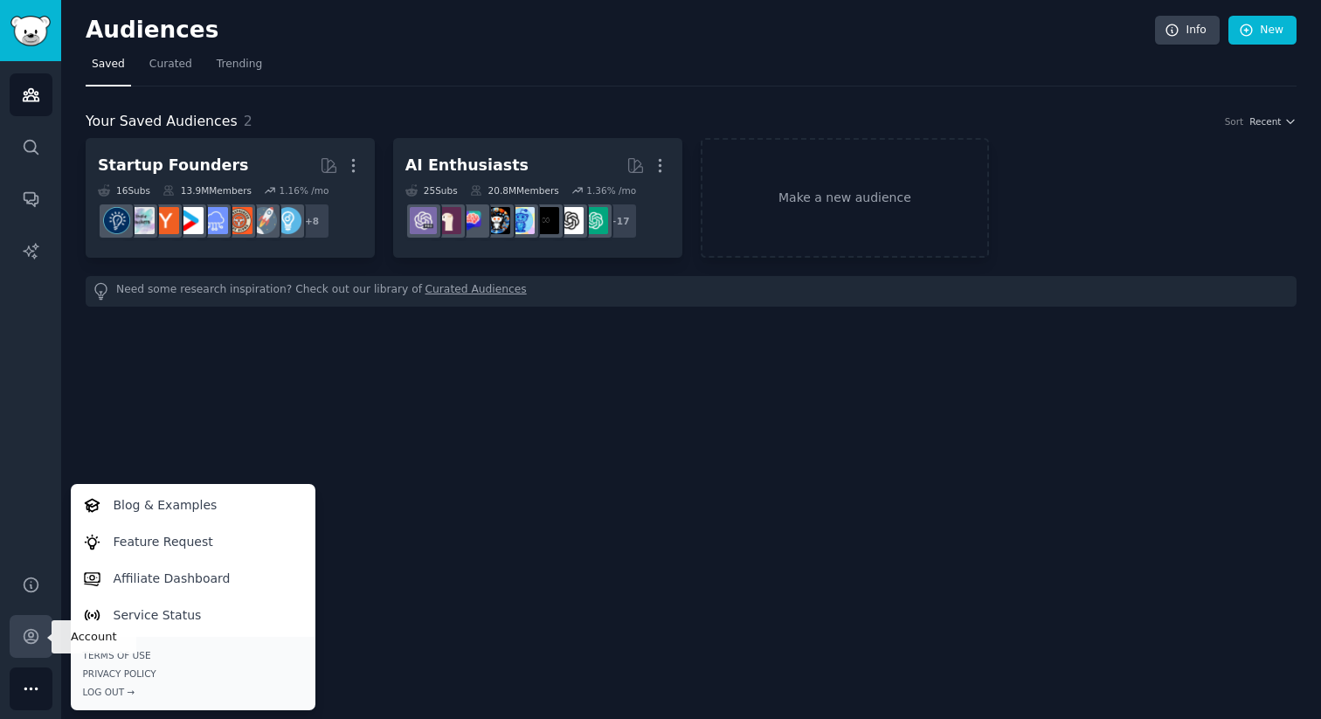
click at [38, 643] on icon "Sidebar" at bounding box center [31, 636] width 18 height 18
